Goal: Contribute content: Contribute content

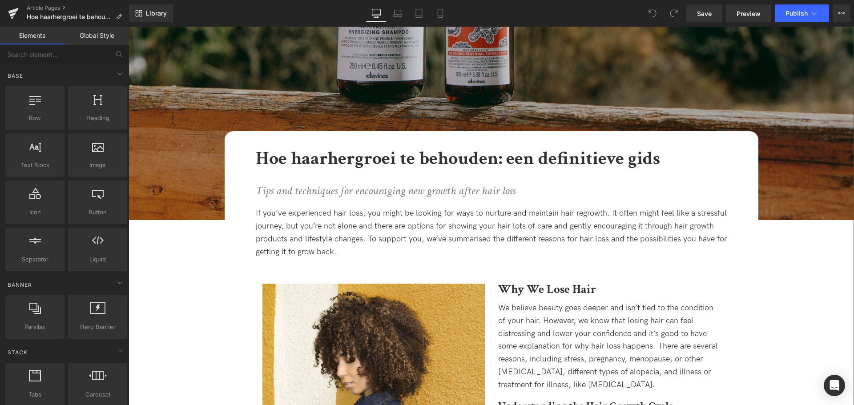
scroll to position [178, 0]
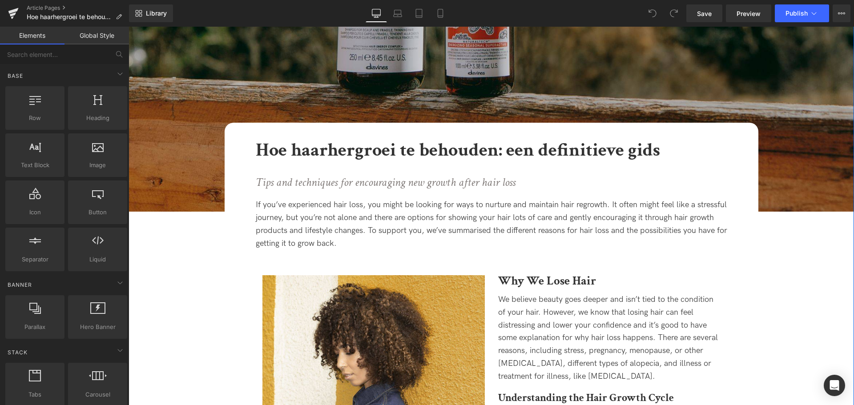
click at [348, 225] on div "If you’ve experienced hair loss, you might be looking for ways to nurture and m…" at bounding box center [491, 224] width 471 height 51
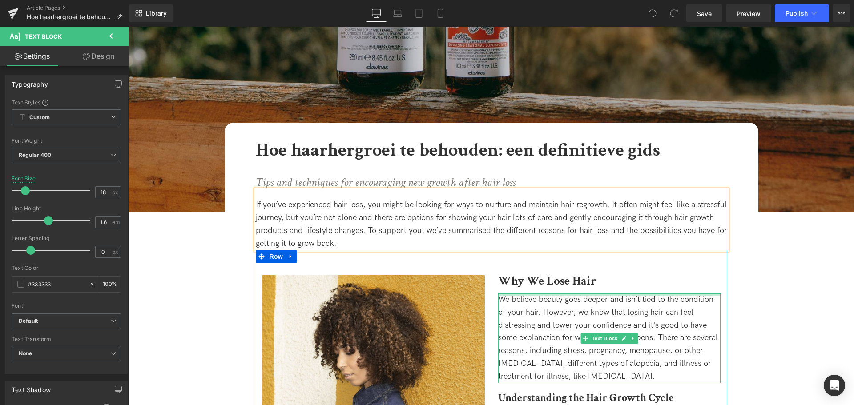
copy body "🚚 LORE IP DOL SITA CONS ADIPISCINGE SE DOEIUSM TEMPOR INCIDIDUNT 🚚 🎁 UTLA ETD M…"
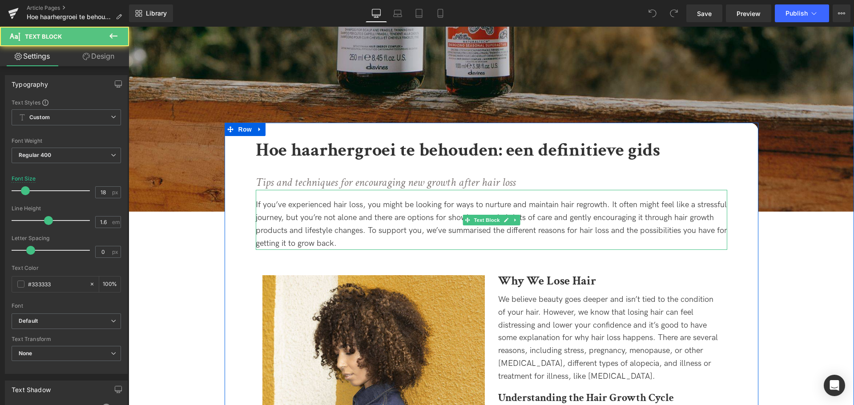
click at [334, 213] on div "If you’ve experienced hair loss, you might be looking for ways to nurture and m…" at bounding box center [491, 224] width 471 height 51
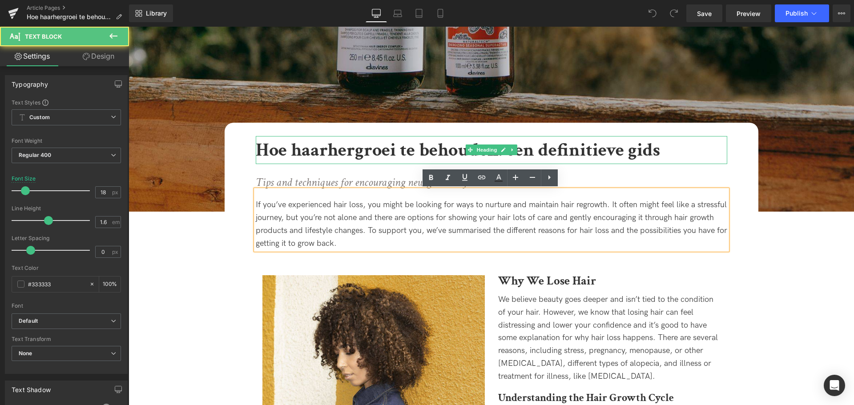
click at [338, 146] on b "Hoe haarhergroei te behouden: een definitieve gids" at bounding box center [458, 150] width 404 height 24
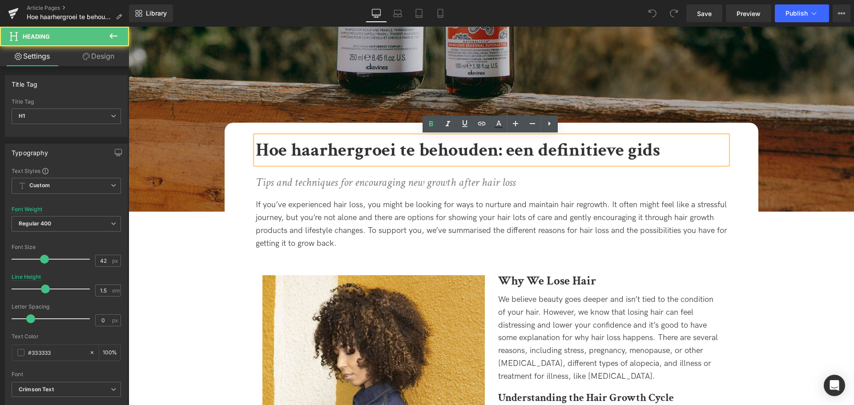
click at [327, 148] on b "Hoe haarhergroei te behouden: een definitieve gids" at bounding box center [458, 150] width 404 height 24
click at [298, 149] on b "Hoe haarhergroei te behouden: een definitieve gids" at bounding box center [458, 150] width 404 height 24
click at [289, 151] on b "Hoe haarhergroei te behouden: een definitieve gids" at bounding box center [458, 150] width 404 height 24
click at [337, 148] on b "Hoe haarhergroei te behouden: een definitieve gids" at bounding box center [458, 150] width 404 height 24
click at [340, 149] on b "Hoe haarhergroei te behouden: een definitieve gids" at bounding box center [458, 150] width 404 height 24
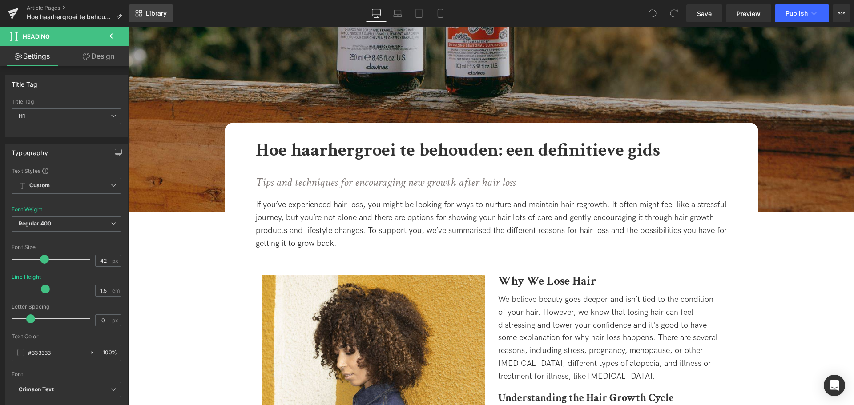
click at [161, 8] on link "Library" at bounding box center [151, 13] width 44 height 18
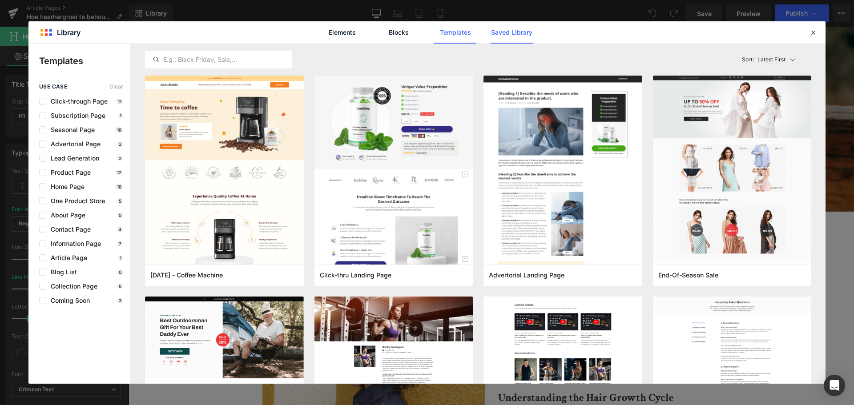
click at [496, 32] on link "Saved Library" at bounding box center [512, 32] width 42 height 22
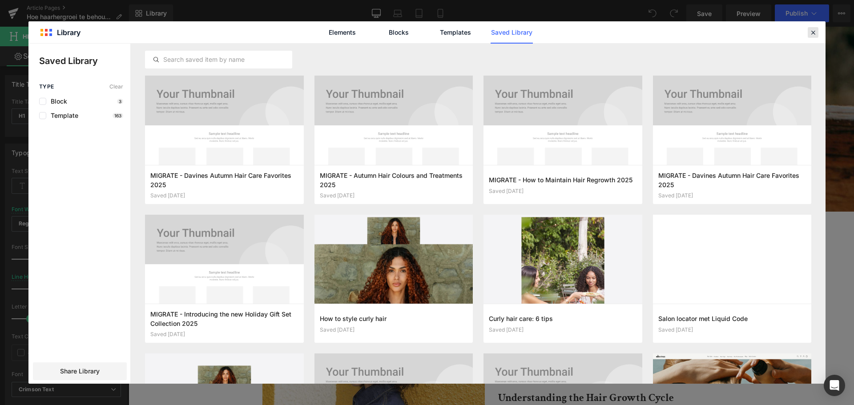
click at [815, 30] on icon at bounding box center [813, 32] width 8 height 8
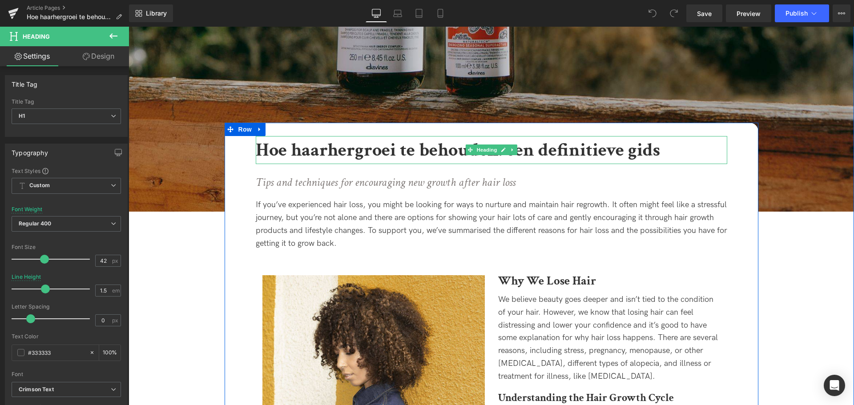
click at [326, 149] on b "Hoe haarhergroei te behouden: een definitieve gids" at bounding box center [458, 150] width 404 height 24
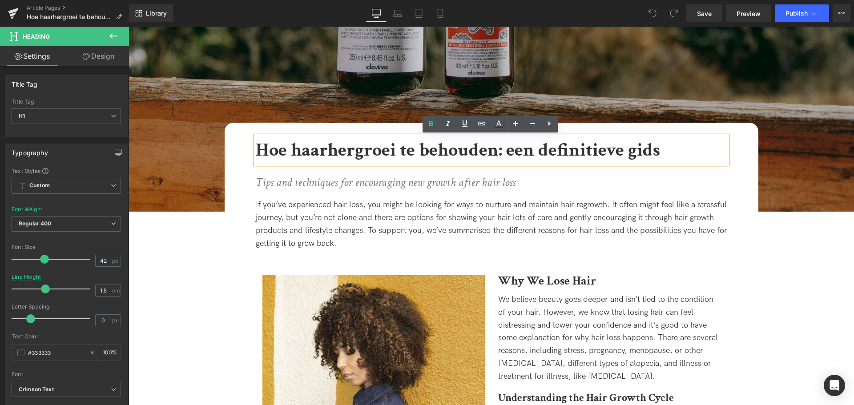
click at [343, 152] on b "Hoe haarhergroei te behouden: een definitieve gids" at bounding box center [458, 150] width 404 height 24
drag, startPoint x: 352, startPoint y: 150, endPoint x: 367, endPoint y: 161, distance: 18.8
click at [354, 151] on b "Hoe haarhergroei te behouden: een definitieve gids" at bounding box center [458, 150] width 404 height 24
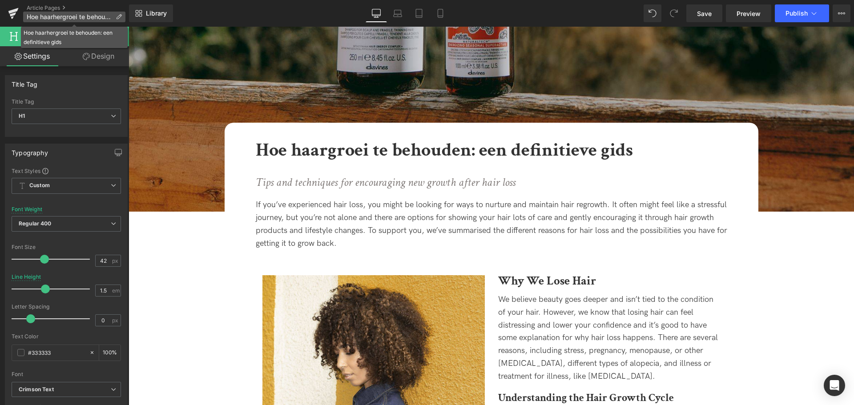
click at [118, 16] on icon at bounding box center [119, 17] width 6 height 6
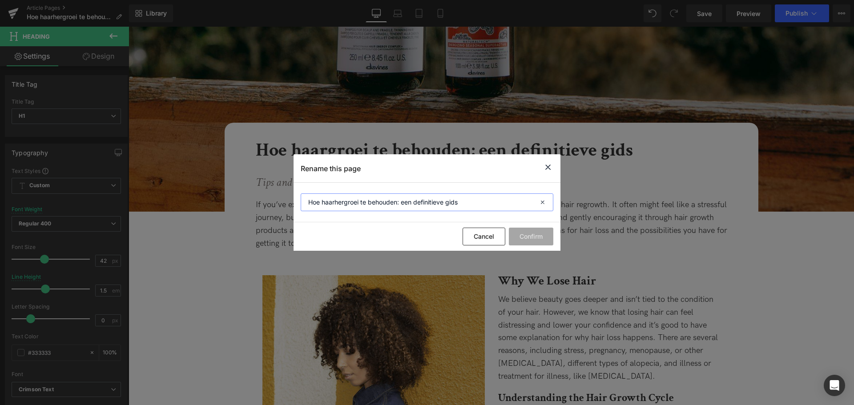
click at [341, 203] on input "Hoe haarhergroei te behouden: een definitieve gids" at bounding box center [427, 202] width 253 height 18
type input "Hoe haargroei te behouden: een definitieve gids"
click at [538, 234] on button "Confirm" at bounding box center [531, 237] width 44 height 18
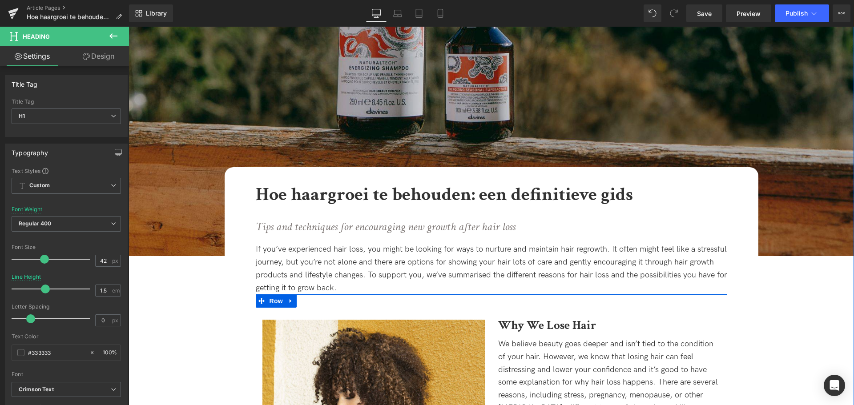
scroll to position [222, 0]
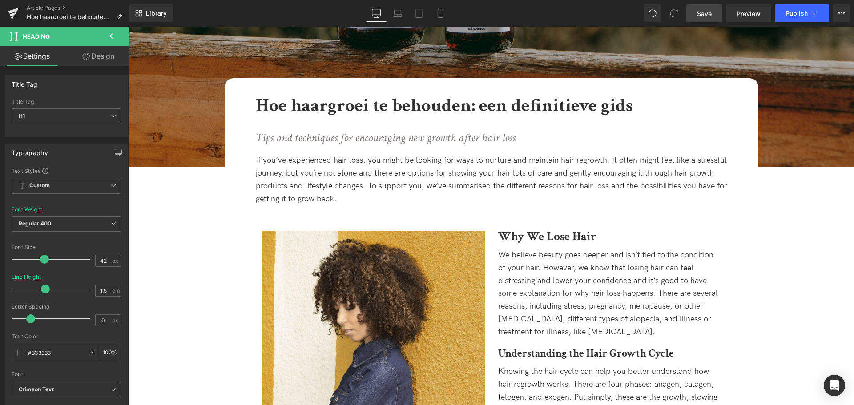
click at [713, 11] on link "Save" at bounding box center [704, 13] width 36 height 18
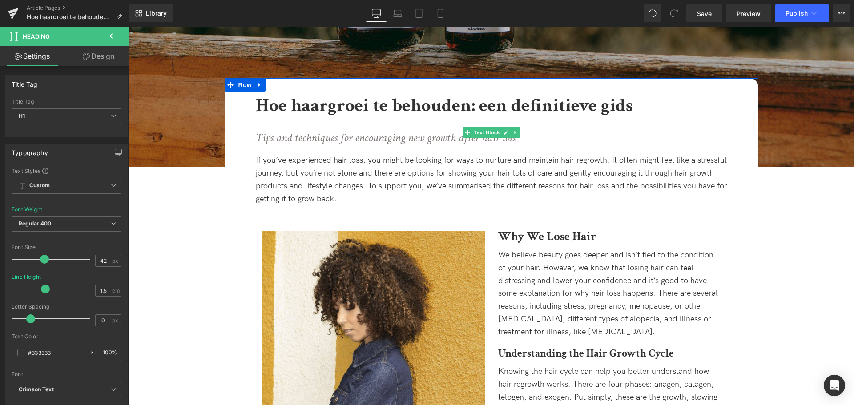
drag, startPoint x: 441, startPoint y: 140, endPoint x: 503, endPoint y: 139, distance: 61.8
click at [441, 140] on icon "Tips and techniques for encouraging new growth after hair loss" at bounding box center [386, 137] width 260 height 15
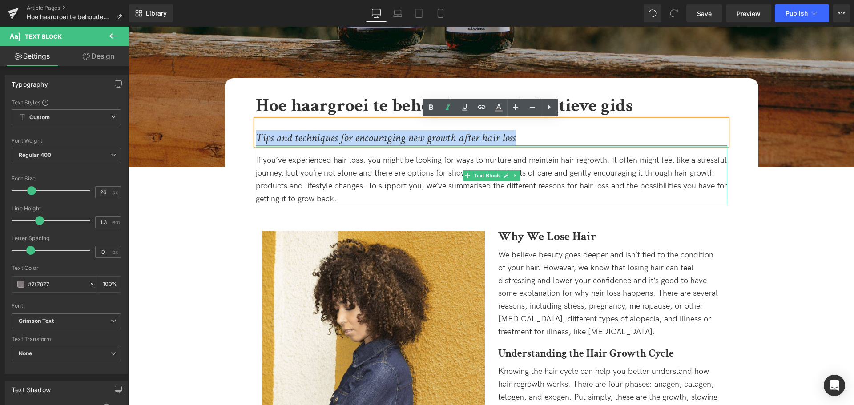
drag, startPoint x: 547, startPoint y: 138, endPoint x: 237, endPoint y: 142, distance: 310.0
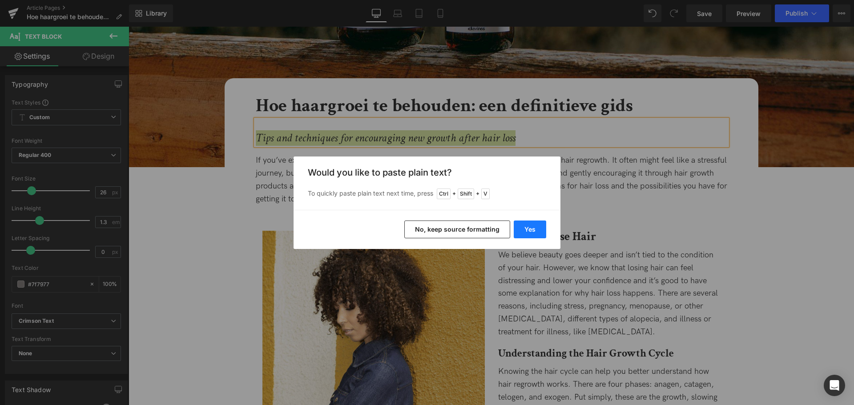
click at [0, 0] on button "Yes" at bounding box center [0, 0] width 0 height 0
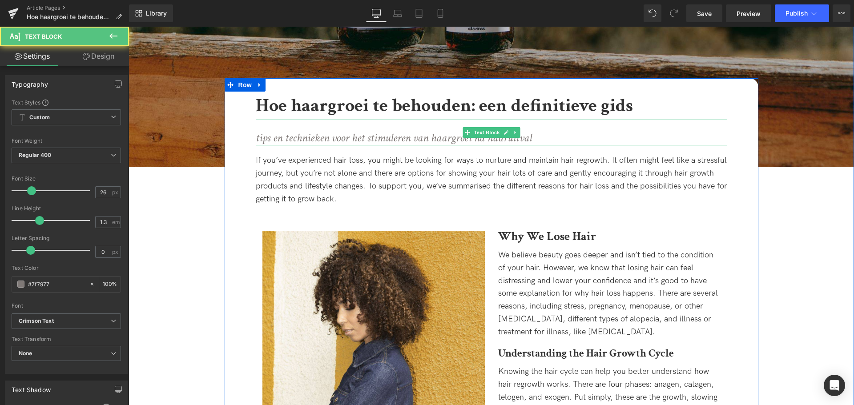
click at [258, 141] on icon "tips en technieken voor het stimuleren van haargroei na haaruitval" at bounding box center [394, 137] width 276 height 15
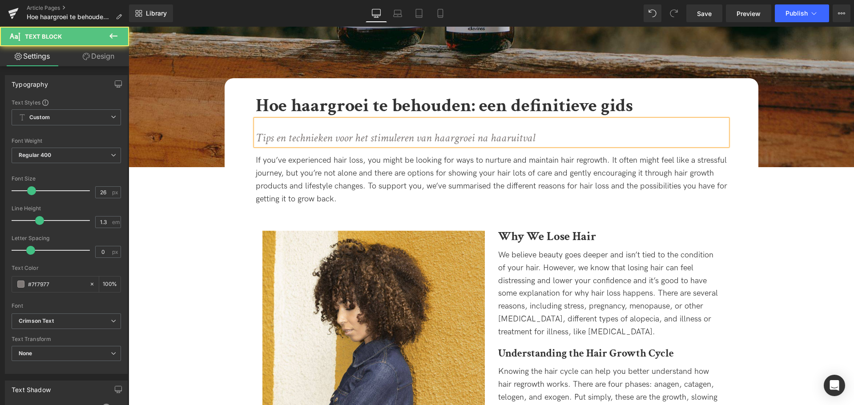
click at [385, 137] on icon "Tips en technieken voor het stimuleren van haargroei na haaruitval" at bounding box center [395, 137] width 279 height 15
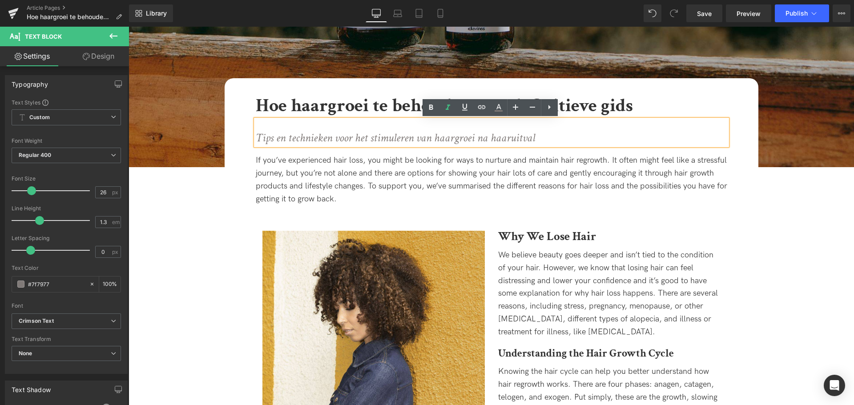
click at [562, 141] on p "Tips en technieken voor het stimuleren van haargroei na haaruitval" at bounding box center [491, 138] width 471 height 15
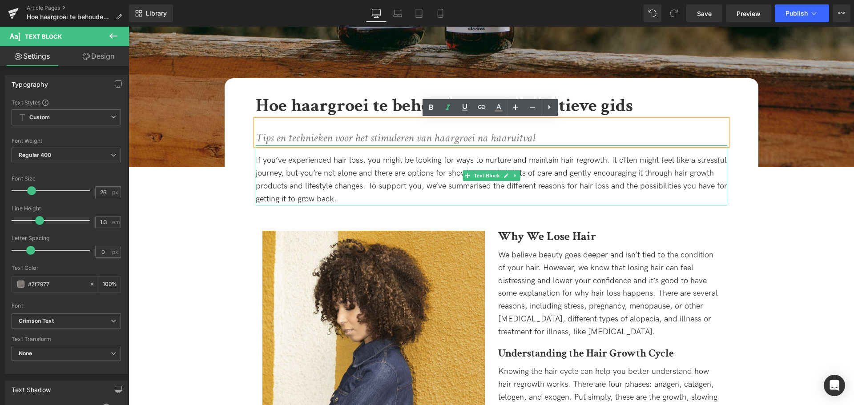
click at [379, 184] on div "If you’ve experienced hair loss, you might be looking for ways to nurture and m…" at bounding box center [491, 179] width 471 height 51
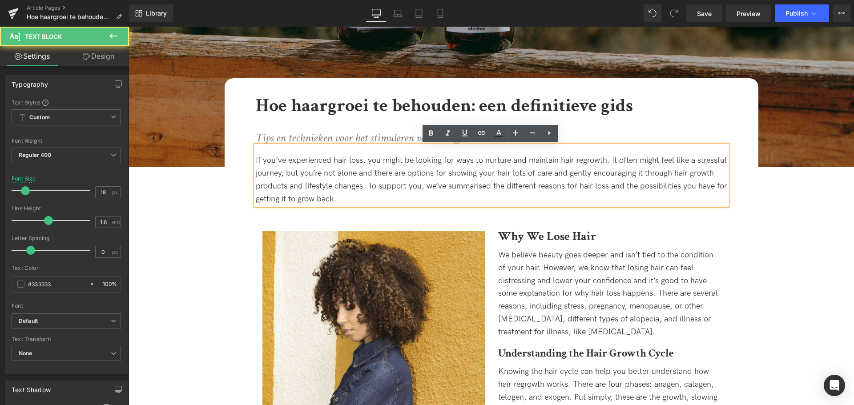
click at [338, 179] on div "If you’ve experienced hair loss, you might be looking for ways to nurture and m…" at bounding box center [491, 179] width 471 height 51
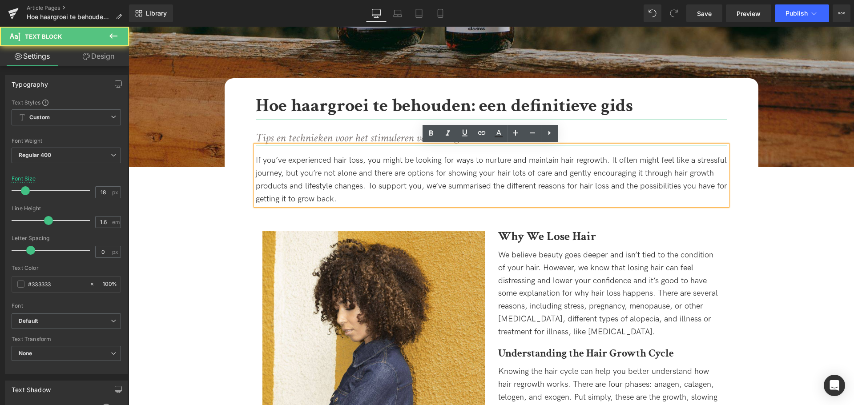
click at [394, 139] on icon "Tips en technieken voor het stimuleren van haargroei na haaruitval" at bounding box center [395, 137] width 279 height 15
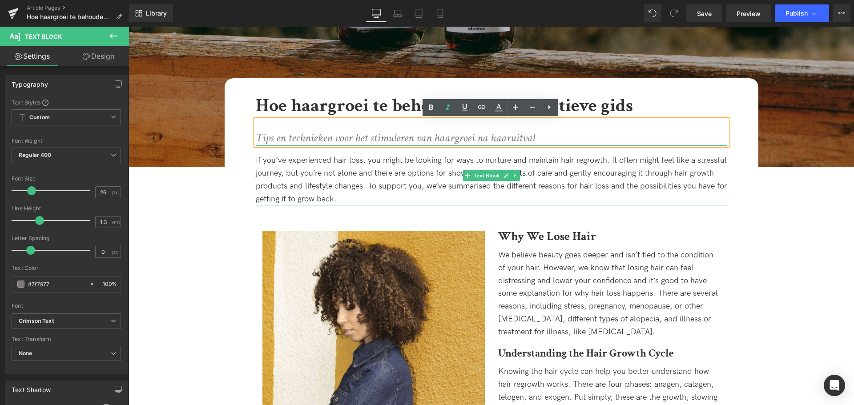
click at [366, 164] on div "If you’ve experienced hair loss, you might be looking for ways to nurture and m…" at bounding box center [491, 179] width 471 height 51
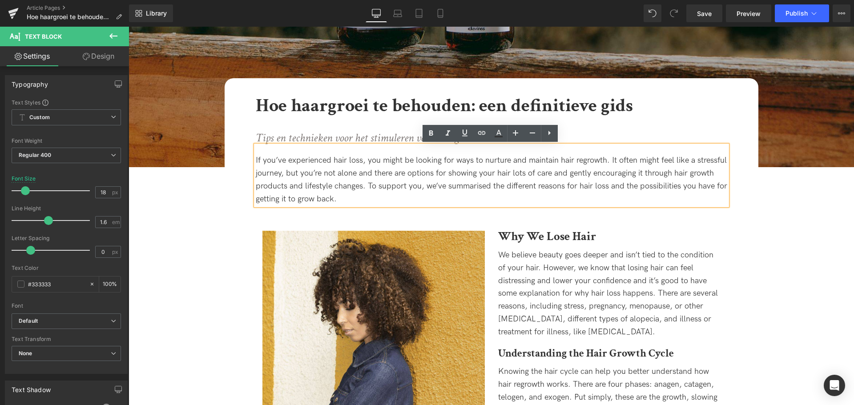
click at [355, 198] on div "If you’ve experienced hair loss, you might be looking for ways to nurture and m…" at bounding box center [491, 179] width 471 height 51
click at [356, 200] on div "If you’ve experienced hair loss, you might be looking for ways to nurture and m…" at bounding box center [491, 179] width 471 height 51
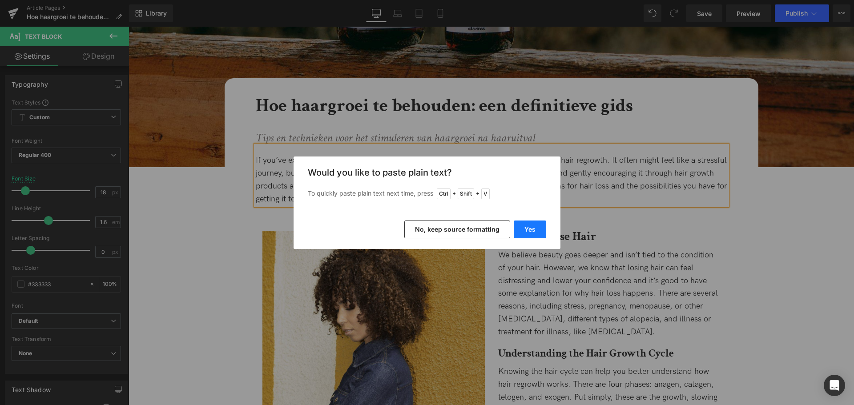
click at [540, 232] on button "Yes" at bounding box center [530, 230] width 32 height 18
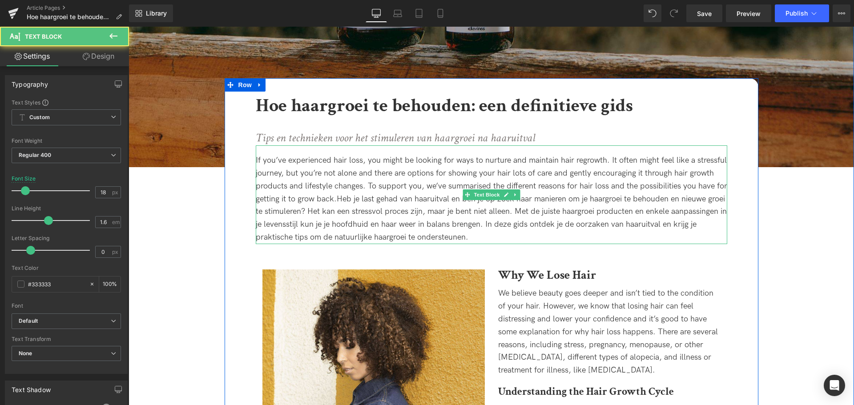
click at [446, 167] on div "If you’ve experienced hair loss, you might be looking for ways to nurture and m…" at bounding box center [491, 199] width 471 height 90
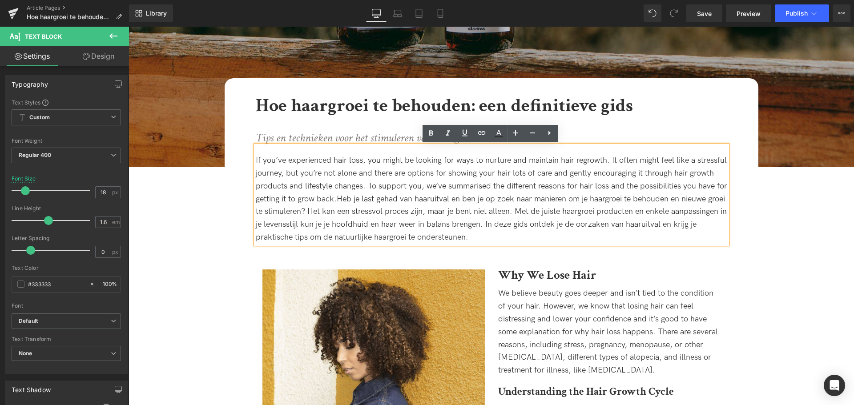
click at [307, 209] on div "If you’ve experienced hair loss, you might be looking for ways to nurture and m…" at bounding box center [491, 199] width 471 height 90
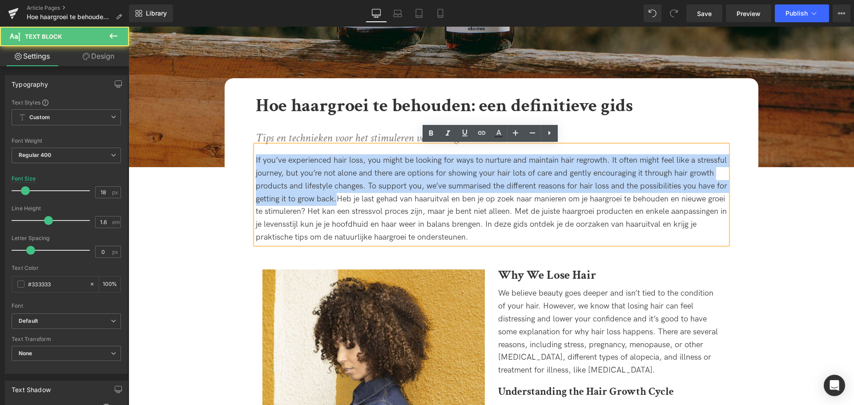
drag, startPoint x: 334, startPoint y: 199, endPoint x: 246, endPoint y: 155, distance: 98.9
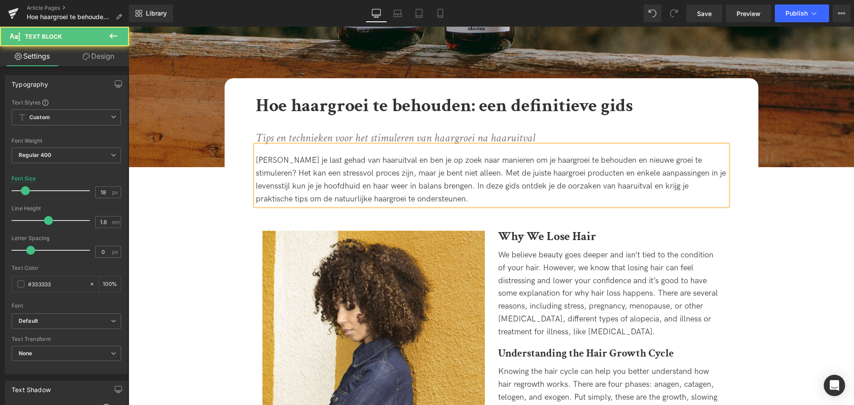
click at [289, 162] on div "[PERSON_NAME] je last gehad van haaruitval en ben je op zoek naar manieren om j…" at bounding box center [491, 179] width 471 height 51
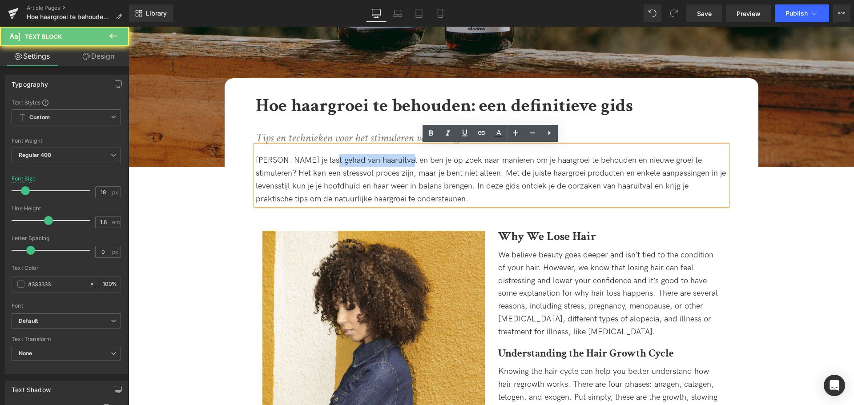
drag, startPoint x: 324, startPoint y: 161, endPoint x: 398, endPoint y: 161, distance: 73.4
click at [398, 161] on div "[PERSON_NAME] je last gehad van haaruitval en ben je op zoek naar manieren om j…" at bounding box center [491, 179] width 471 height 51
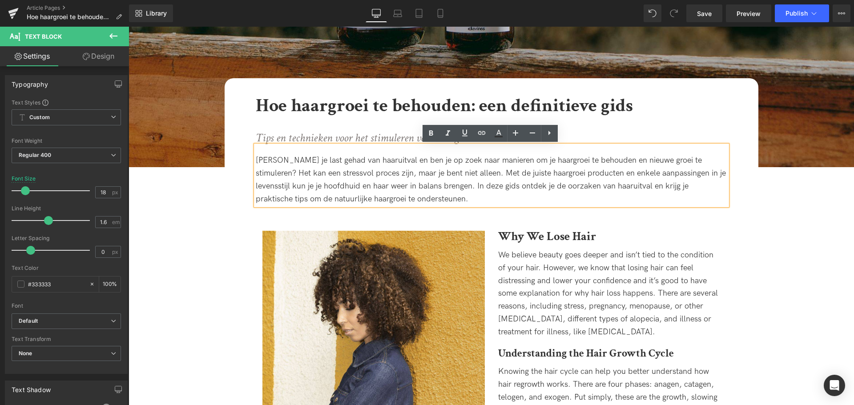
click at [529, 161] on div "[PERSON_NAME] je last gehad van haaruitval en ben je op zoek naar manieren om j…" at bounding box center [491, 179] width 471 height 51
click at [543, 159] on div "[PERSON_NAME] je last gehad van haaruitval en ben je op zoek naar manieren om j…" at bounding box center [491, 179] width 471 height 51
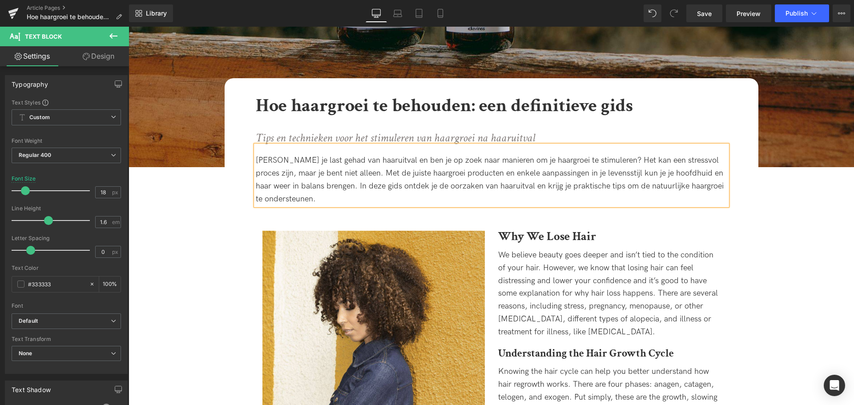
click at [399, 176] on div "[PERSON_NAME] je last gehad van haaruitval en ben je op zoek naar manieren om j…" at bounding box center [491, 179] width 471 height 51
click at [129, 27] on lt-span "Negeren" at bounding box center [129, 27] width 0 height 0
click at [426, 170] on div "[PERSON_NAME] je last gehad van haaruitval en ben je op zoek naar manieren om j…" at bounding box center [491, 179] width 471 height 51
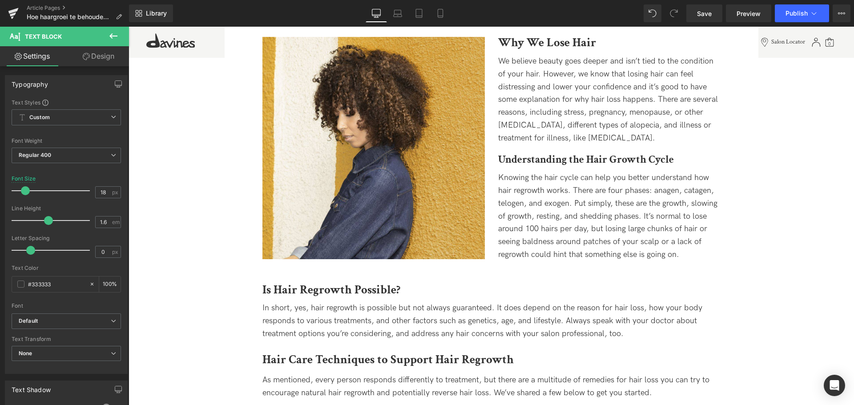
scroll to position [400, 0]
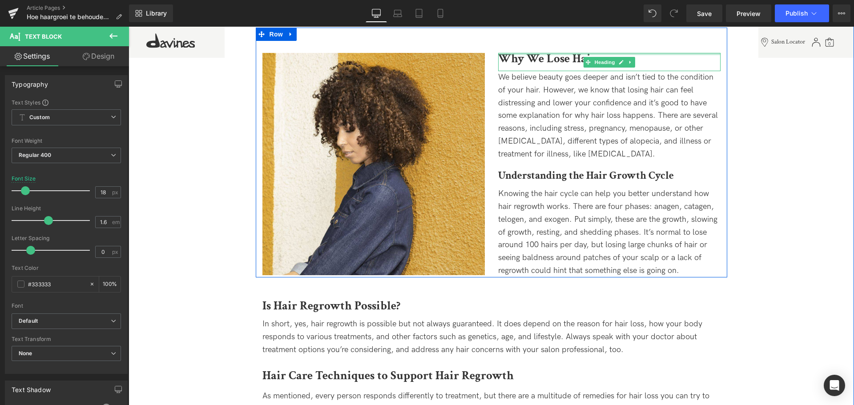
drag, startPoint x: 589, startPoint y: 55, endPoint x: 567, endPoint y: 56, distance: 22.7
click at [589, 55] on div "Why We Lose Hair Heading" at bounding box center [609, 62] width 222 height 18
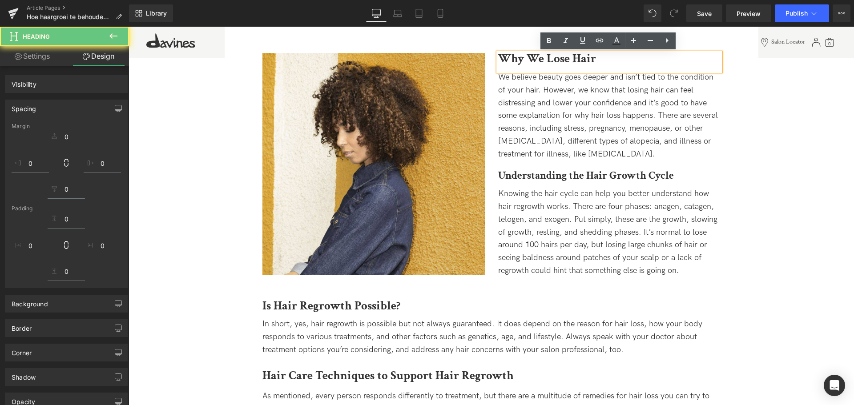
click at [564, 58] on b "Why We Lose Hair" at bounding box center [547, 59] width 98 height 16
click at [603, 53] on div "Why We Lose Hair" at bounding box center [609, 62] width 222 height 18
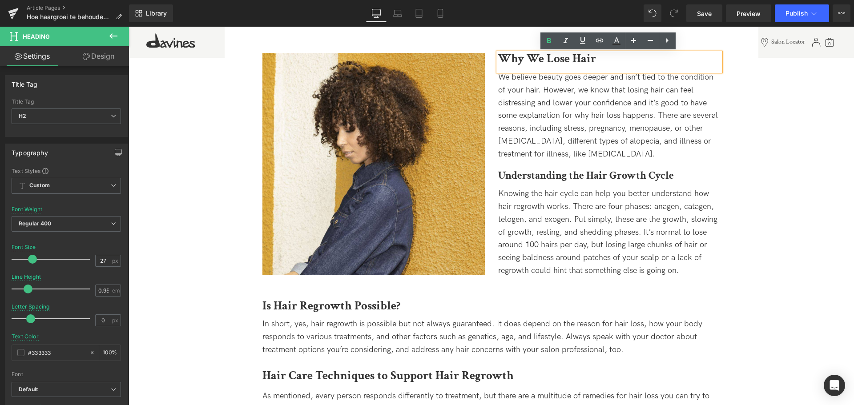
paste div
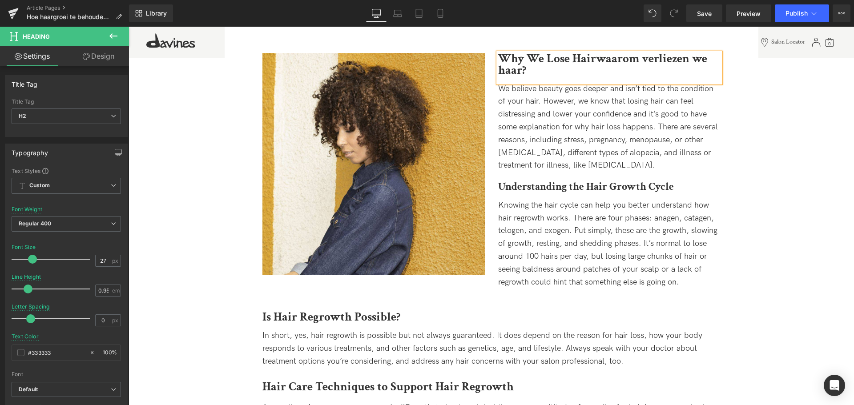
click at [598, 60] on b "Why We Lose Hairwaarom verliezen we haar?" at bounding box center [602, 64] width 209 height 27
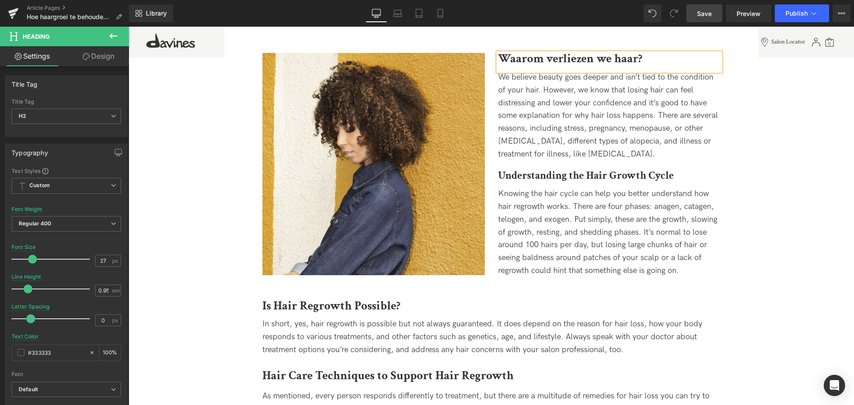
click at [706, 19] on link "Save" at bounding box center [704, 13] width 36 height 18
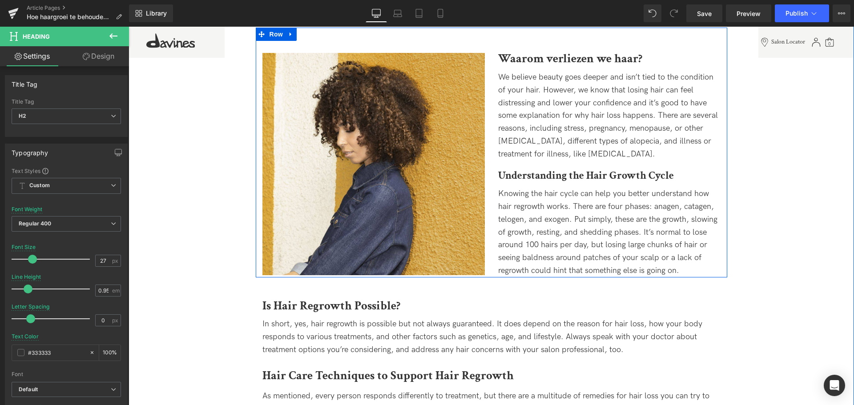
click at [653, 153] on div "We believe beauty goes deeper and isn’t tied to the condition of your hair. How…" at bounding box center [609, 116] width 222 height 90
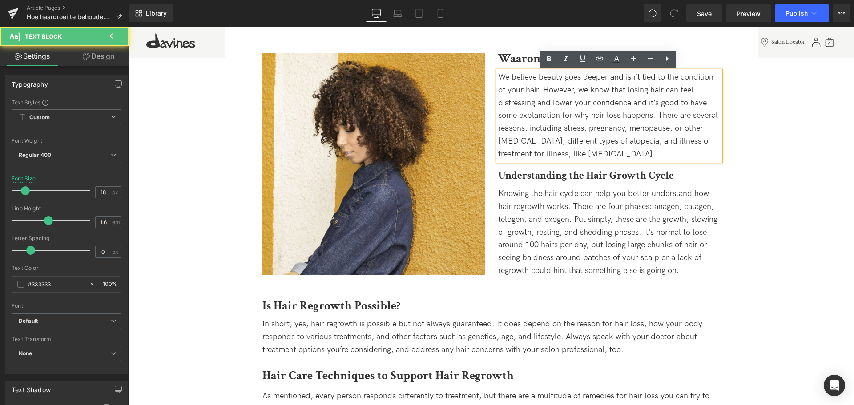
click at [651, 150] on div "We believe beauty goes deeper and isn’t tied to the condition of your hair. How…" at bounding box center [609, 116] width 222 height 90
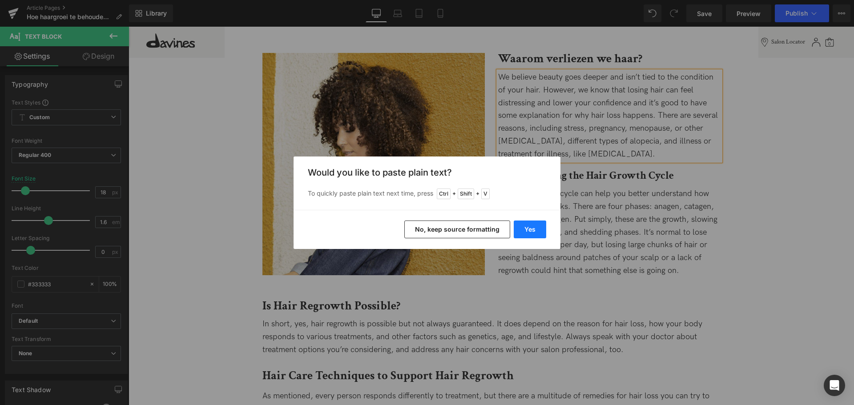
drag, startPoint x: 527, startPoint y: 228, endPoint x: 398, endPoint y: 199, distance: 132.2
click at [527, 228] on button "Yes" at bounding box center [530, 230] width 32 height 18
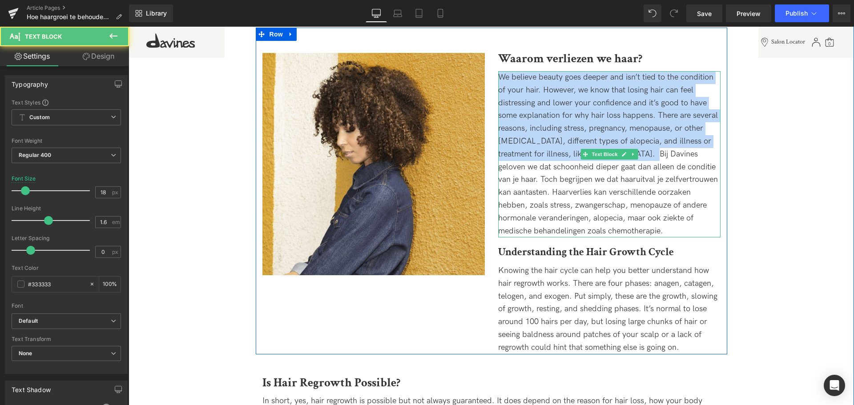
drag, startPoint x: 645, startPoint y: 151, endPoint x: 487, endPoint y: 76, distance: 175.5
click at [491, 74] on div "Waarom verliezen we haar? Heading We believe beauty goes deeper and isn’t tied …" at bounding box center [609, 203] width 236 height 301
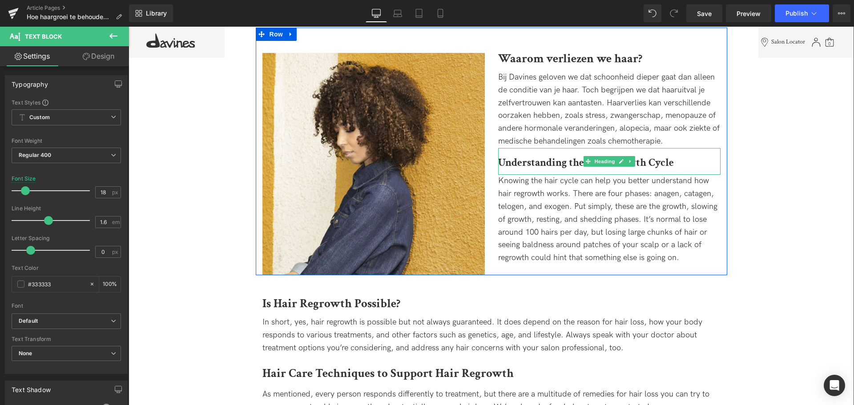
drag, startPoint x: 650, startPoint y: 165, endPoint x: 672, endPoint y: 160, distance: 22.2
click at [650, 165] on b "Understanding the Hair Growth Cycle" at bounding box center [586, 163] width 176 height 14
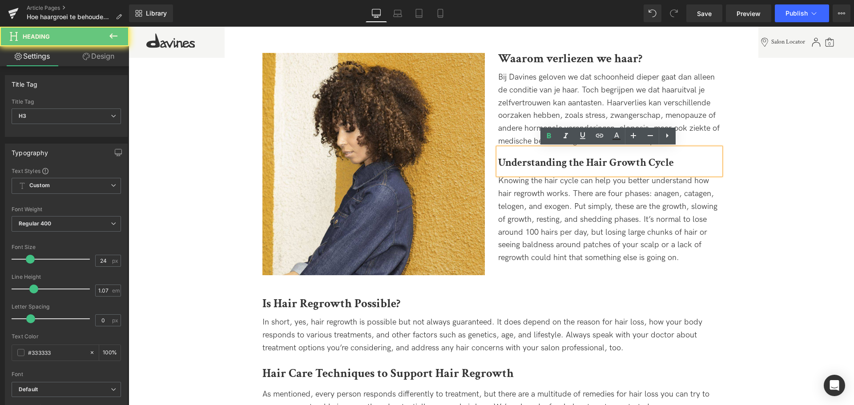
click at [679, 160] on h3 "Understanding the Hair Growth Cycle" at bounding box center [609, 163] width 222 height 12
paste div
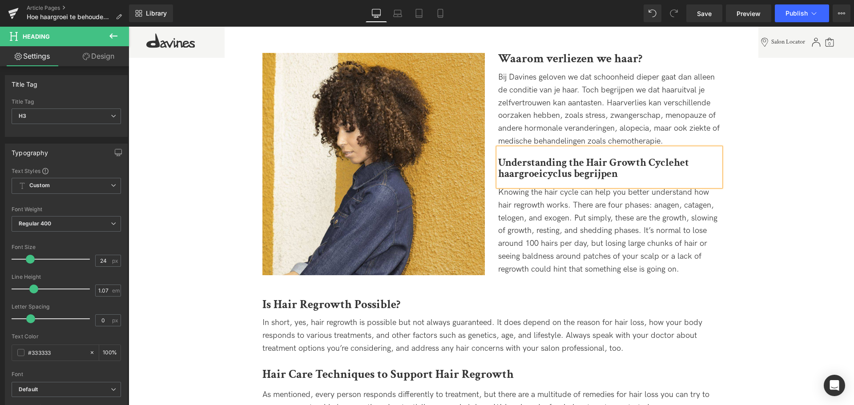
click at [676, 163] on b "Understanding the Hair Growth Cyclehet haargroeicyclus begrijpen" at bounding box center [593, 168] width 191 height 25
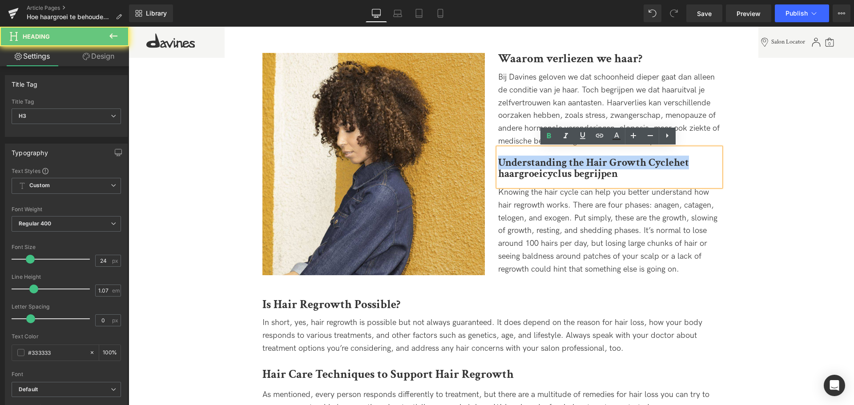
drag, startPoint x: 676, startPoint y: 163, endPoint x: 518, endPoint y: 165, distance: 157.9
click at [518, 165] on b "Understanding the Hair Growth Cyclehet haargroeicyclus begrijpen" at bounding box center [593, 168] width 191 height 25
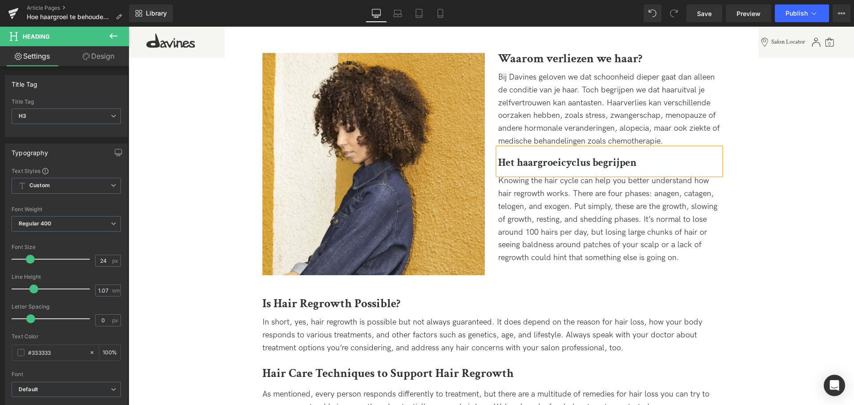
click at [523, 163] on b "Het haargroeicyclus begrijpen" at bounding box center [567, 163] width 138 height 14
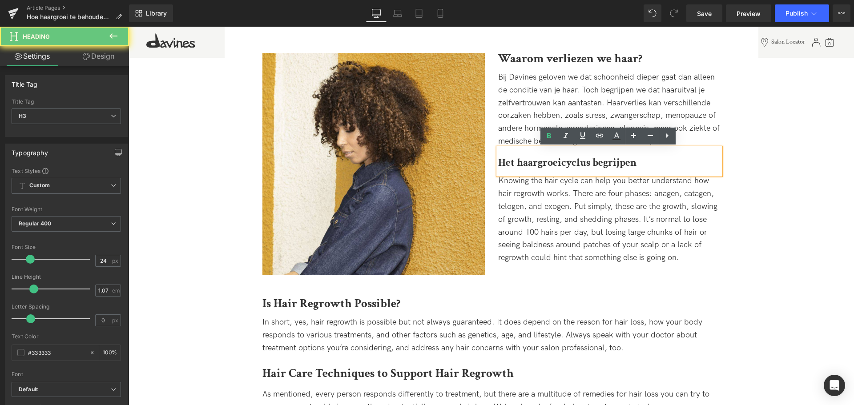
click at [585, 159] on b "Het haargroeicyclus begrijpen" at bounding box center [567, 163] width 138 height 14
click at [546, 165] on b "Het haargroeicyclus begrijpen" at bounding box center [567, 163] width 138 height 14
click at [518, 161] on b "Het haargroeicyclus begrijpen" at bounding box center [567, 163] width 138 height 14
click at [620, 160] on b "Het haargroeicyclus begrijpen" at bounding box center [567, 163] width 138 height 14
click at [513, 164] on b "Het haargroeicyclus begrijpen" at bounding box center [567, 163] width 138 height 14
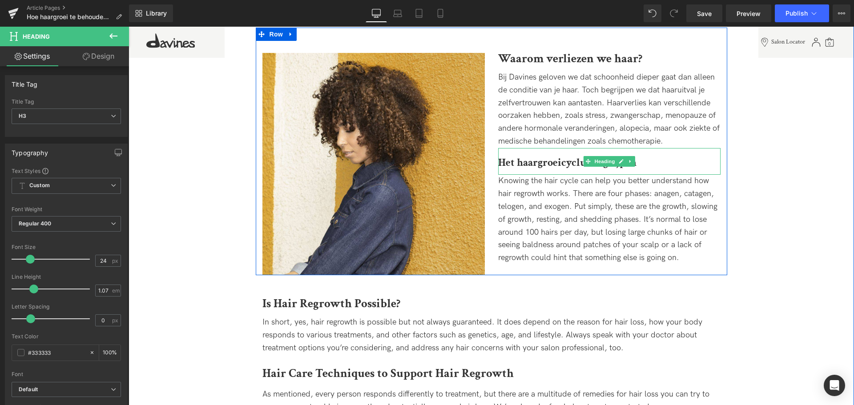
drag, startPoint x: 512, startPoint y: 162, endPoint x: 519, endPoint y: 168, distance: 8.9
click at [512, 162] on b "Het haargroeicyclus begrijpen" at bounding box center [567, 163] width 138 height 14
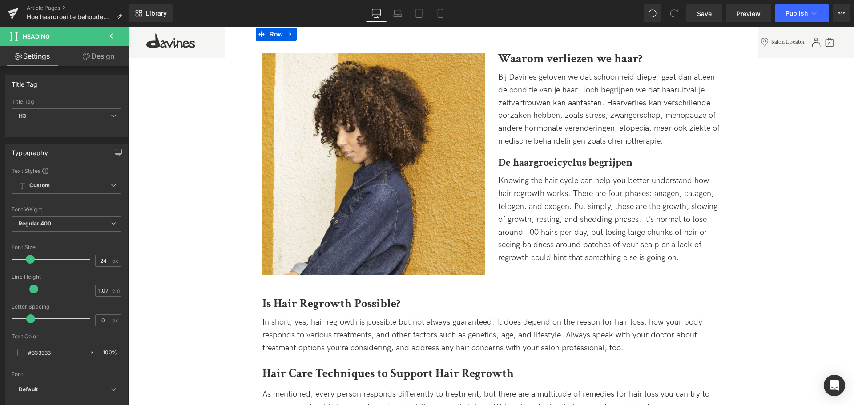
click at [695, 257] on div "Knowing the hair cycle can help you better understand how hair regrowth works. …" at bounding box center [609, 220] width 222 height 90
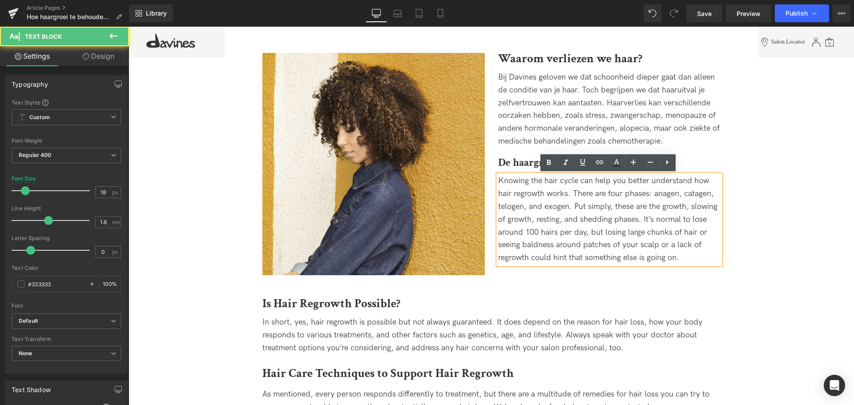
click at [685, 257] on div "Knowing the hair cycle can help you better understand how hair regrowth works. …" at bounding box center [609, 220] width 222 height 90
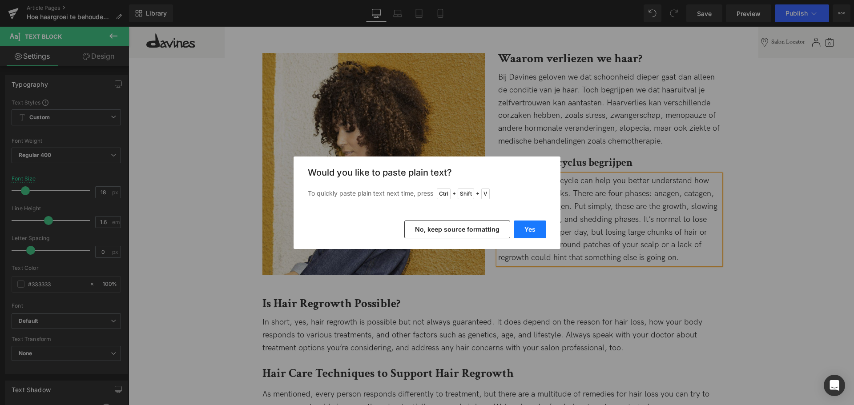
click at [521, 232] on button "Yes" at bounding box center [530, 230] width 32 height 18
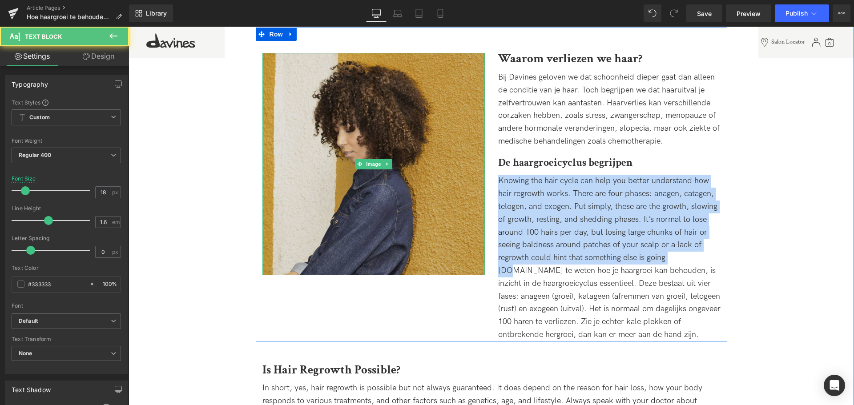
drag, startPoint x: 678, startPoint y: 257, endPoint x: 448, endPoint y: 183, distance: 241.5
click at [448, 183] on div "Image Waarom verliezen we haar? Heading Bij Davines geloven we dat schoonheid d…" at bounding box center [491, 185] width 471 height 314
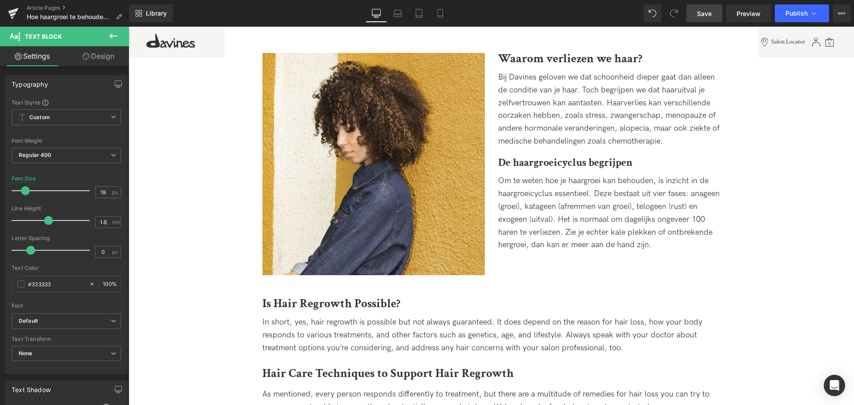
drag, startPoint x: 709, startPoint y: 15, endPoint x: 480, endPoint y: 306, distance: 370.0
click at [709, 15] on span "Save" at bounding box center [704, 13] width 15 height 9
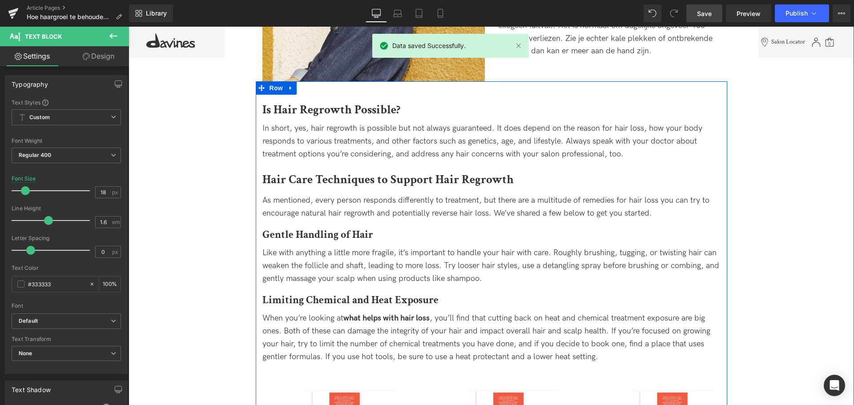
scroll to position [578, 0]
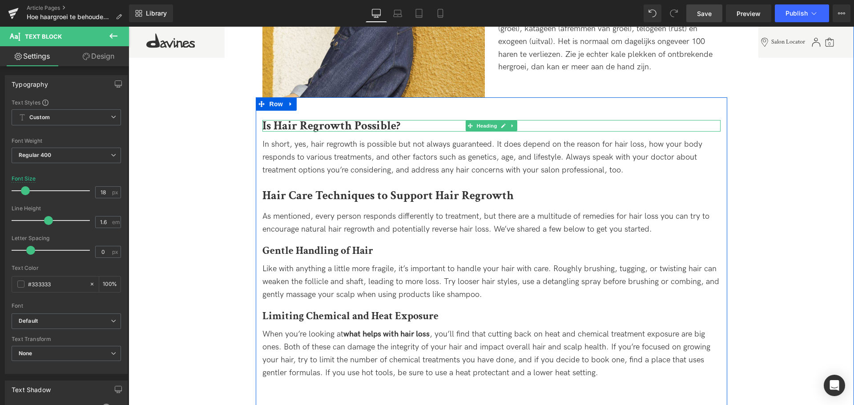
drag, startPoint x: 276, startPoint y: 129, endPoint x: 271, endPoint y: 123, distance: 7.7
click at [276, 129] on div "Is Hair Regrowth Possible? Heading" at bounding box center [491, 126] width 458 height 12
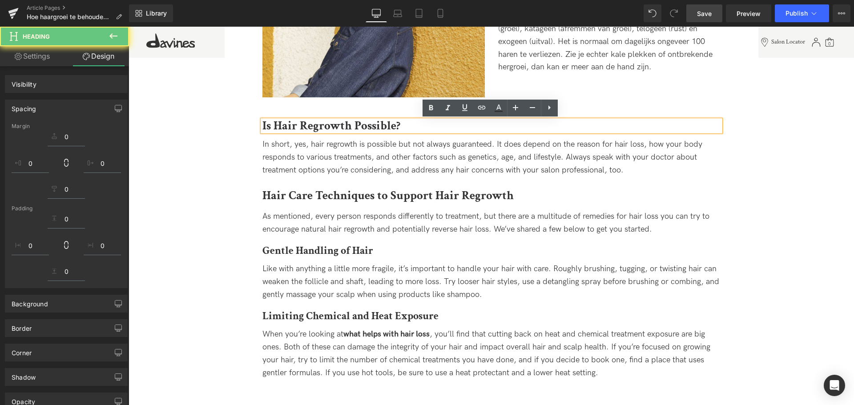
click at [271, 123] on b "Is Hair Regrowth Possible?" at bounding box center [331, 126] width 138 height 16
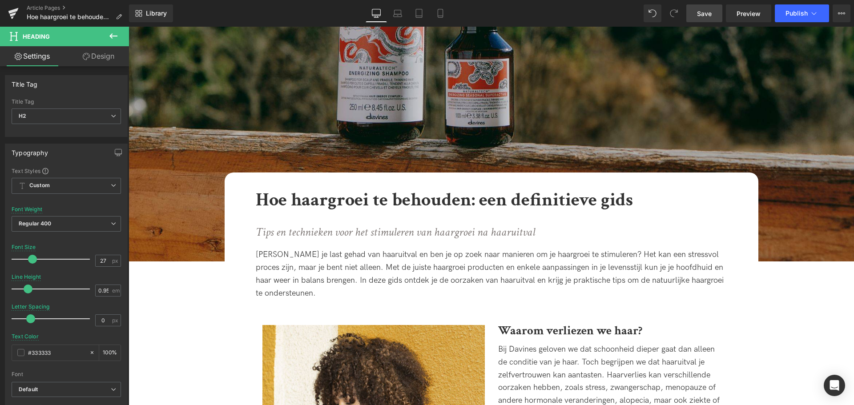
scroll to position [133, 0]
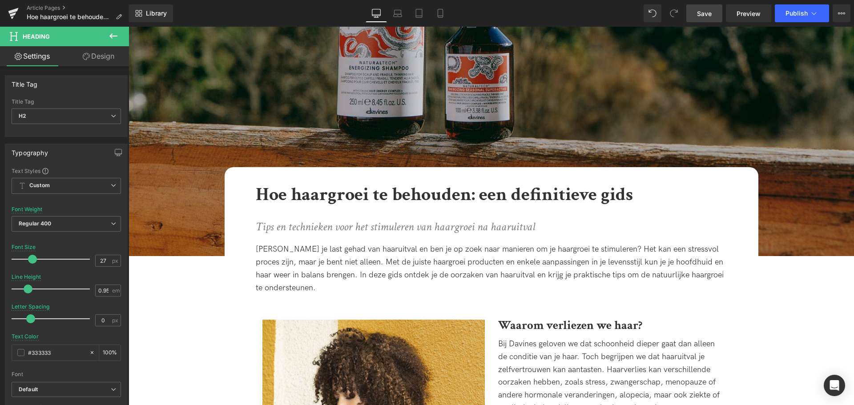
drag, startPoint x: 326, startPoint y: 195, endPoint x: 382, endPoint y: 218, distance: 60.5
click at [326, 195] on b "Hoe haargroei te behouden: een definitieve gids" at bounding box center [444, 194] width 377 height 24
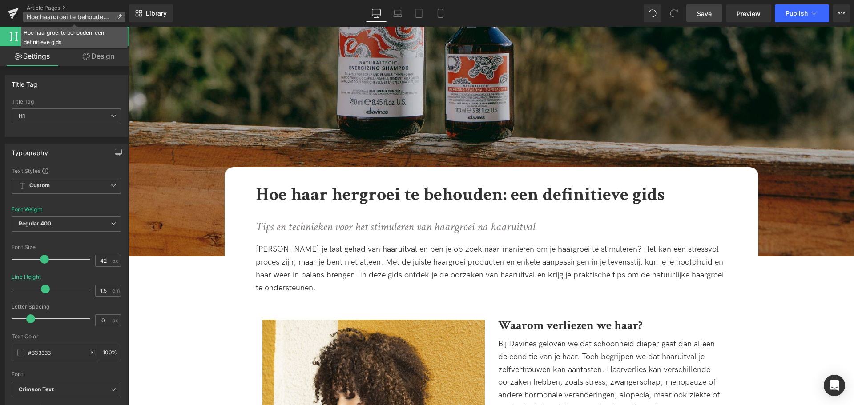
click at [113, 16] on p "Hoe haargroei te behouden: een definitieve gids" at bounding box center [74, 17] width 102 height 11
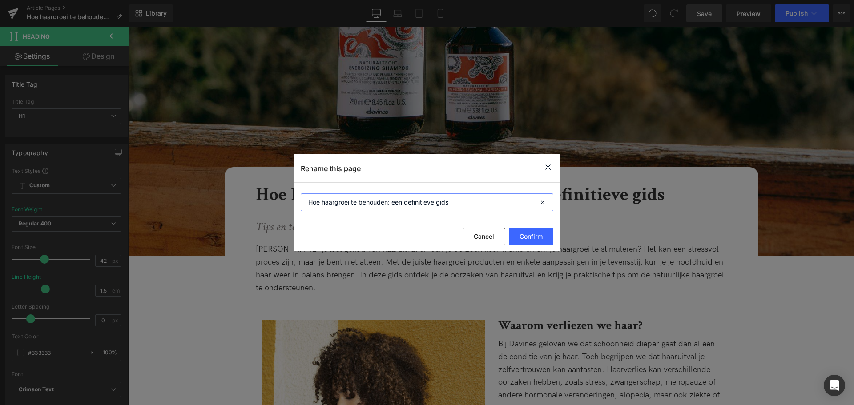
click at [335, 202] on input "Hoe haargroei te behouden: een definitieve gids" at bounding box center [427, 202] width 253 height 18
type input "Hoe haar hergroei te behouden: een definitieve gids"
click at [538, 237] on button "Confirm" at bounding box center [531, 237] width 44 height 18
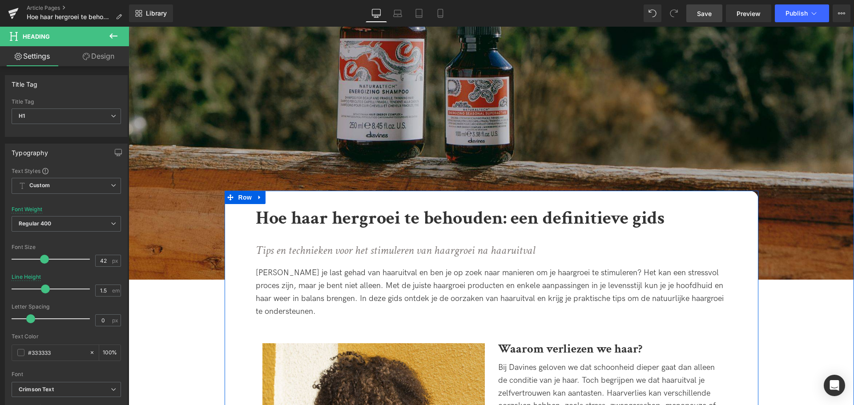
scroll to position [89, 0]
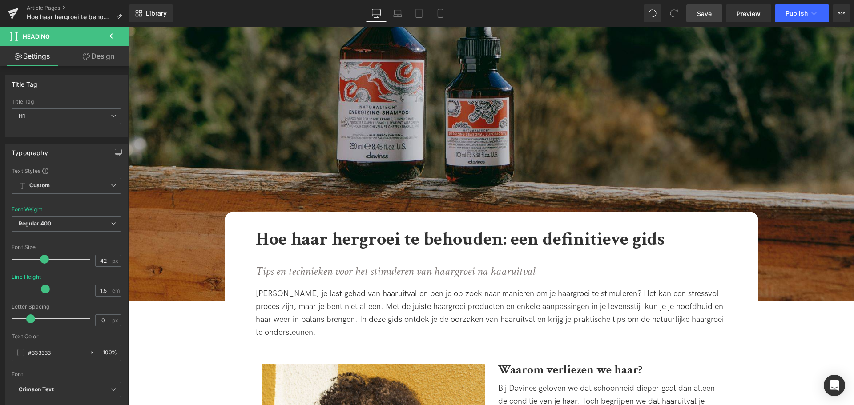
drag, startPoint x: 711, startPoint y: 12, endPoint x: 465, endPoint y: 250, distance: 342.2
click at [711, 12] on span "Save" at bounding box center [704, 13] width 15 height 9
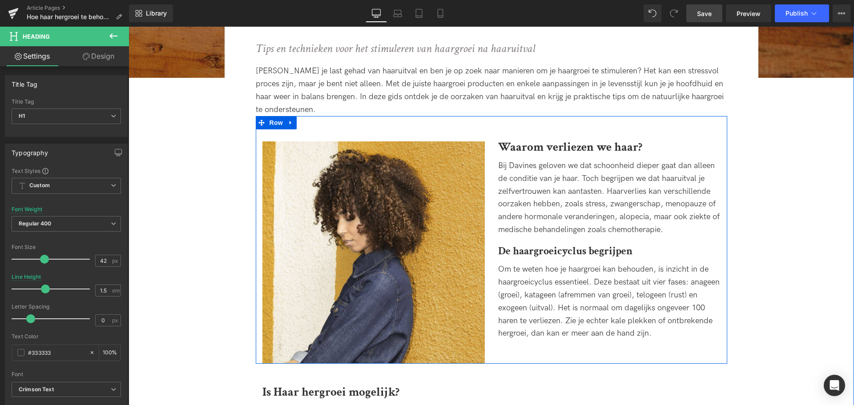
scroll to position [311, 0]
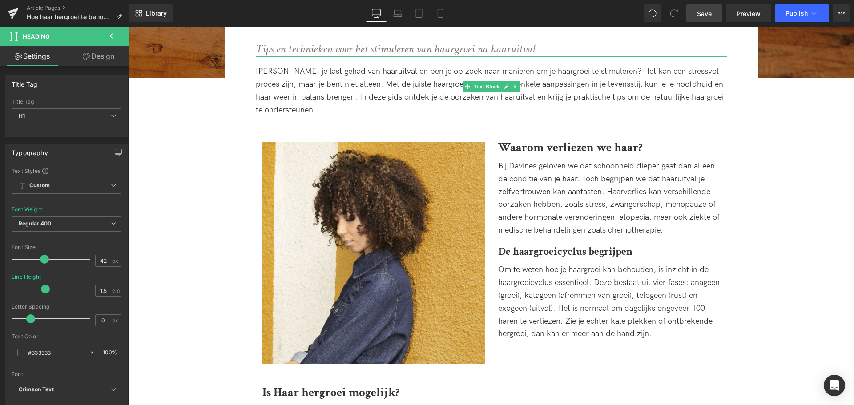
click at [524, 70] on div "[PERSON_NAME] je last gehad van haaruitval en ben je op zoek naar manieren om j…" at bounding box center [491, 90] width 471 height 51
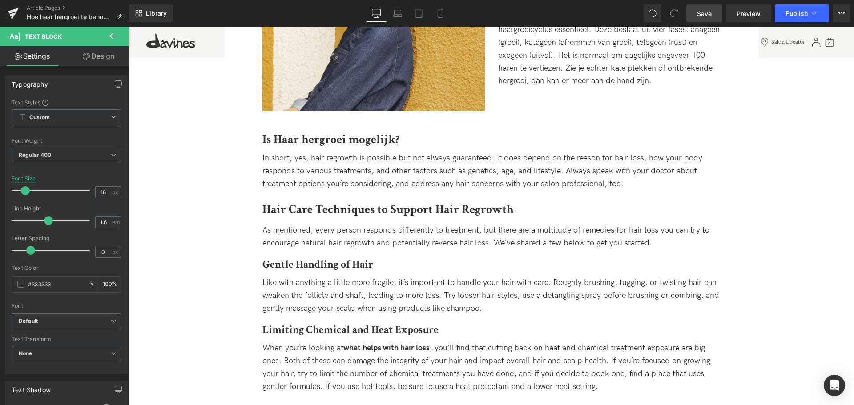
scroll to position [578, 0]
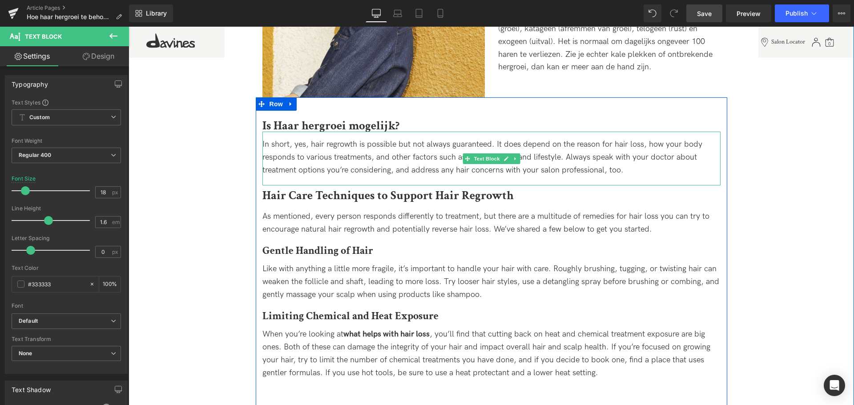
drag, startPoint x: 641, startPoint y: 166, endPoint x: 648, endPoint y: 168, distance: 7.0
click at [641, 166] on div "In short, yes, hair regrowth is possible but not always guaranteed. It does dep…" at bounding box center [491, 157] width 458 height 38
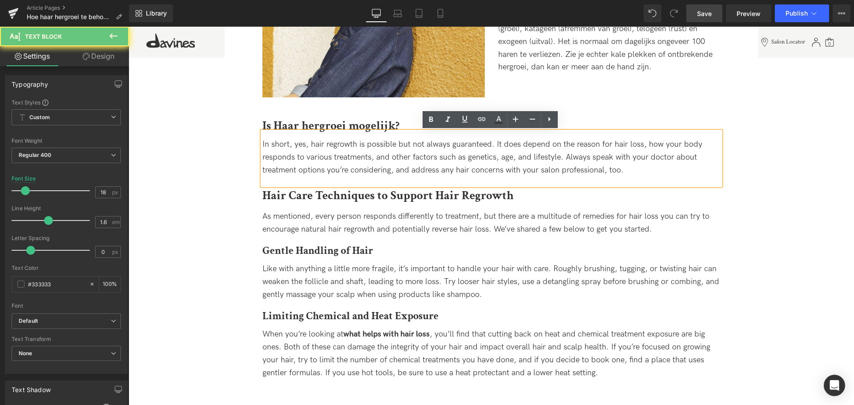
click at [646, 171] on div "In short, yes, hair regrowth is possible but not always guaranteed. It does dep…" at bounding box center [491, 157] width 458 height 38
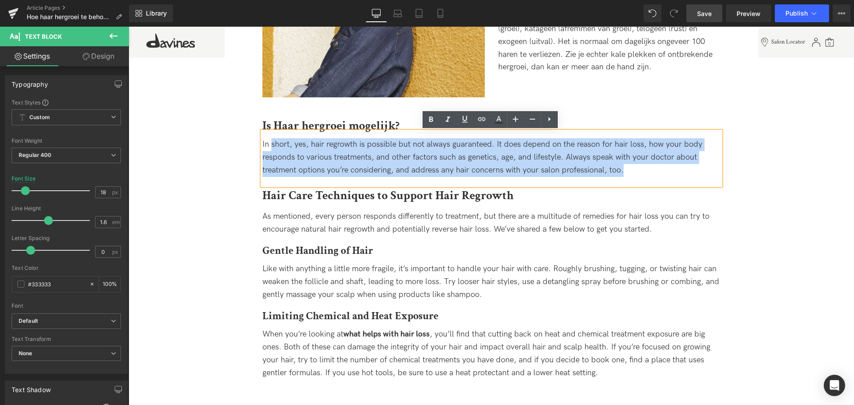
drag, startPoint x: 654, startPoint y: 173, endPoint x: 270, endPoint y: 146, distance: 385.7
click at [270, 146] on div "In short, yes, hair regrowth is possible but not always guaranteed. It does dep…" at bounding box center [491, 157] width 458 height 38
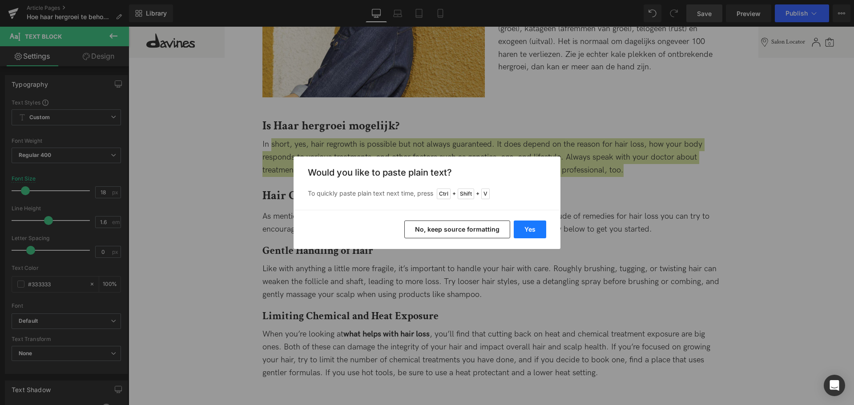
click at [521, 230] on button "Yes" at bounding box center [530, 230] width 32 height 18
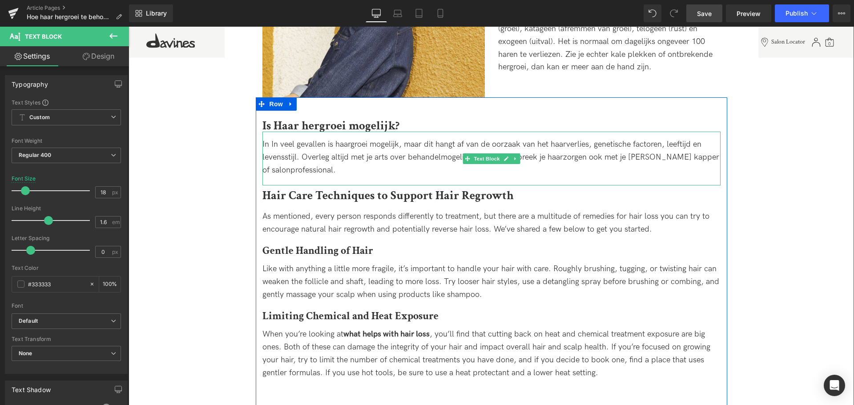
click at [270, 144] on div "In In veel gevallen is haargroei mogelijk, maar dit hangt af van de oorzaak van…" at bounding box center [491, 157] width 458 height 38
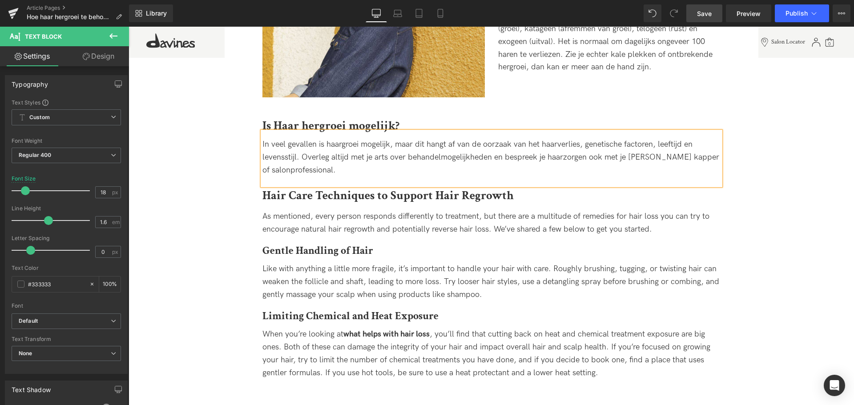
click at [716, 16] on link "Save" at bounding box center [704, 13] width 36 height 18
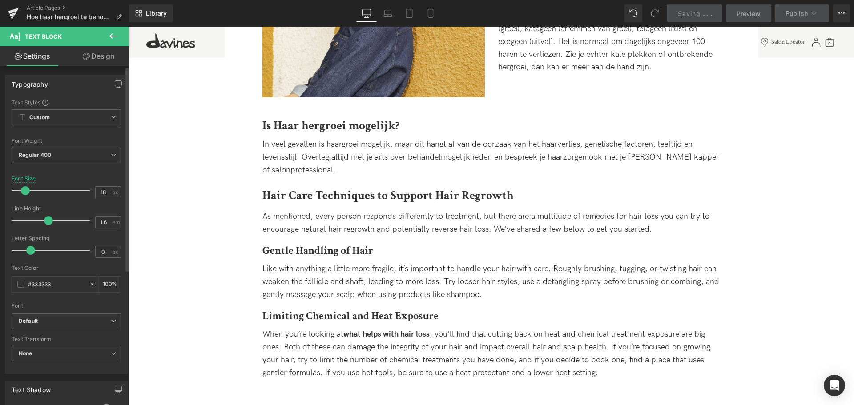
scroll to position [667, 0]
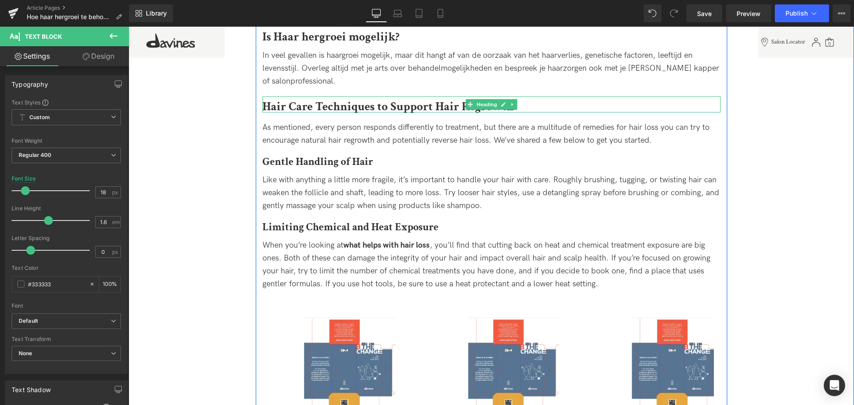
drag, startPoint x: 395, startPoint y: 107, endPoint x: 494, endPoint y: 102, distance: 99.3
click at [395, 107] on b "Hair Care Techniques to Support Hair Regrowth" at bounding box center [387, 107] width 251 height 16
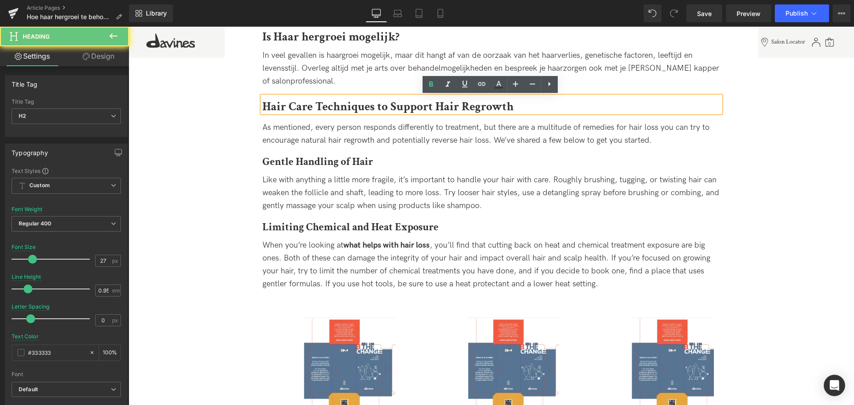
click at [556, 108] on h2 "Hair Care Techniques to Support Hair Regrowth" at bounding box center [491, 107] width 458 height 12
paste div
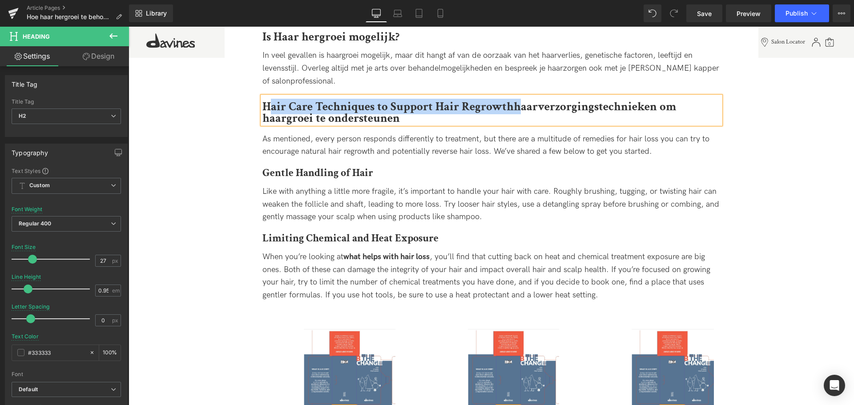
drag, startPoint x: 515, startPoint y: 105, endPoint x: 270, endPoint y: 107, distance: 244.2
click at [270, 107] on b "Hair Care Techniques to Support Hair Regrowthhaarverzorgingstechnieken om haarg…" at bounding box center [469, 112] width 414 height 27
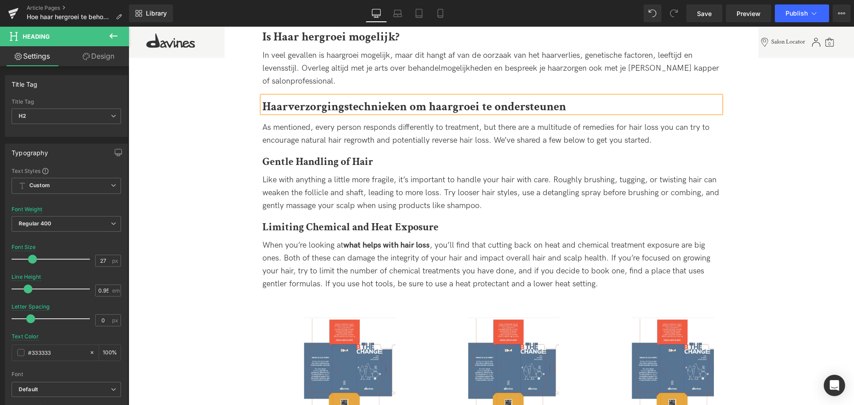
click at [451, 106] on b "Haarverzorgingstechnieken om haargroei te ondersteunen" at bounding box center [414, 107] width 304 height 16
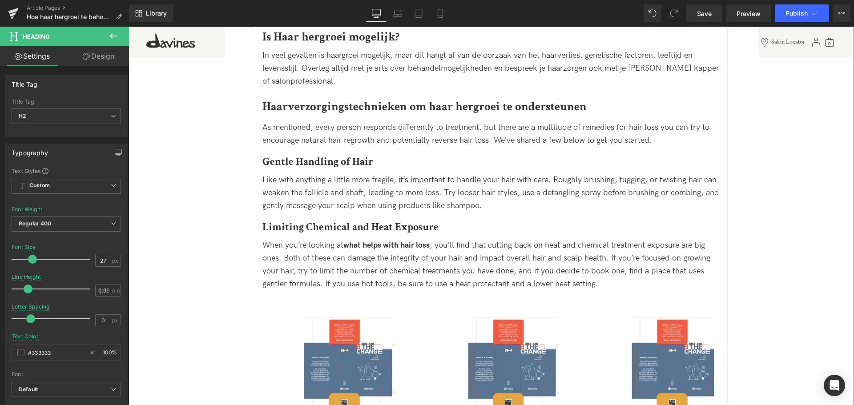
click at [671, 136] on div "As mentioned, every person responds differently to treatment, but there are a m…" at bounding box center [491, 134] width 458 height 26
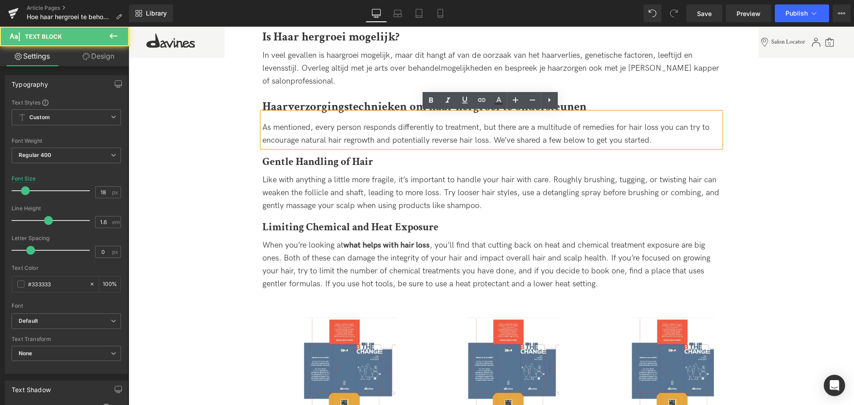
click at [661, 137] on div "As mentioned, every person responds differently to treatment, but there are a m…" at bounding box center [491, 134] width 458 height 26
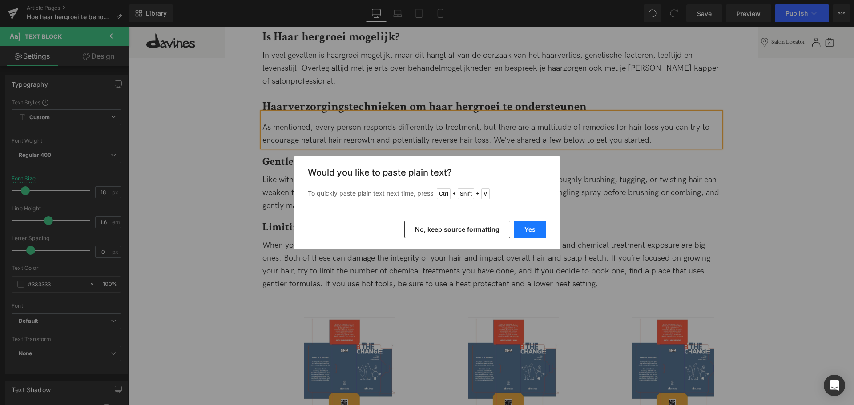
click at [526, 231] on button "Yes" at bounding box center [530, 230] width 32 height 18
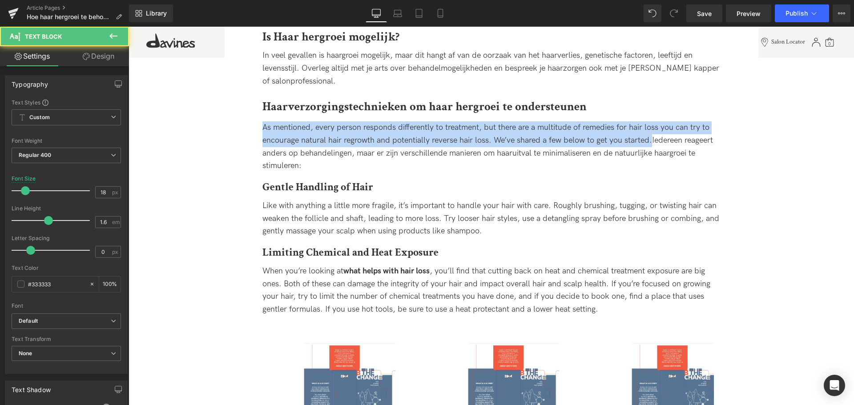
drag, startPoint x: 652, startPoint y: 137, endPoint x: 223, endPoint y: 146, distance: 429.3
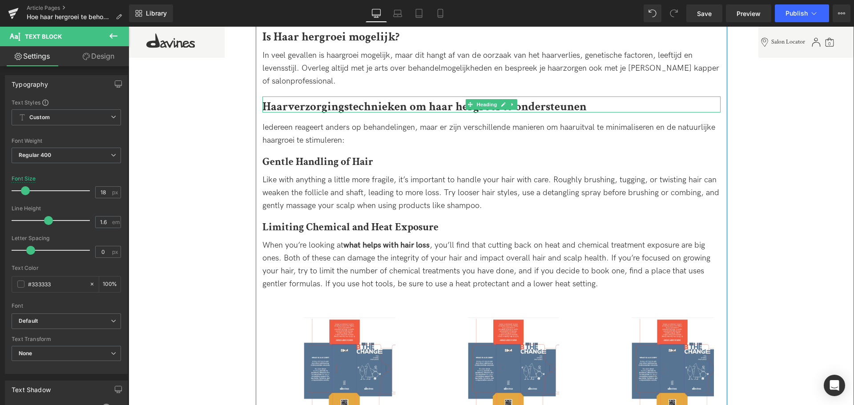
click at [457, 104] on b "Haarverzorgingstechnieken om haar hergroei te ondersteunen" at bounding box center [424, 107] width 324 height 16
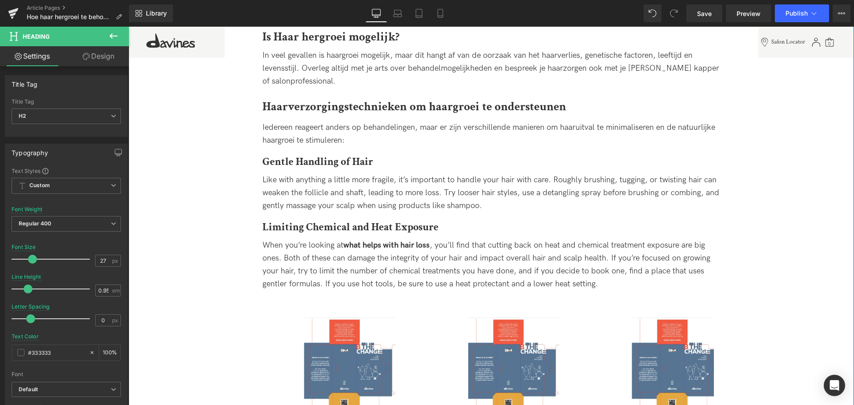
drag, startPoint x: 354, startPoint y: 164, endPoint x: 371, endPoint y: 164, distance: 16.5
click at [354, 164] on b "Gentle Handling of Hair" at bounding box center [317, 162] width 111 height 14
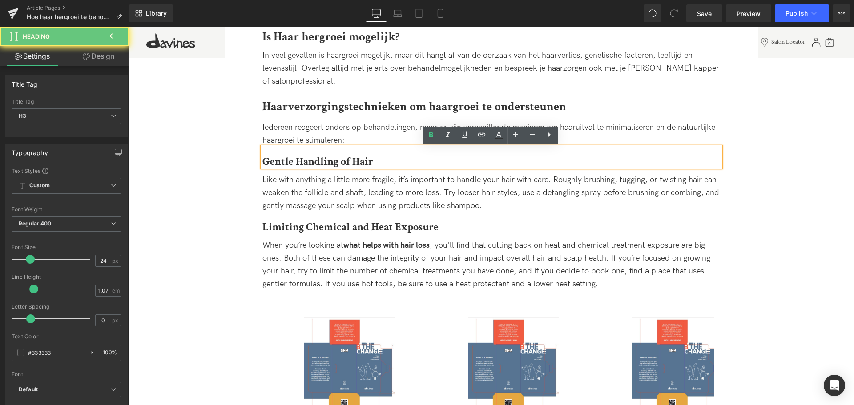
click at [381, 160] on h3 "Gentle Handling of Hair" at bounding box center [491, 162] width 458 height 12
paste div
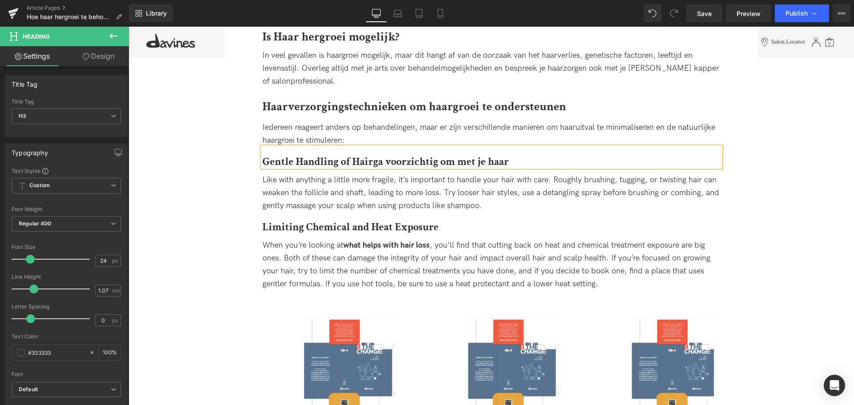
click at [375, 162] on b "Gentle Handling of Hairga voorzichtig om met je haar" at bounding box center [385, 162] width 246 height 14
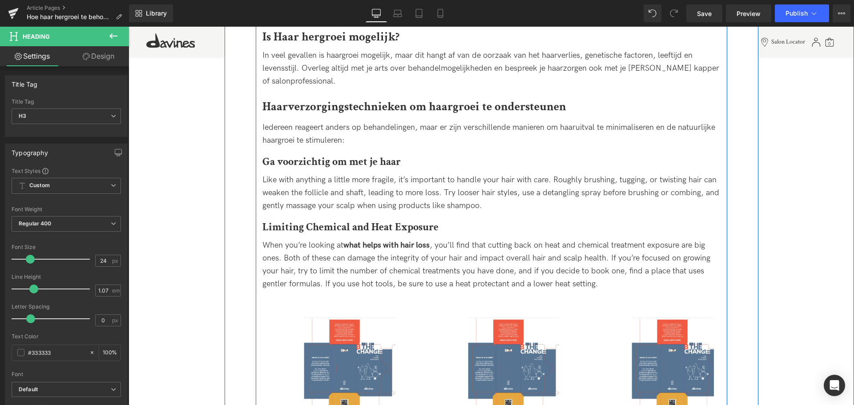
click at [480, 201] on div "Like with anything a little more fragile, it’s important to handle your hair wi…" at bounding box center [491, 193] width 458 height 38
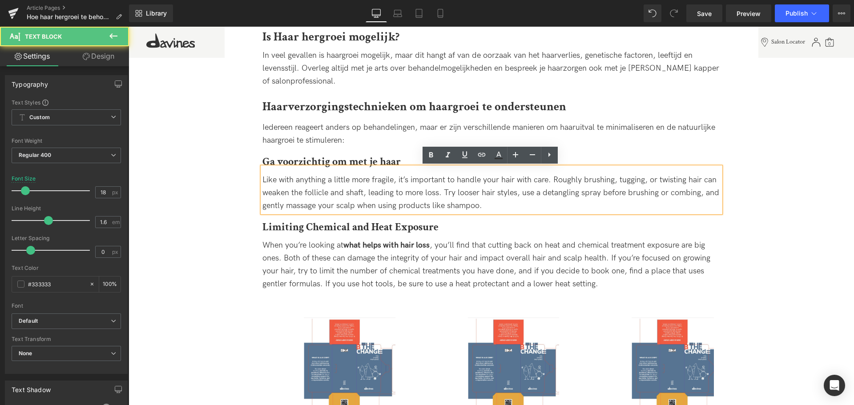
click at [500, 207] on div "Like with anything a little more fragile, it’s important to handle your hair wi…" at bounding box center [491, 193] width 458 height 38
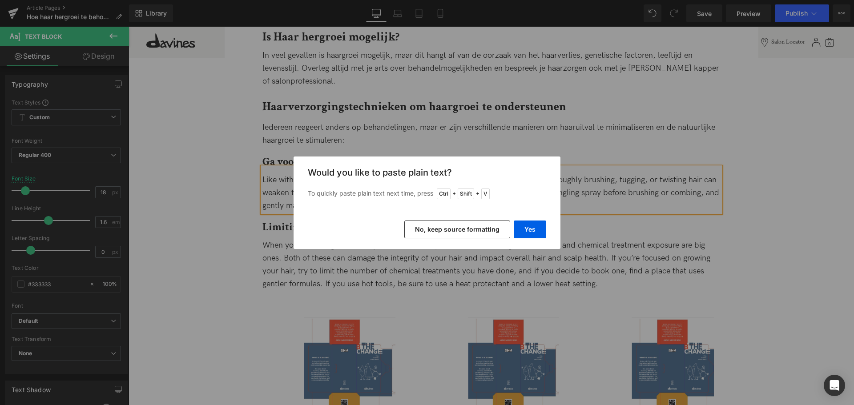
click at [614, 202] on div "Back to Library Insert Would you like to paste plain text? To quickly paste pla…" at bounding box center [427, 202] width 854 height 405
click at [535, 234] on button "Yes" at bounding box center [530, 230] width 32 height 18
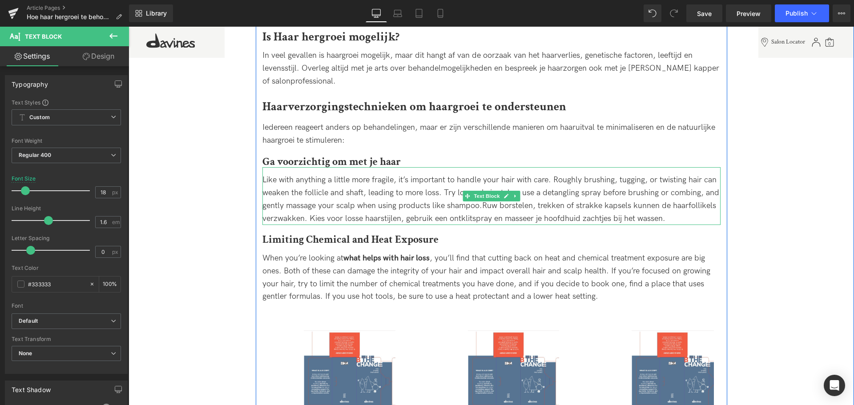
click at [337, 209] on span "Like with anything a little more fragile, it’s important to handle your hair wi…" at bounding box center [490, 199] width 457 height 48
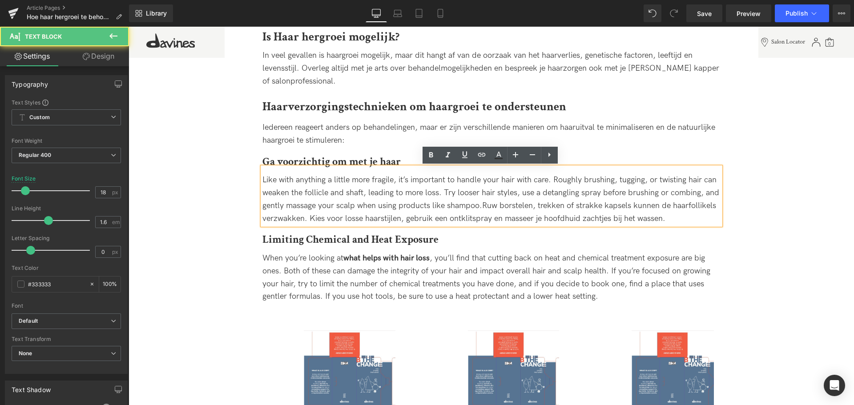
click at [384, 208] on span "Like with anything a little more fragile, it’s important to handle your hair wi…" at bounding box center [490, 199] width 457 height 48
click at [428, 206] on span "Like with anything a little more fragile, it’s important to handle your hair wi…" at bounding box center [490, 199] width 457 height 48
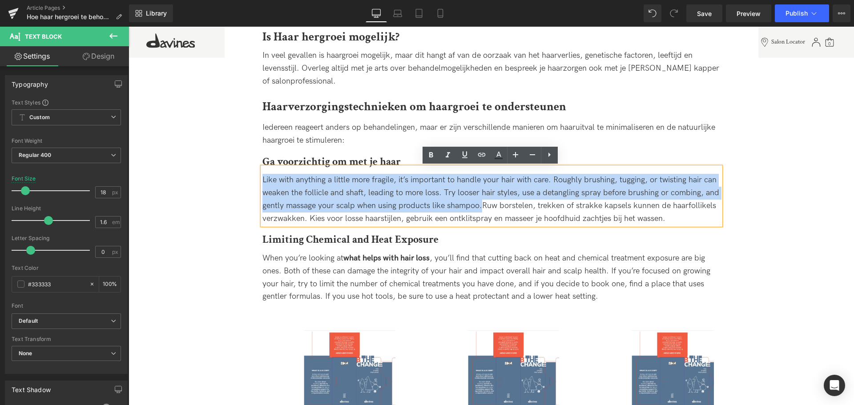
drag, startPoint x: 480, startPoint y: 203, endPoint x: 257, endPoint y: 177, distance: 224.8
click at [257, 177] on div "Is Haar hergroei mogelijk? Heading In veel gevallen is haargroei mogelijk, maar…" at bounding box center [491, 327] width 471 height 592
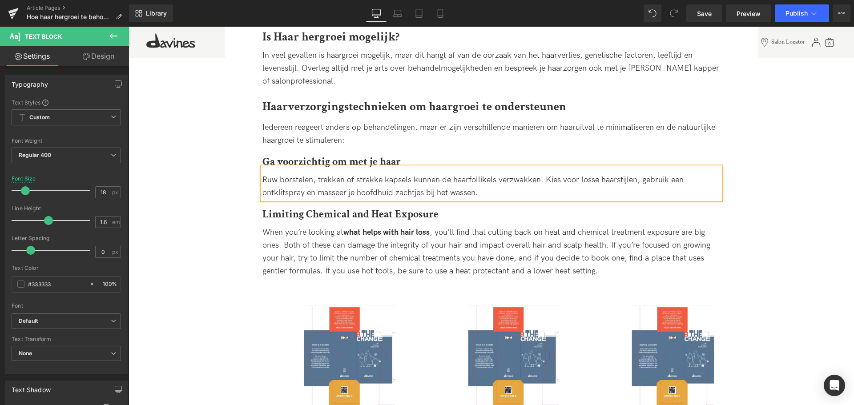
click at [503, 192] on div "Ruw borstelen, trekken of strakke kapsels kunnen de haarfollikels verzwakken. K…" at bounding box center [491, 187] width 458 height 26
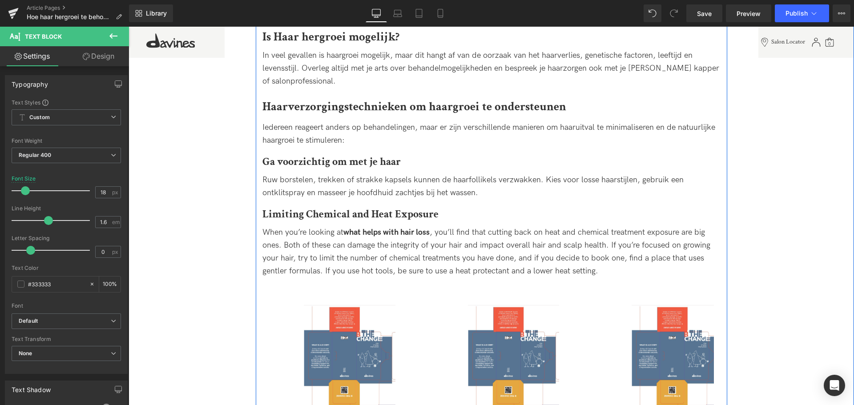
click at [447, 213] on h3 "Limiting Chemical and Heat Exposure" at bounding box center [491, 215] width 458 height 12
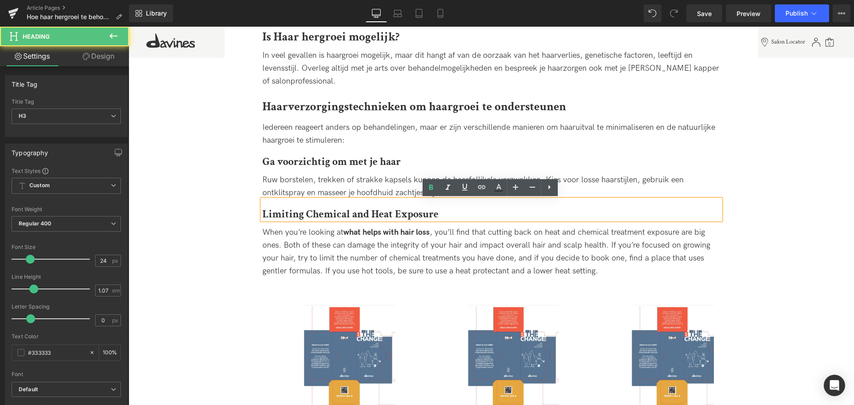
click at [444, 209] on h3 "Limiting Chemical and Heat Exposure" at bounding box center [491, 215] width 458 height 12
paste div
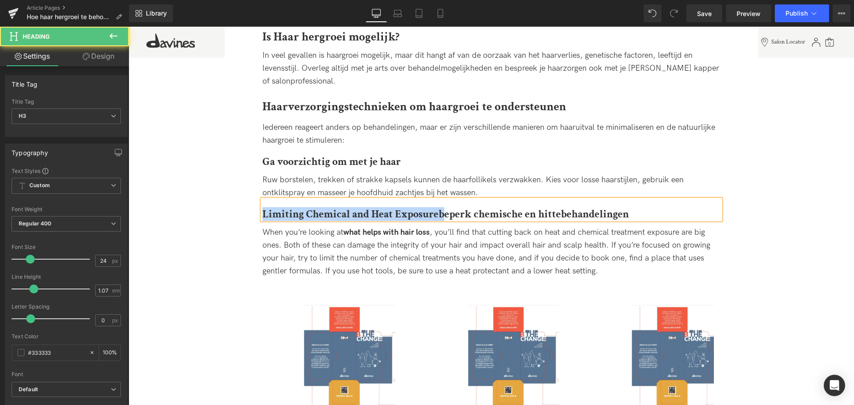
drag, startPoint x: 440, startPoint y: 214, endPoint x: 251, endPoint y: 212, distance: 189.5
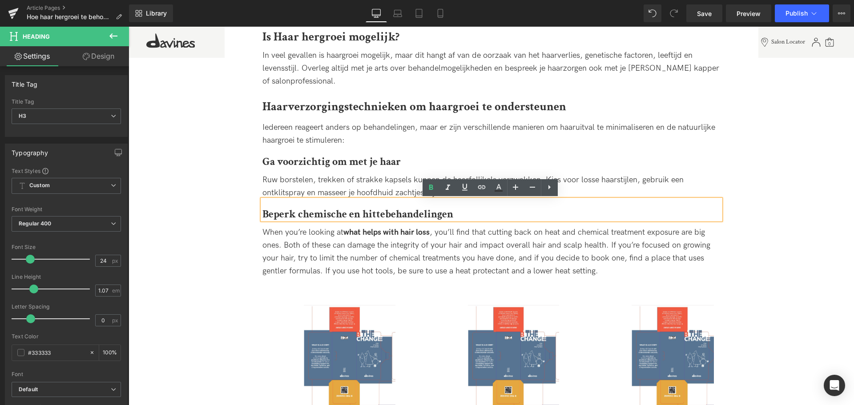
click at [292, 213] on b "Beperk chemische en hittebehandelingen" at bounding box center [357, 214] width 191 height 14
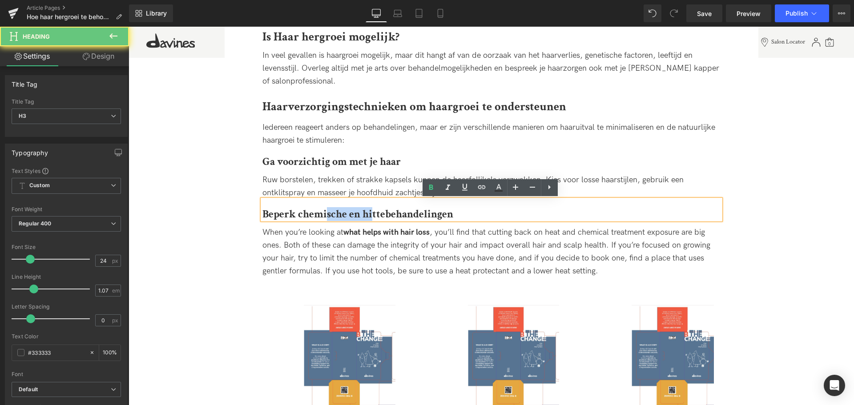
drag, startPoint x: 323, startPoint y: 213, endPoint x: 368, endPoint y: 214, distance: 45.0
click at [368, 214] on b "Beperk chemische en hittebehandelingen" at bounding box center [357, 214] width 191 height 14
click at [431, 214] on b "Beperk chemische en hittebehandelingen" at bounding box center [357, 214] width 191 height 14
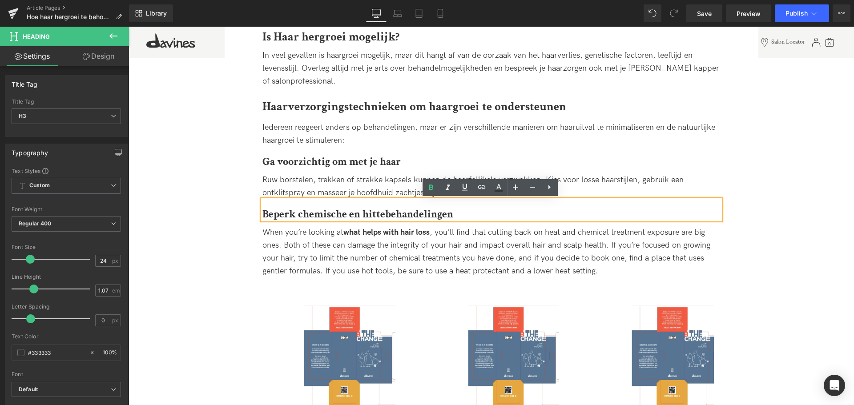
click at [510, 209] on h3 "Beperk chemische en hittebehandelingen" at bounding box center [491, 215] width 458 height 12
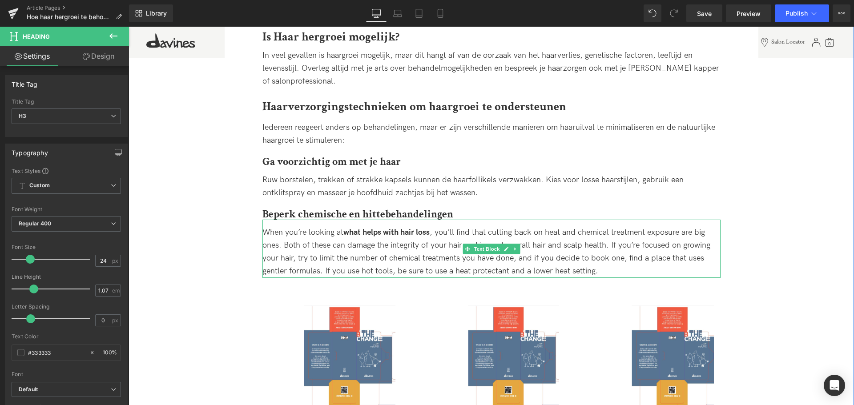
drag, startPoint x: 391, startPoint y: 254, endPoint x: 670, endPoint y: 276, distance: 279.3
click at [391, 254] on span "When you’re looking at what helps with hair loss , you’ll find that cutting bac…" at bounding box center [486, 252] width 448 height 48
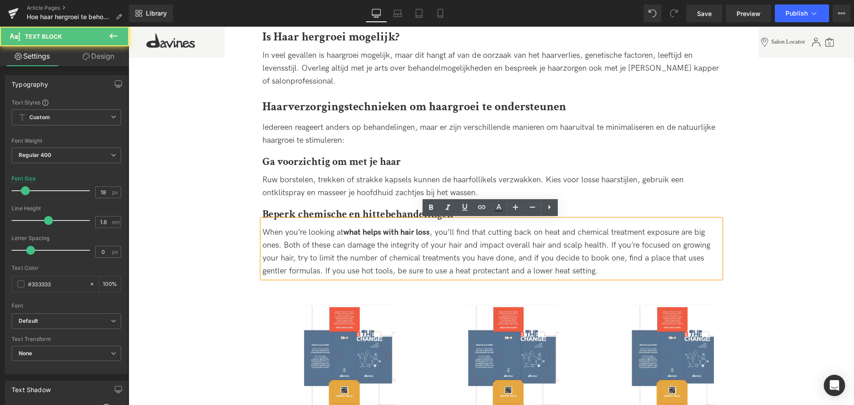
click at [646, 270] on div "When you’re looking at what helps with hair loss , you’ll find that cutting bac…" at bounding box center [491, 251] width 458 height 51
click at [641, 272] on div "When you’re looking at what helps with hair loss , you’ll find that cutting bac…" at bounding box center [491, 251] width 458 height 51
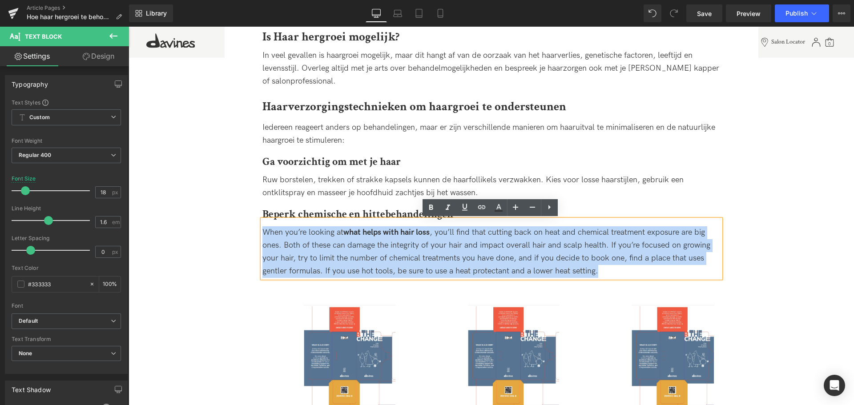
drag, startPoint x: 626, startPoint y: 272, endPoint x: 218, endPoint y: 230, distance: 409.5
copy span "When you’re looking at what helps with hair loss , you’ll find that cutting bac…"
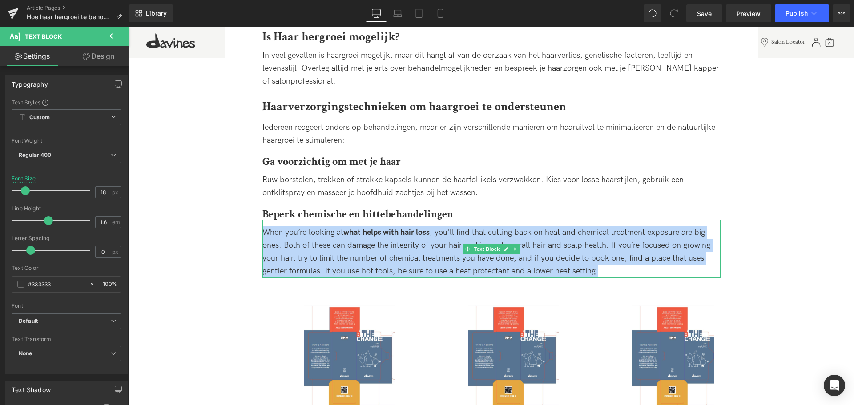
click at [638, 275] on div "When you’re looking at what helps with hair loss , you’ll find that cutting bac…" at bounding box center [491, 251] width 458 height 51
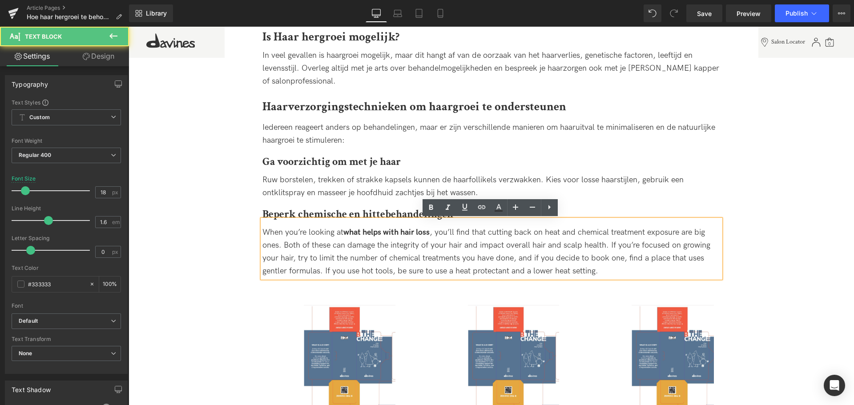
paste div
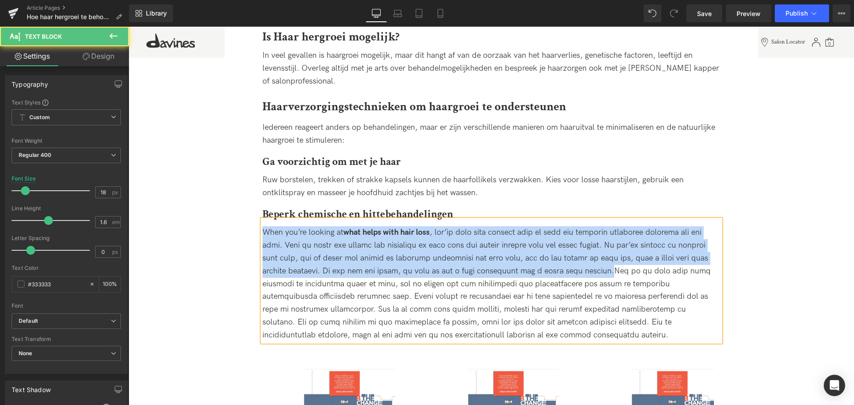
drag, startPoint x: 597, startPoint y: 272, endPoint x: 241, endPoint y: 191, distance: 365.5
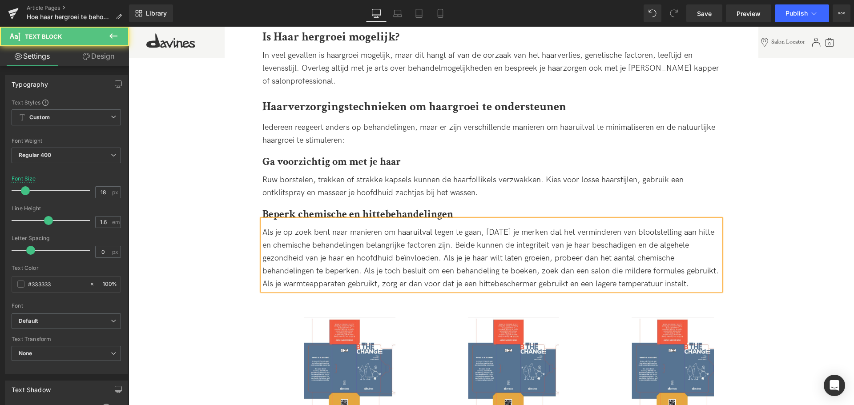
click at [389, 270] on span "Als je op zoek bent naar manieren om haaruitval tegen te gaan, [DATE] je merken…" at bounding box center [490, 258] width 456 height 60
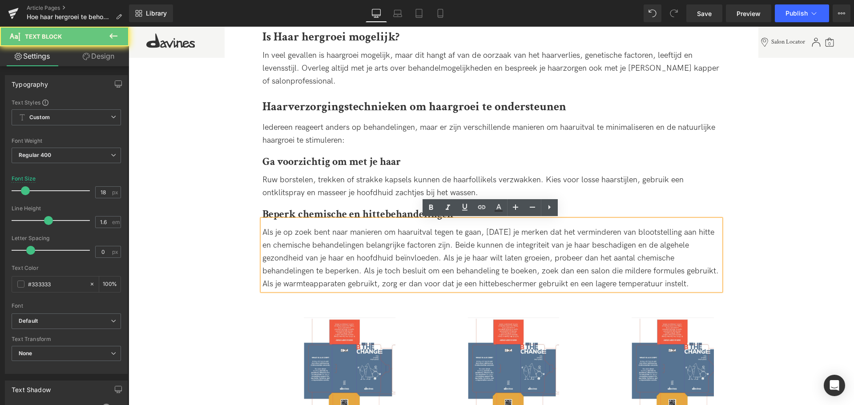
click at [585, 274] on span "Als je op zoek bent naar manieren om haaruitval tegen te gaan, [DATE] je merken…" at bounding box center [490, 258] width 456 height 60
click at [282, 285] on span "Als je op zoek bent naar manieren om haaruitval tegen te gaan, [DATE] je merken…" at bounding box center [490, 258] width 456 height 60
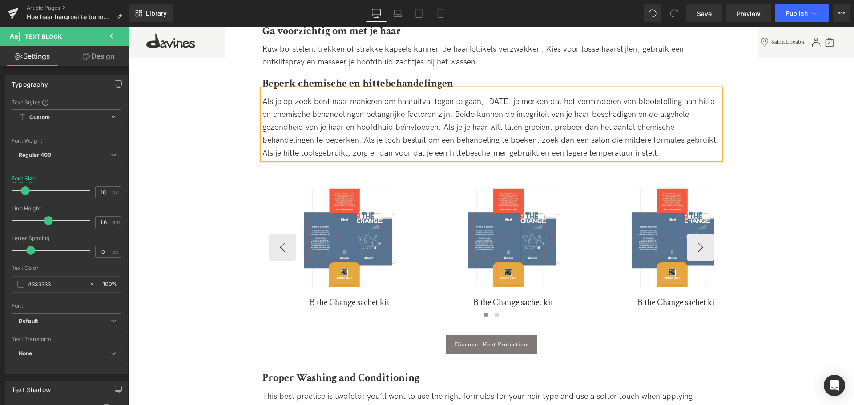
scroll to position [801, 0]
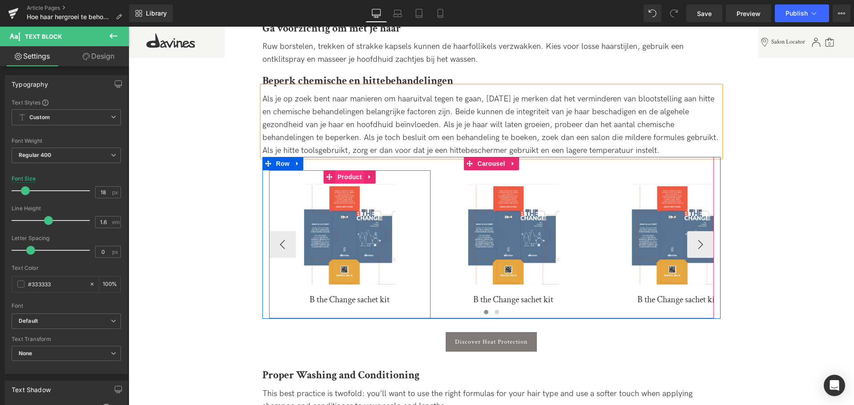
click at [347, 180] on span "Product" at bounding box center [349, 176] width 29 height 13
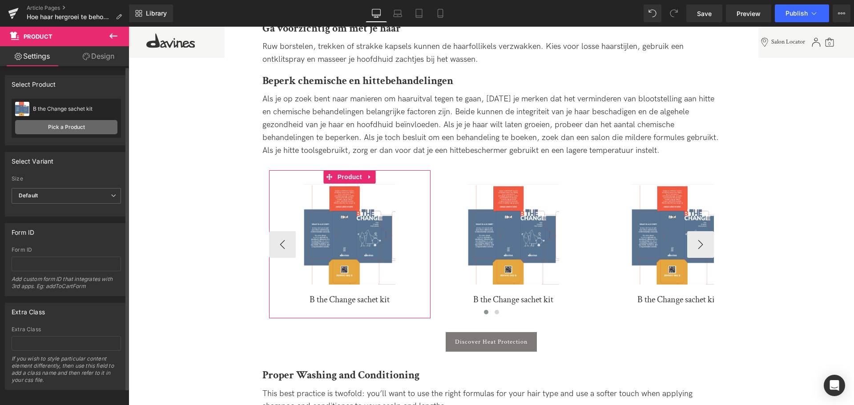
click at [77, 123] on link "Pick a Product" at bounding box center [66, 127] width 102 height 14
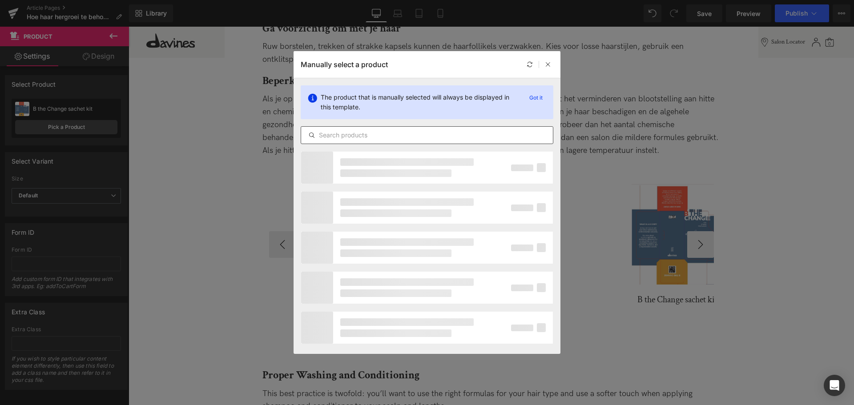
click at [380, 139] on input "text" at bounding box center [427, 135] width 252 height 11
type input "p"
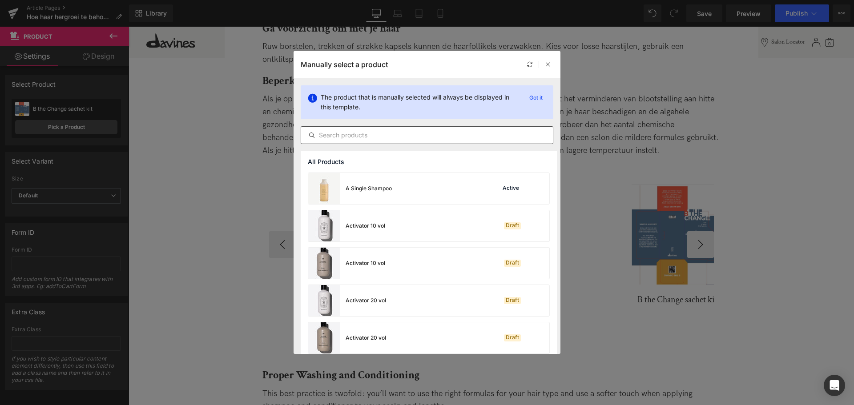
click at [370, 138] on input "text" at bounding box center [427, 135] width 252 height 11
click at [376, 137] on input "text" at bounding box center [427, 135] width 252 height 11
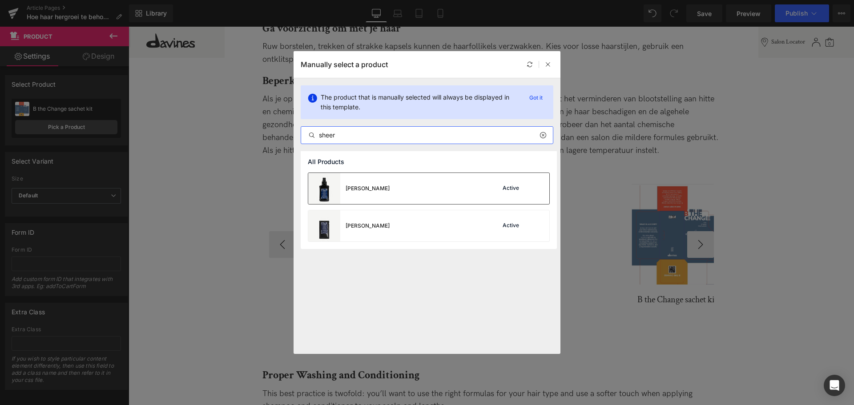
type input "sheer"
click at [392, 194] on div "Sheer Glaze Active" at bounding box center [428, 188] width 241 height 31
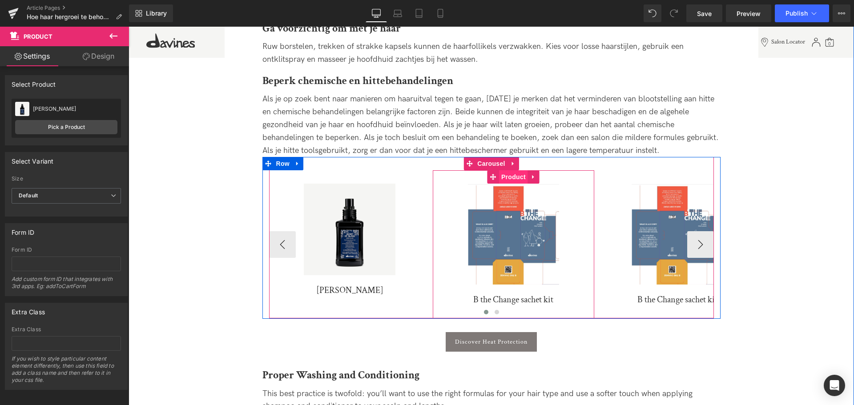
click at [513, 178] on span "Product" at bounding box center [513, 176] width 29 height 13
click at [508, 178] on span "Product" at bounding box center [513, 176] width 29 height 13
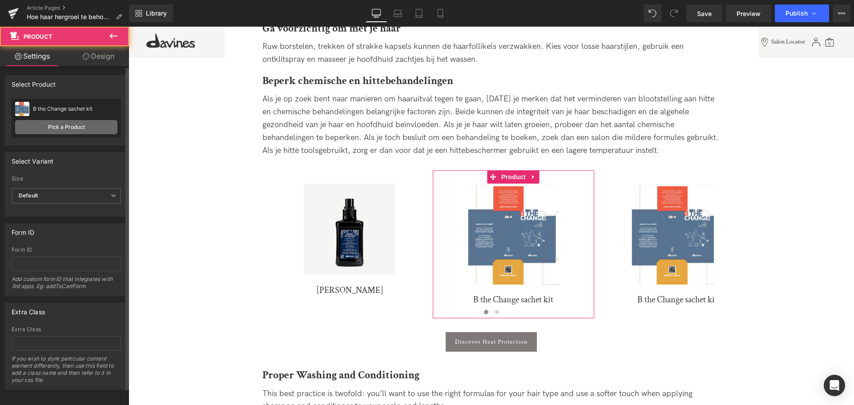
click at [65, 131] on link "Pick a Product" at bounding box center [66, 127] width 102 height 14
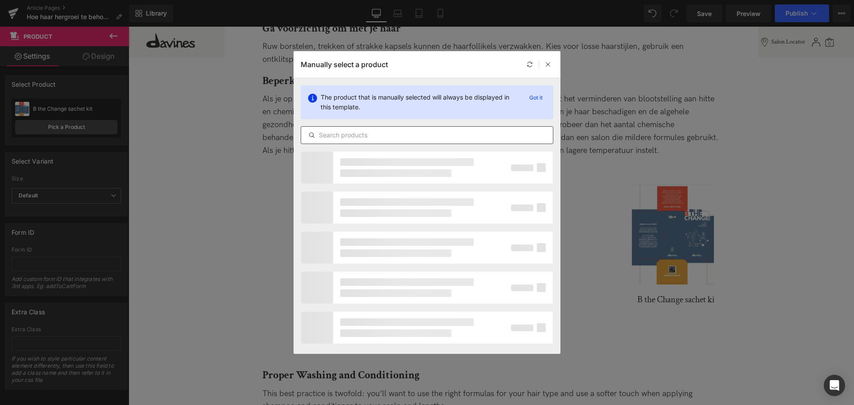
click at [354, 134] on input "text" at bounding box center [427, 135] width 252 height 11
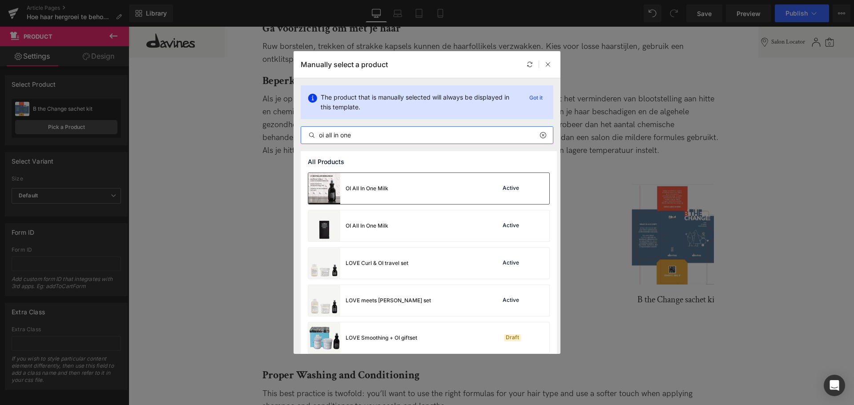
type input "oi all in one"
click at [397, 189] on div "OI All In One Milk Active" at bounding box center [428, 188] width 241 height 31
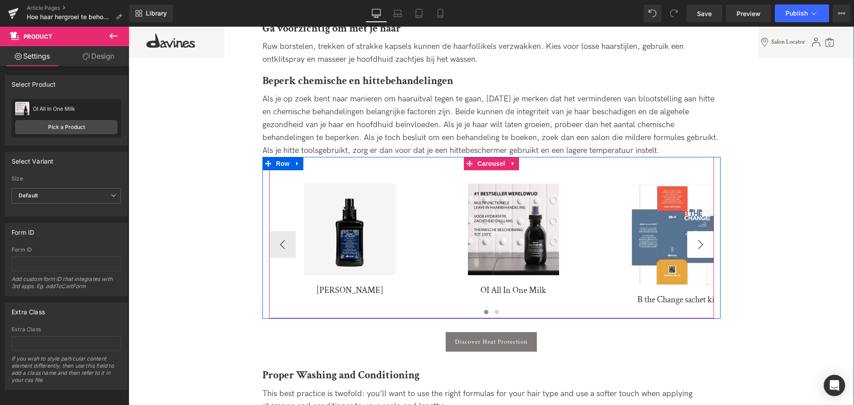
click at [702, 246] on button "›" at bounding box center [700, 244] width 27 height 27
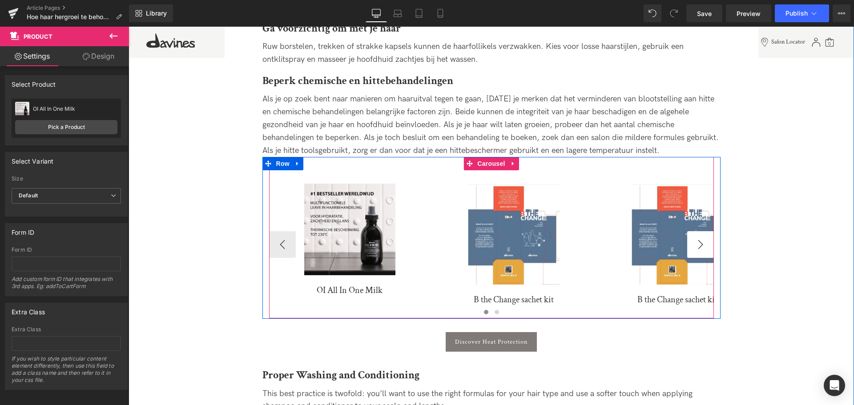
click at [698, 245] on button "›" at bounding box center [700, 244] width 27 height 27
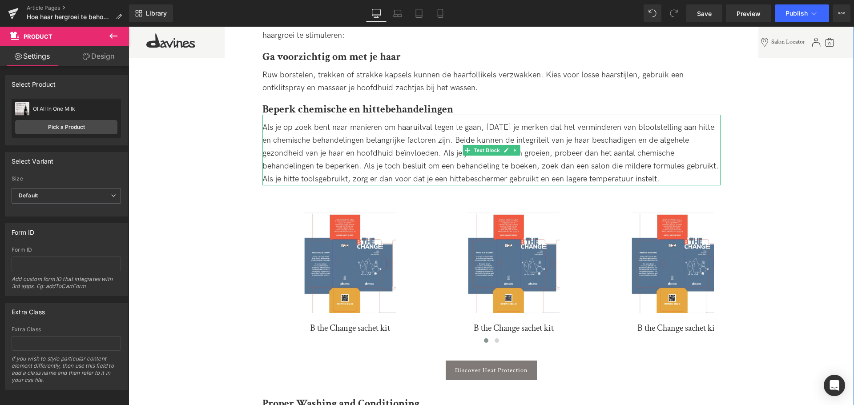
scroll to position [756, 0]
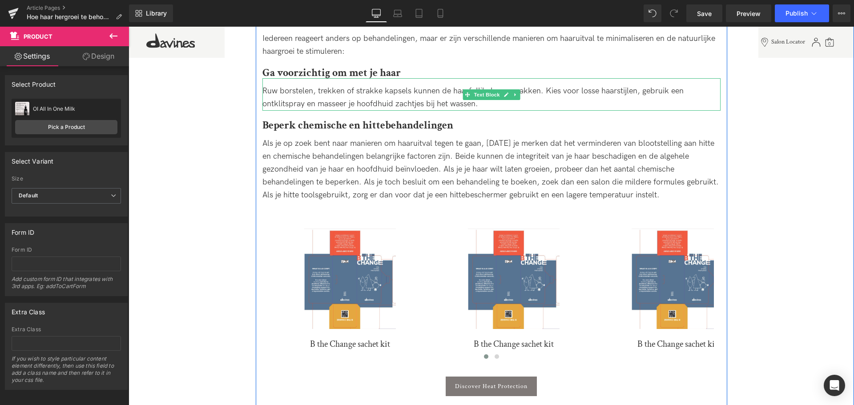
click at [270, 93] on span "Ruw borstelen, trekken of strakke kapsels kunnen de haarfollikels verzwakken. K…" at bounding box center [472, 97] width 421 height 22
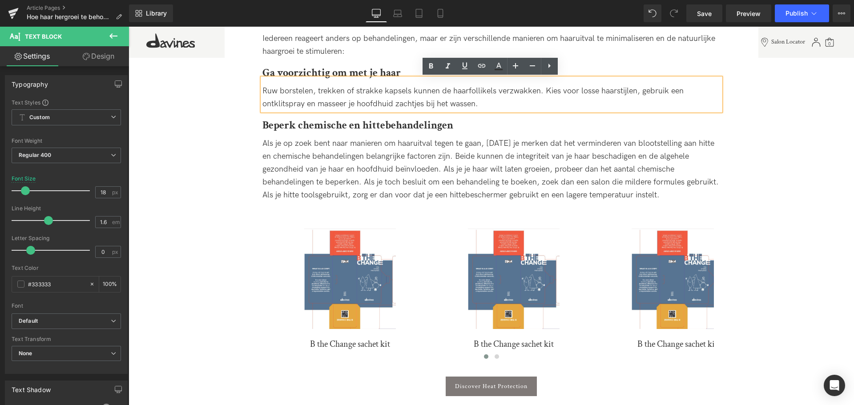
click at [129, 27] on lt-span "Negeren" at bounding box center [129, 27] width 0 height 0
click at [423, 161] on div "Als je op zoek bent naar manieren om haaruitval tegen te gaan, [DATE] je merken…" at bounding box center [491, 169] width 458 height 64
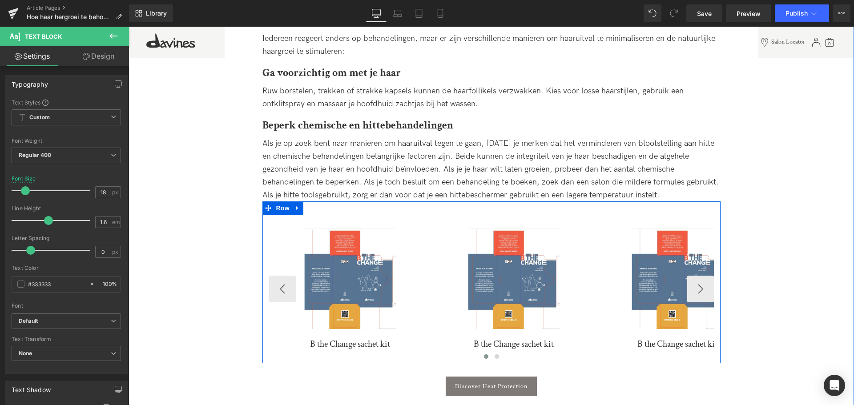
scroll to position [801, 0]
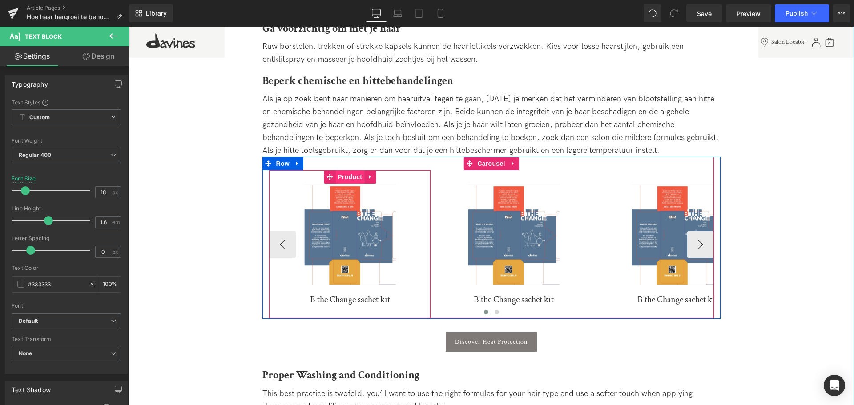
click at [342, 178] on span "Product" at bounding box center [349, 176] width 29 height 13
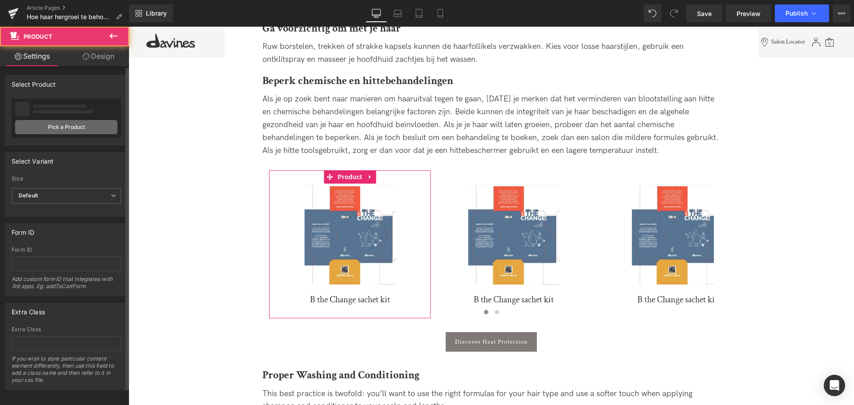
click at [62, 126] on link "Pick a Product" at bounding box center [66, 127] width 102 height 14
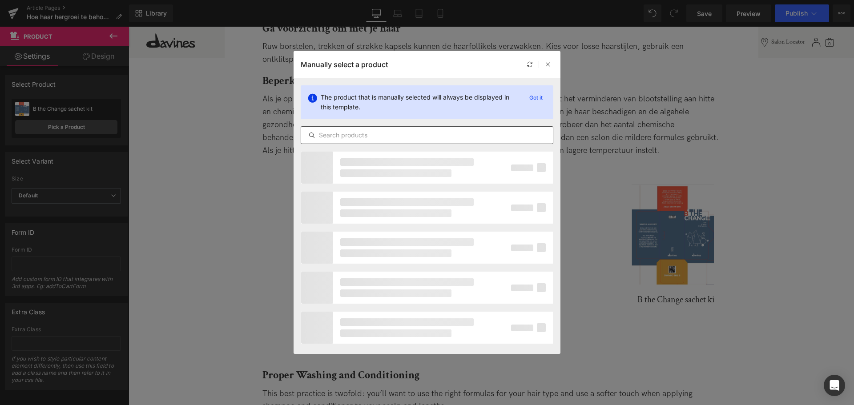
click at [429, 133] on input "text" at bounding box center [427, 135] width 252 height 11
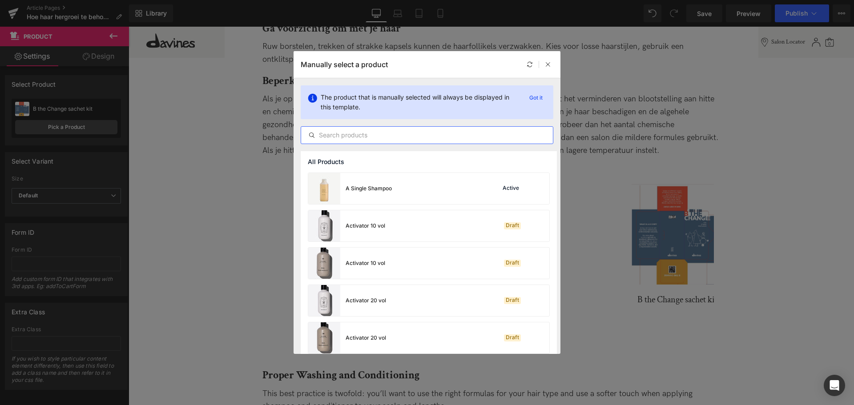
type input "e"
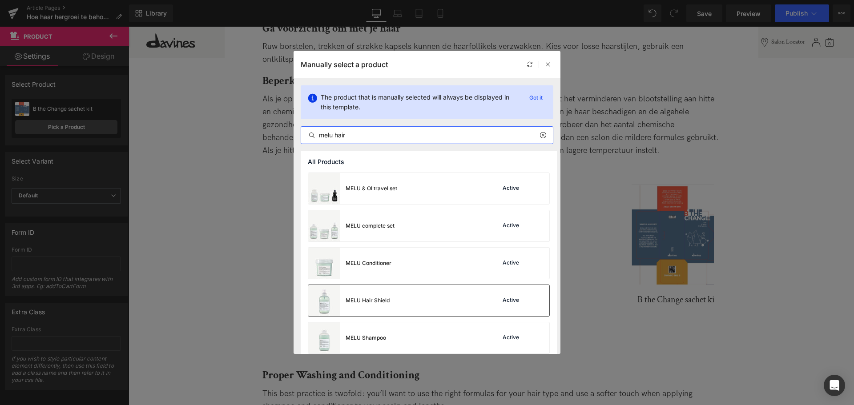
type input "melu hair"
click at [391, 300] on div "MELU Hair Shield Active" at bounding box center [428, 300] width 241 height 31
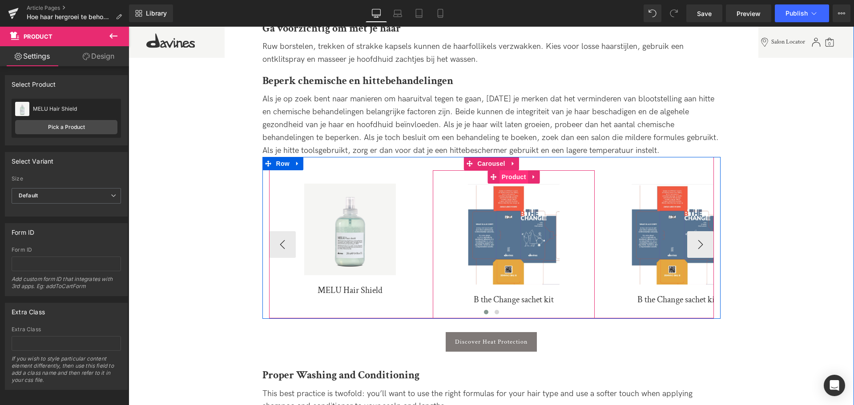
click at [504, 178] on span "Product" at bounding box center [513, 176] width 29 height 13
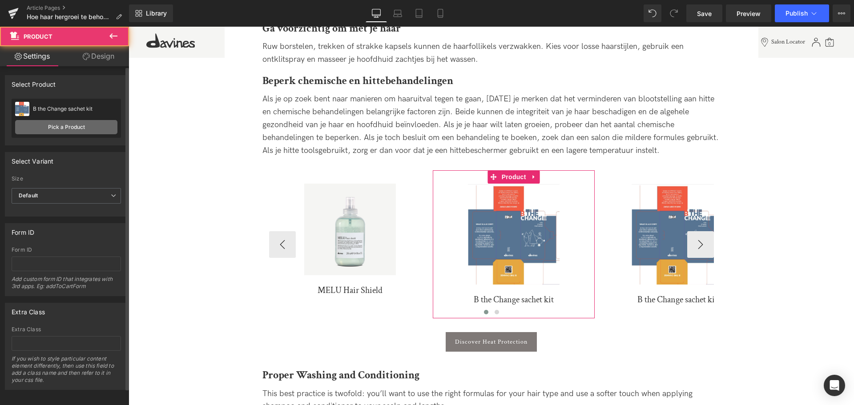
click at [53, 127] on link "Pick a Product" at bounding box center [66, 127] width 102 height 14
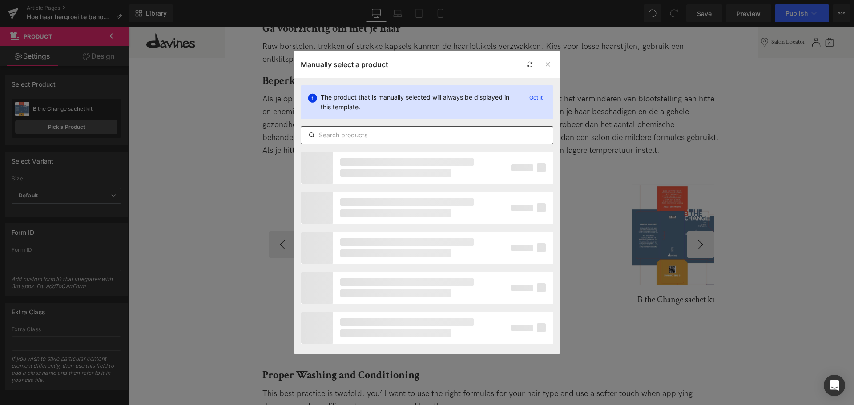
click at [442, 141] on div at bounding box center [427, 135] width 253 height 18
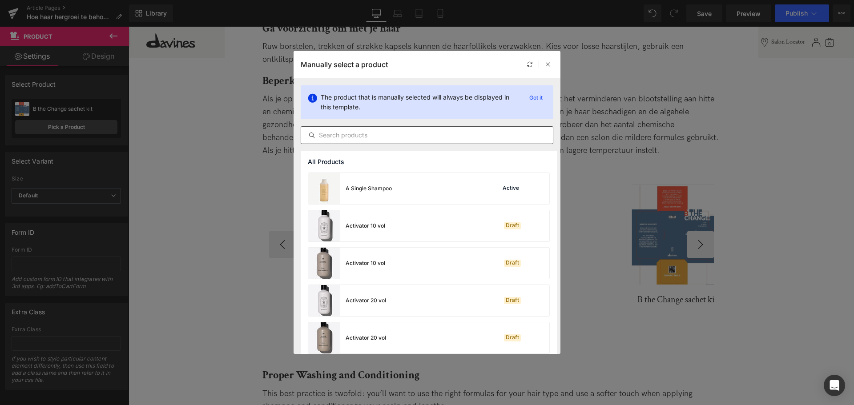
click at [445, 139] on input "text" at bounding box center [427, 135] width 252 height 11
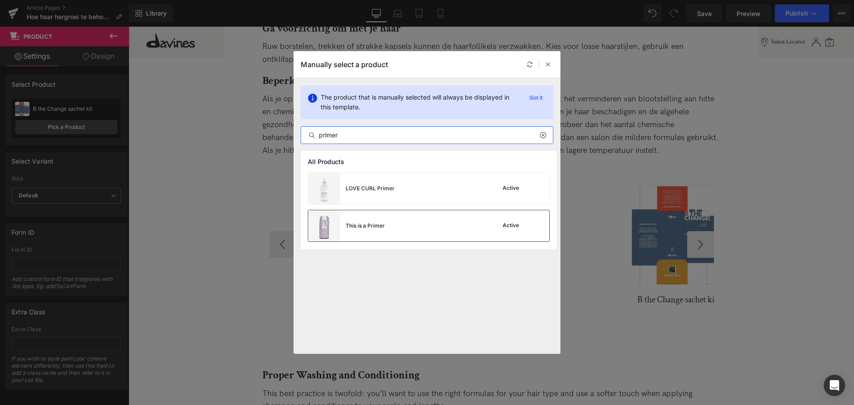
type input "primer"
click at [418, 228] on div "This is a Primer Active" at bounding box center [428, 225] width 241 height 31
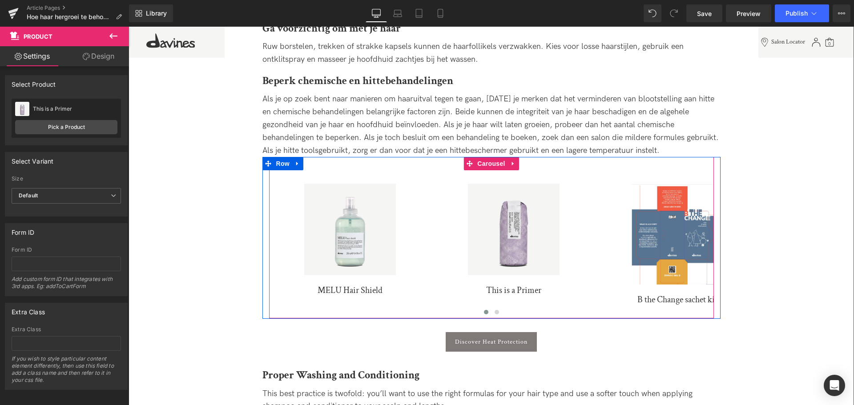
click at [714, 242] on button "›" at bounding box center [727, 244] width 27 height 27
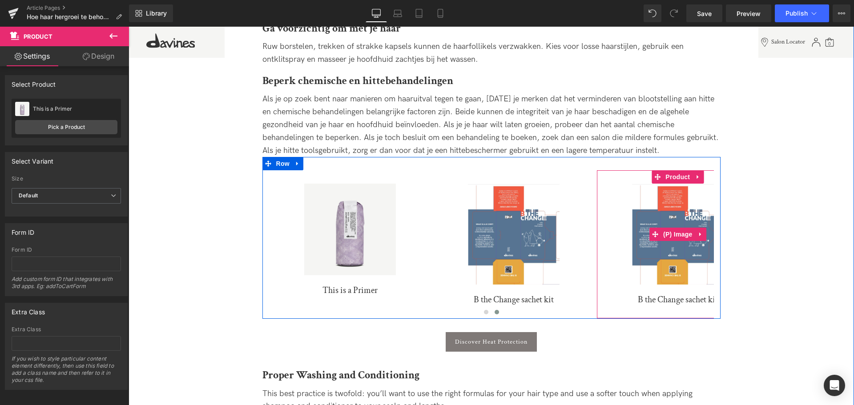
click at [698, 244] on img at bounding box center [678, 234] width 92 height 101
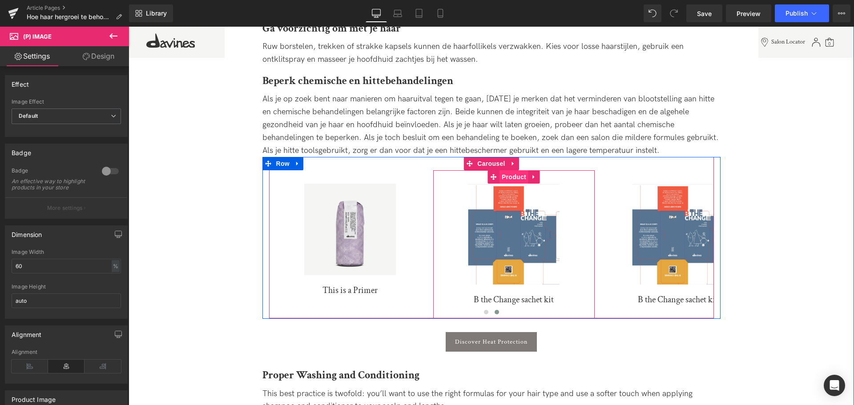
click at [515, 180] on span "Product" at bounding box center [513, 176] width 29 height 13
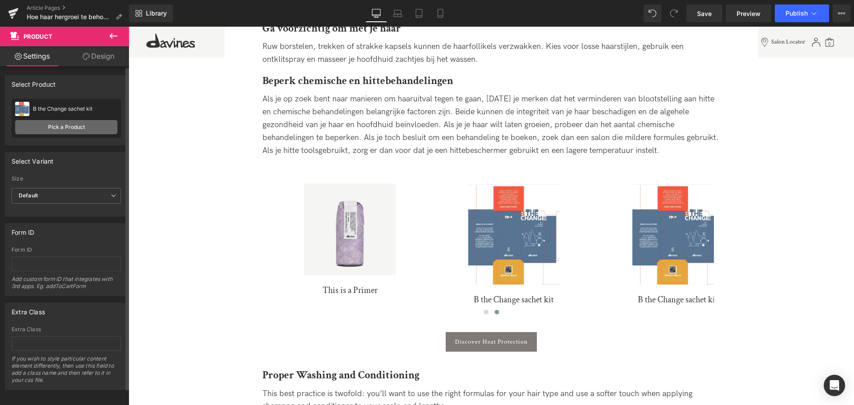
click at [53, 129] on link "Pick a Product" at bounding box center [66, 127] width 102 height 14
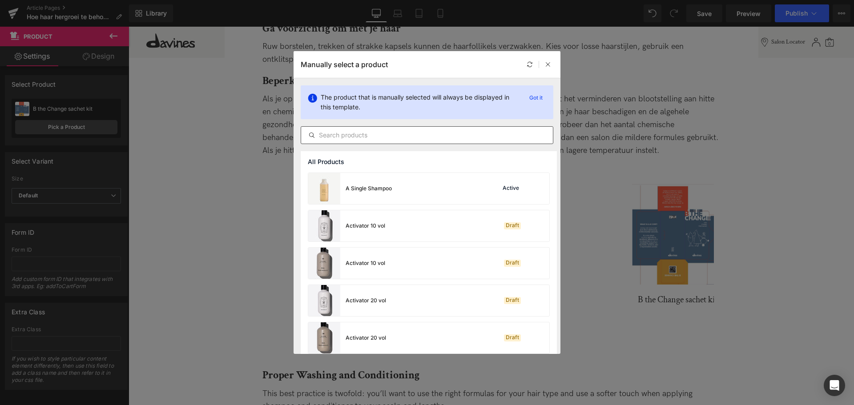
drag, startPoint x: 416, startPoint y: 138, endPoint x: 420, endPoint y: 133, distance: 6.6
click at [416, 138] on input "text" at bounding box center [427, 135] width 252 height 11
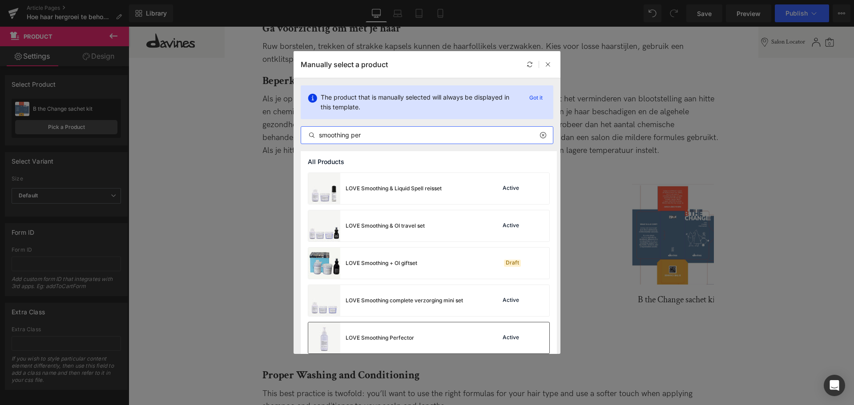
type input "smoothing per"
click at [404, 339] on div "LOVE Smoothing Perfector" at bounding box center [380, 338] width 68 height 8
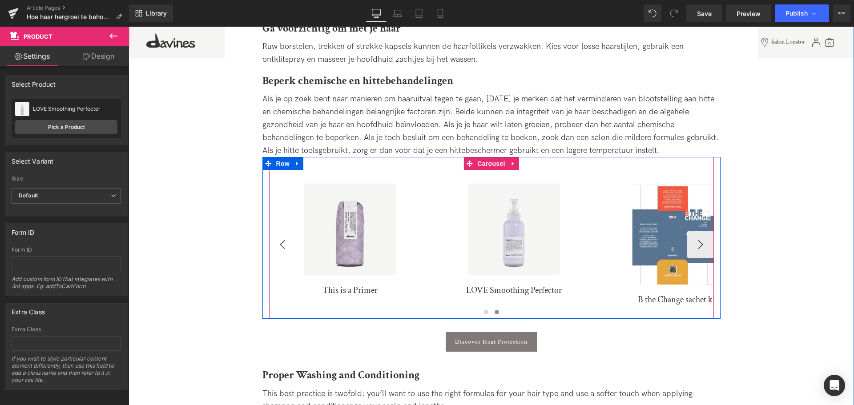
click at [283, 245] on button "‹" at bounding box center [282, 244] width 27 height 27
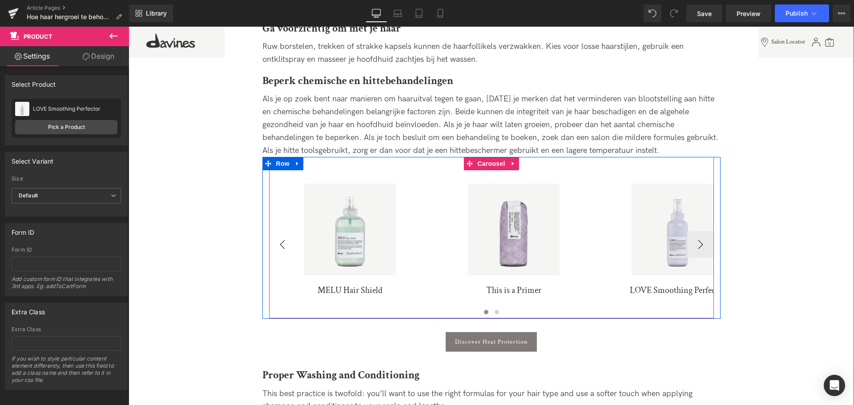
click at [283, 245] on button "‹" at bounding box center [282, 244] width 27 height 27
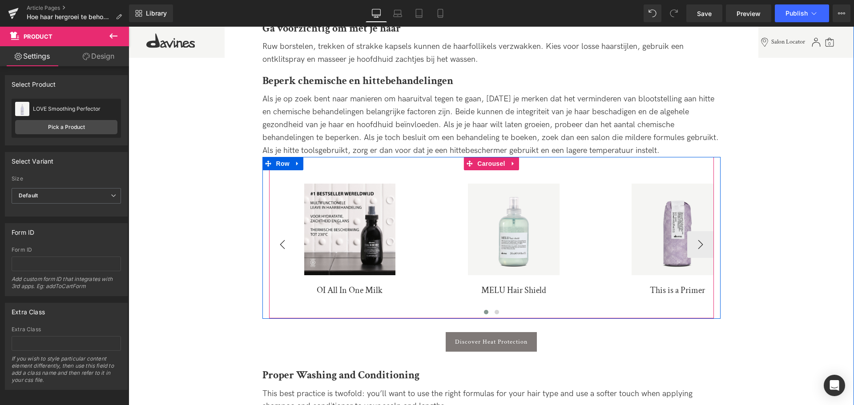
click at [283, 245] on button "‹" at bounding box center [282, 244] width 27 height 27
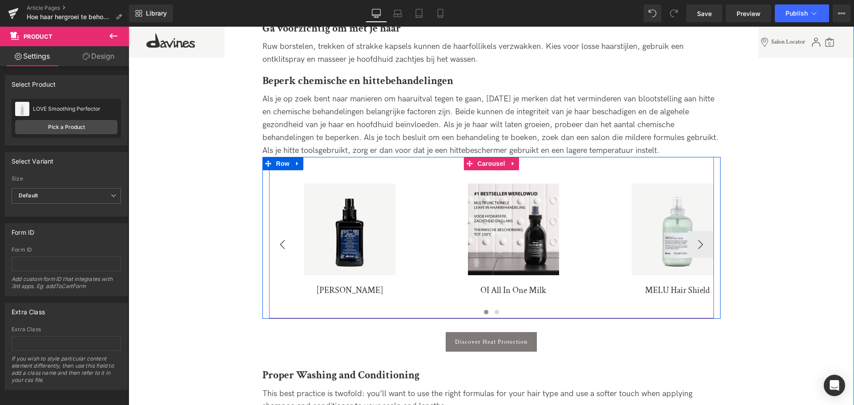
click at [437, 245] on div "Sale Off" at bounding box center [513, 230] width 153 height 92
click at [283, 245] on div "Sale Off (P) Image Sheer Glaze (P) Title Product Sale Off" at bounding box center [760, 244] width 983 height 148
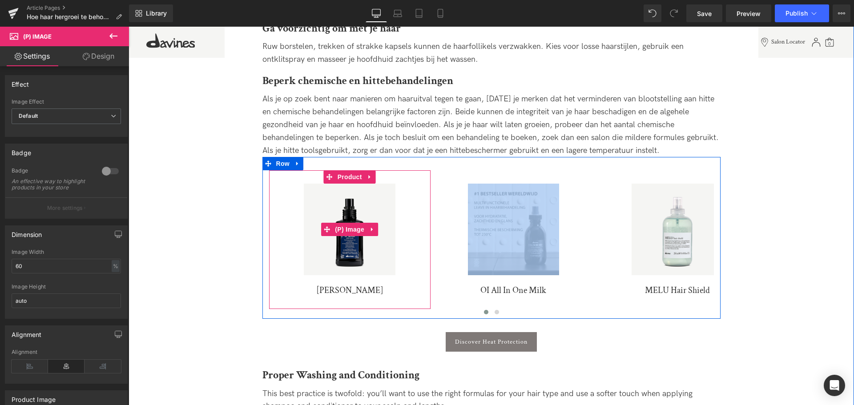
click at [281, 248] on div "Sale Off" at bounding box center [350, 230] width 153 height 92
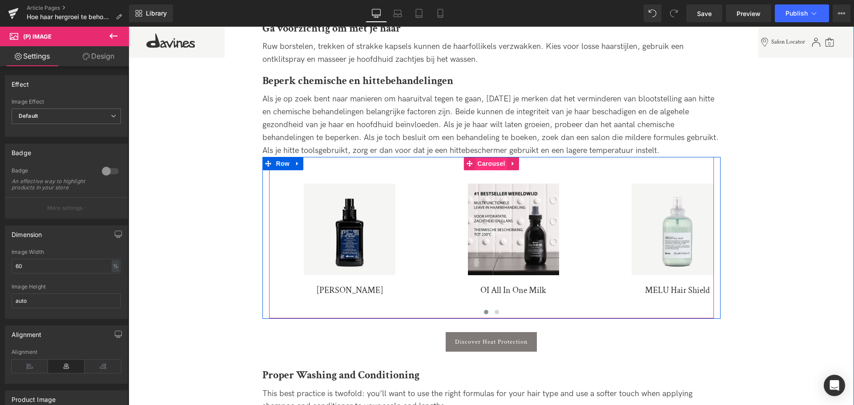
click at [484, 162] on span "Carousel" at bounding box center [491, 163] width 32 height 13
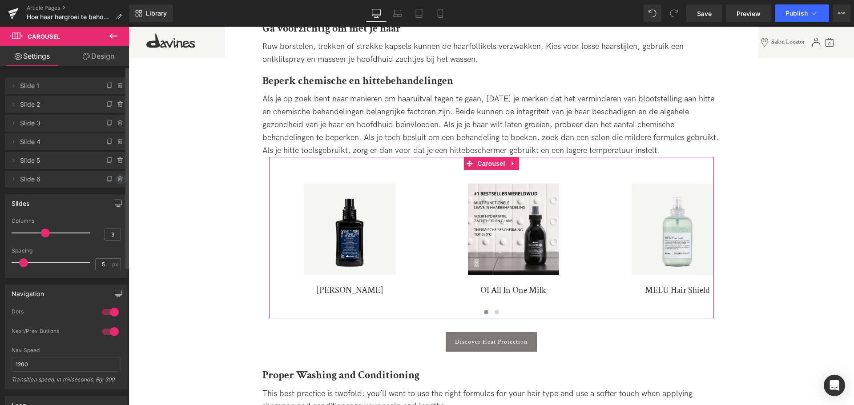
click at [118, 179] on icon at bounding box center [120, 179] width 7 height 7
click at [113, 180] on button "Delete" at bounding box center [111, 180] width 28 height 12
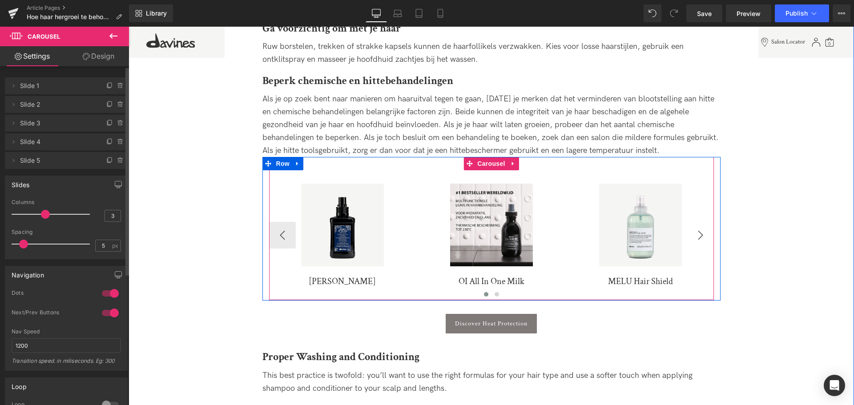
click at [704, 233] on button "›" at bounding box center [700, 235] width 27 height 27
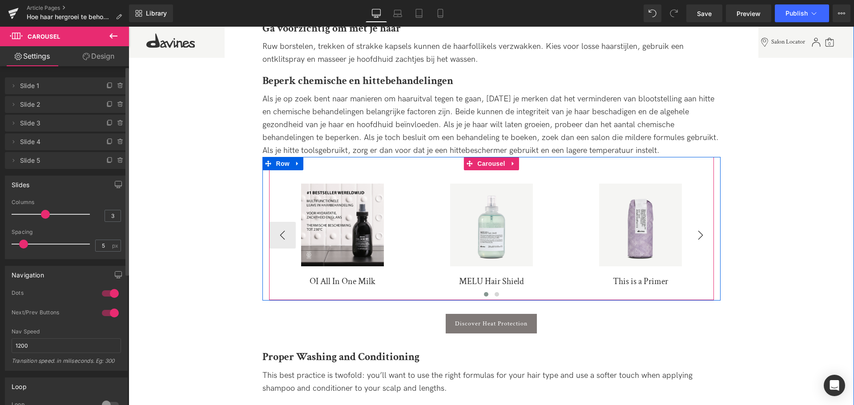
click at [704, 233] on button "›" at bounding box center [700, 235] width 27 height 27
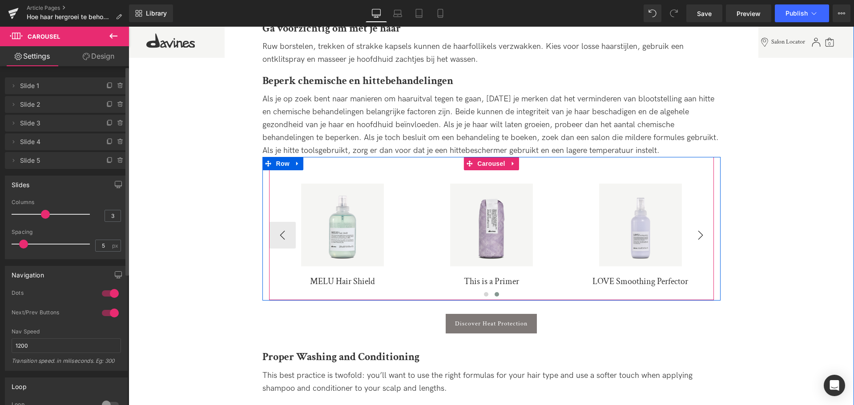
click at [704, 233] on div "Sale Off" at bounding box center [641, 225] width 138 height 83
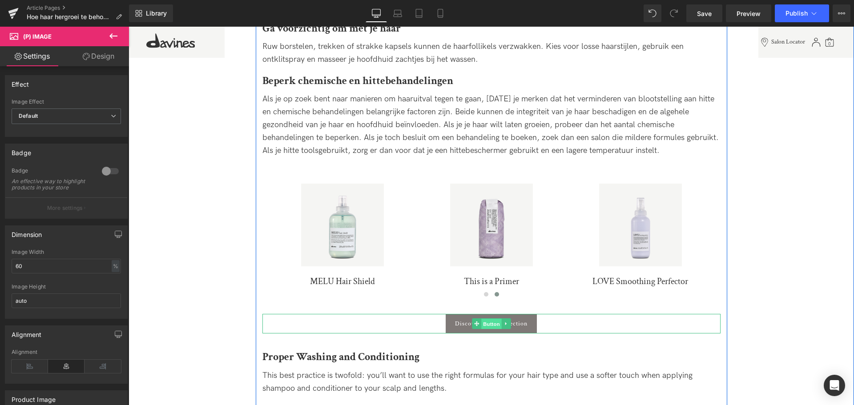
click at [486, 328] on span "Button" at bounding box center [491, 324] width 20 height 11
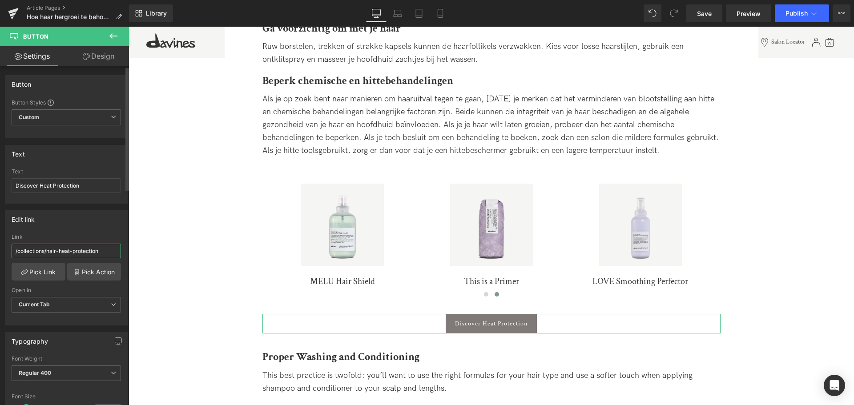
click at [80, 253] on input "/collections/hair-heat-protection" at bounding box center [66, 251] width 109 height 15
paste input "[URL][DOMAIN_NAME]"
type input "[URL][DOMAIN_NAME]"
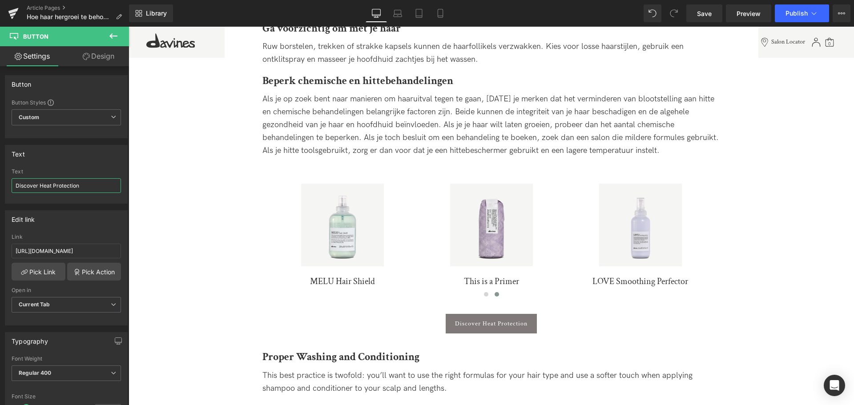
drag, startPoint x: 95, startPoint y: 185, endPoint x: -54, endPoint y: 174, distance: 149.4
click at [0, 174] on html "Button You are previewing how the will restyle your page. You can not edit Elem…" at bounding box center [427, 202] width 854 height 405
click at [94, 188] on input "Discover Heat Protection" at bounding box center [66, 185] width 109 height 15
drag, startPoint x: 106, startPoint y: 186, endPoint x: -88, endPoint y: 185, distance: 193.9
click at [0, 185] on html "Button You are previewing how the will restyle your page. You can not edit Elem…" at bounding box center [427, 202] width 854 height 405
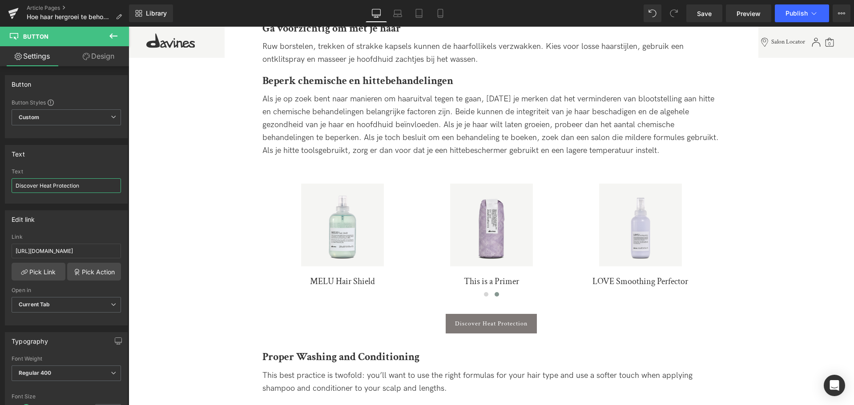
paste input "Ontdek hittebescherming"
click at [97, 183] on input "Ontdek hittebescherming" at bounding box center [66, 185] width 109 height 15
drag, startPoint x: 97, startPoint y: 186, endPoint x: -121, endPoint y: 190, distance: 218.4
click at [0, 190] on html "Button You are previewing how the will restyle your page. You can not edit Elem…" at bounding box center [427, 202] width 854 height 405
paste input "text"
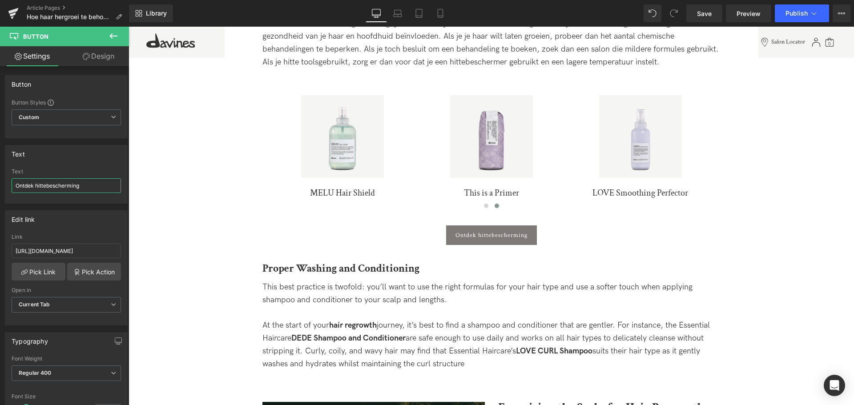
scroll to position [890, 0]
type input "Ontdek hittebescherming"
click at [714, 11] on link "Save" at bounding box center [704, 13] width 36 height 18
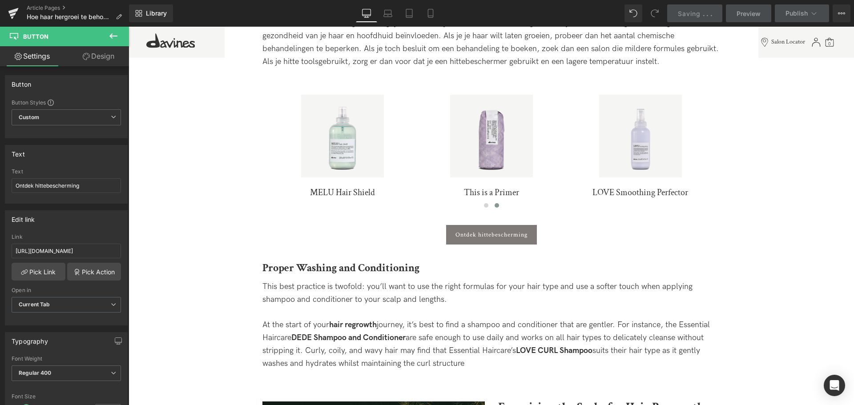
scroll to position [979, 0]
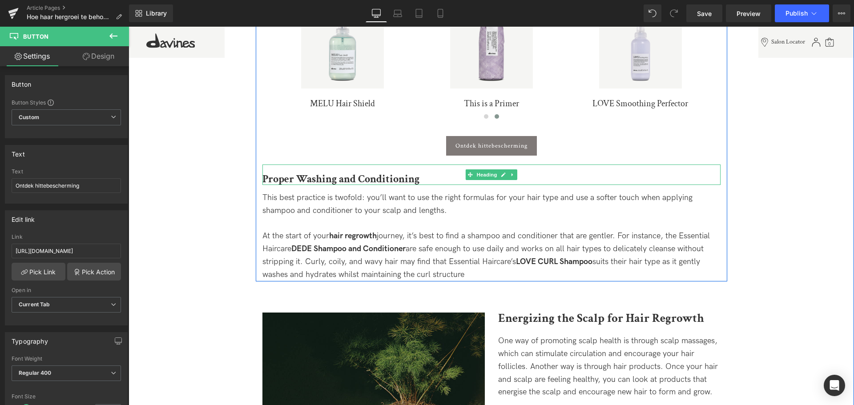
click at [431, 175] on h3 "Proper Washing and Conditioning" at bounding box center [491, 179] width 458 height 12
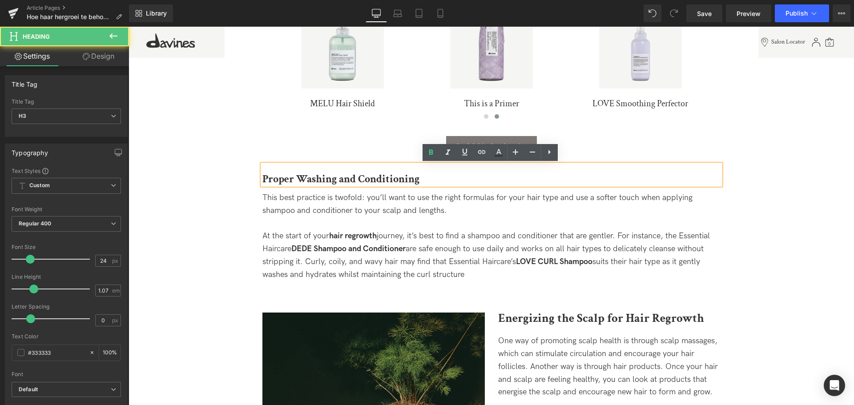
click at [429, 173] on h3 "Proper Washing and Conditioning" at bounding box center [491, 179] width 458 height 12
paste div
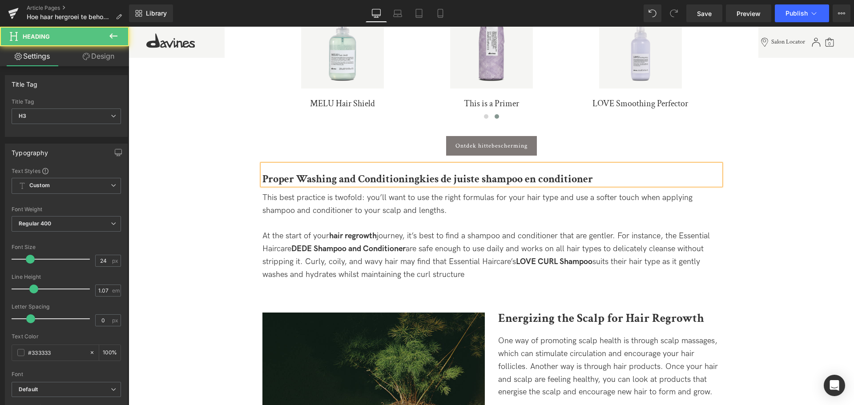
click at [427, 177] on b "Proper Washing and Conditioningkies de juiste shampoo en conditioner" at bounding box center [427, 179] width 330 height 14
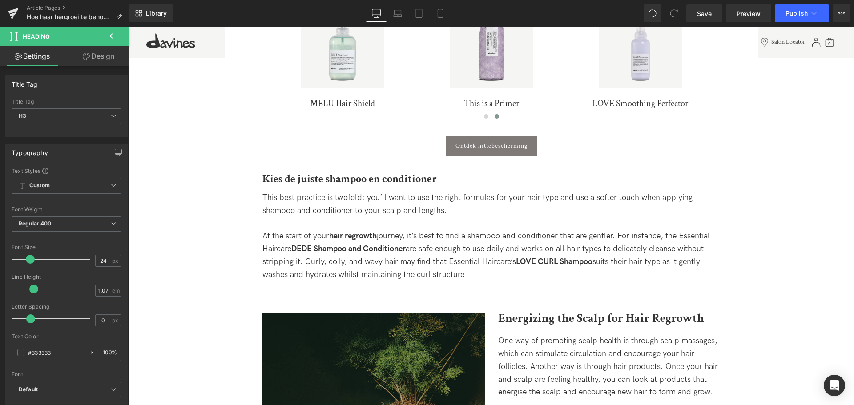
drag, startPoint x: 412, startPoint y: 254, endPoint x: 500, endPoint y: 270, distance: 89.0
click at [412, 254] on div "At the start of your hair regrowth journey, it’s best to find a shampoo and con…" at bounding box center [491, 255] width 458 height 51
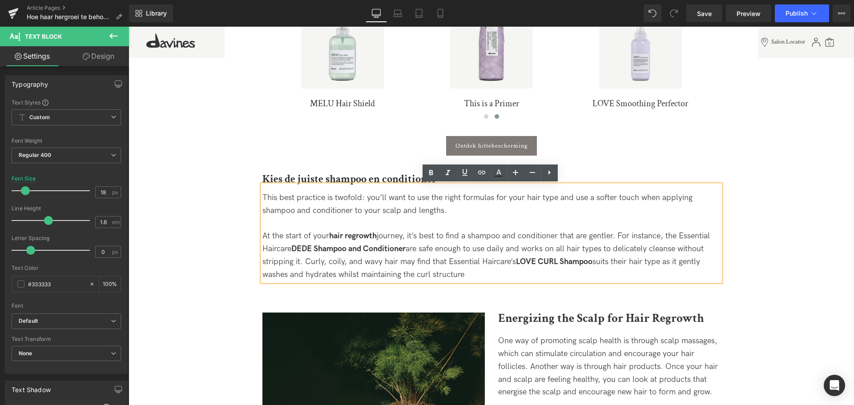
drag, startPoint x: 498, startPoint y: 270, endPoint x: 254, endPoint y: 187, distance: 258.0
copy div "This best practice is twofold: you’ll want to use the right formulas for your h…"
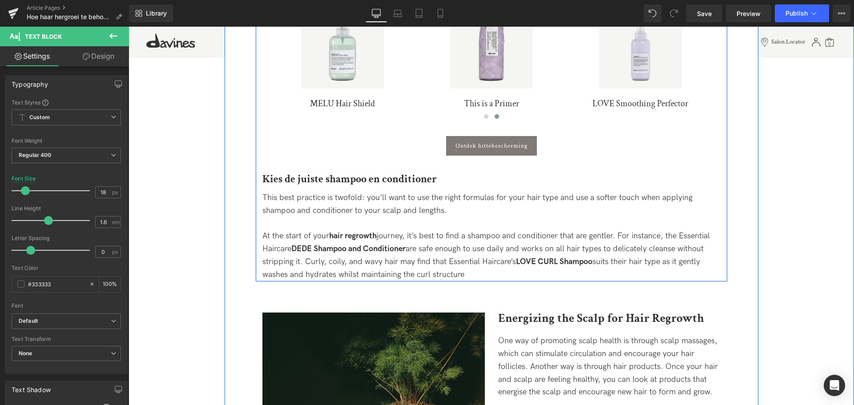
click at [476, 275] on div "At the start of your hair regrowth journey, it’s best to find a shampoo and con…" at bounding box center [491, 255] width 458 height 51
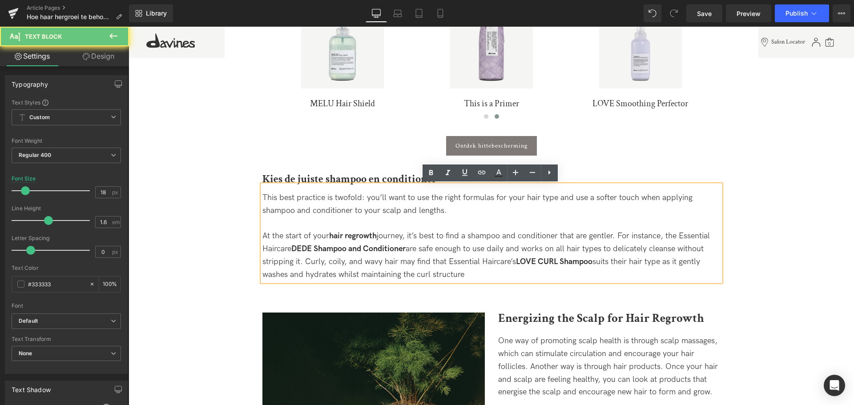
drag, startPoint x: 478, startPoint y: 275, endPoint x: 174, endPoint y: 196, distance: 313.8
paste div
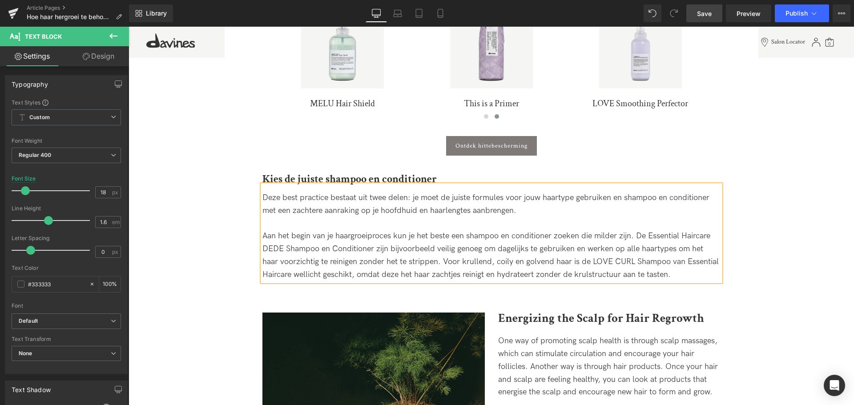
drag, startPoint x: 704, startPoint y: 14, endPoint x: 544, endPoint y: 166, distance: 220.5
click at [704, 14] on span "Save" at bounding box center [704, 13] width 15 height 9
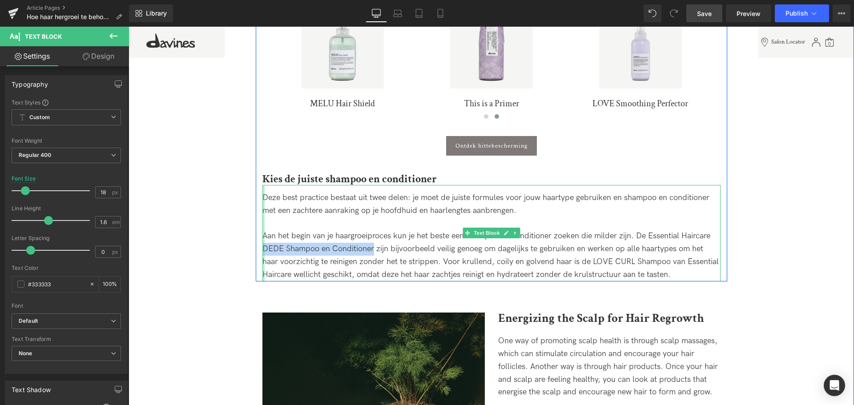
drag, startPoint x: 371, startPoint y: 249, endPoint x: 261, endPoint y: 249, distance: 110.3
click at [262, 249] on div "Deze best practice bestaat uit twee delen: je moet de juiste formules voor jouw…" at bounding box center [491, 233] width 458 height 97
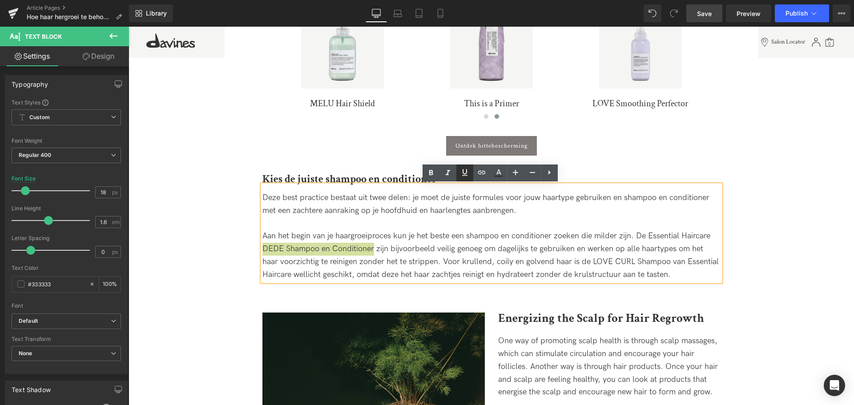
click at [465, 171] on icon at bounding box center [464, 172] width 11 height 11
click at [481, 173] on icon at bounding box center [481, 172] width 11 height 11
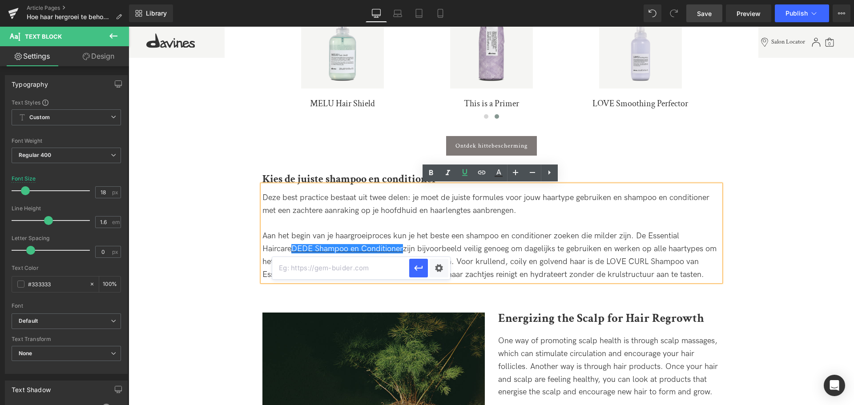
click at [395, 265] on input "text" at bounding box center [340, 268] width 137 height 22
paste input "[URL][DOMAIN_NAME]"
click at [415, 266] on icon "button" at bounding box center [418, 268] width 11 height 11
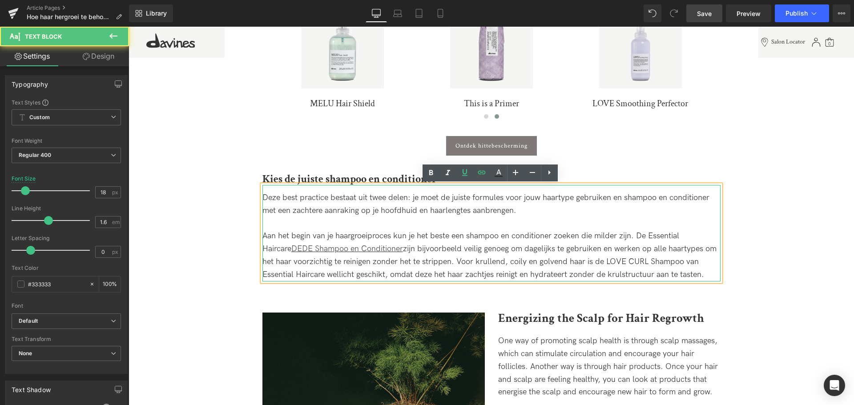
click at [272, 262] on div "Aan het begin van je haargroeiproces kun je het beste een shampoo en conditione…" at bounding box center [491, 255] width 458 height 51
drag, startPoint x: 367, startPoint y: 261, endPoint x: 377, endPoint y: 260, distance: 10.7
click at [367, 261] on div "Aan het begin van je haargroeiproces kun je het beste een shampoo en conditione…" at bounding box center [491, 255] width 458 height 51
click at [463, 258] on div "Aan het begin van je haargroeiproces kun je het beste een shampoo en conditione…" at bounding box center [491, 255] width 458 height 51
click at [501, 260] on div "Aan het begin van je haargroeiproces kun je het beste een shampoo en conditione…" at bounding box center [491, 255] width 458 height 51
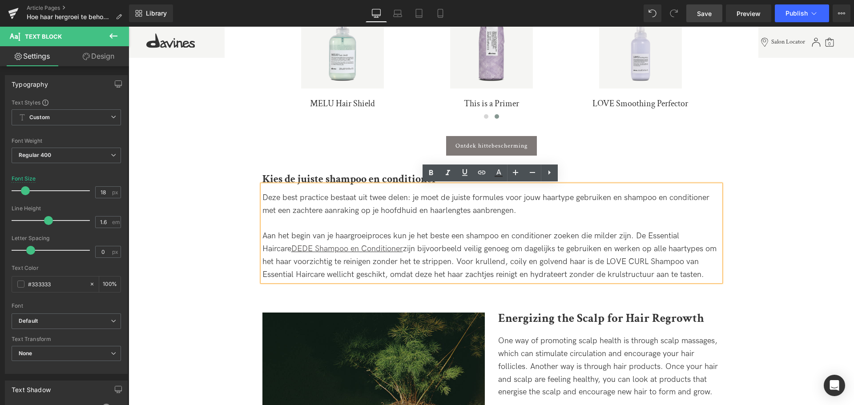
click at [604, 257] on div "Aan het begin van je haargroeiproces kun je het beste een shampoo en conditione…" at bounding box center [491, 255] width 458 height 51
drag, startPoint x: 591, startPoint y: 260, endPoint x: 668, endPoint y: 262, distance: 77.0
click at [668, 262] on div "Aan het begin van je haargroeiproces kun je het beste een shampoo en conditione…" at bounding box center [491, 255] width 458 height 51
drag, startPoint x: 467, startPoint y: 172, endPoint x: 474, endPoint y: 173, distance: 7.2
click at [0, 0] on icon at bounding box center [0, 0] width 0 height 0
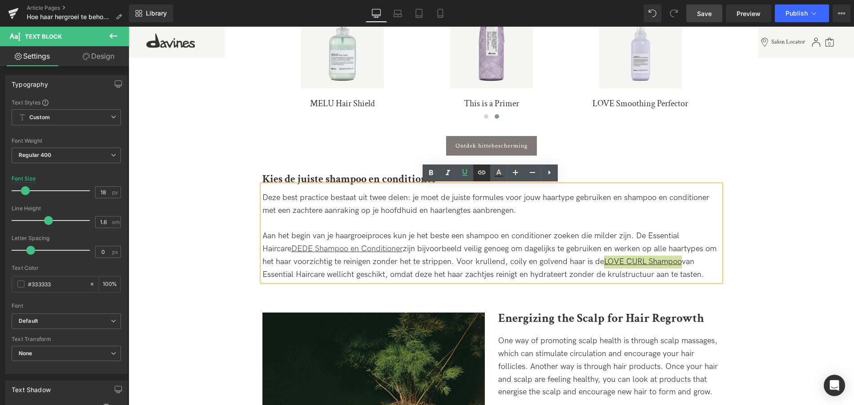
click at [480, 173] on icon at bounding box center [481, 172] width 11 height 11
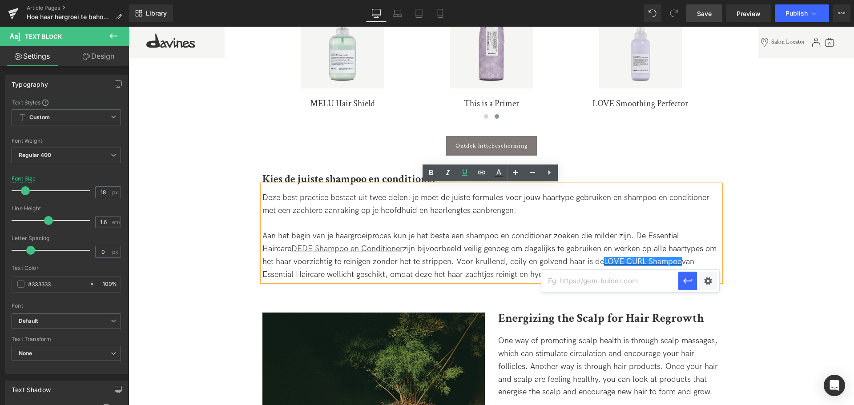
click at [582, 278] on input "text" at bounding box center [609, 281] width 137 height 22
paste input "[URL][DOMAIN_NAME]"
type input "[URL][DOMAIN_NAME]"
click at [690, 279] on icon "button" at bounding box center [687, 281] width 11 height 11
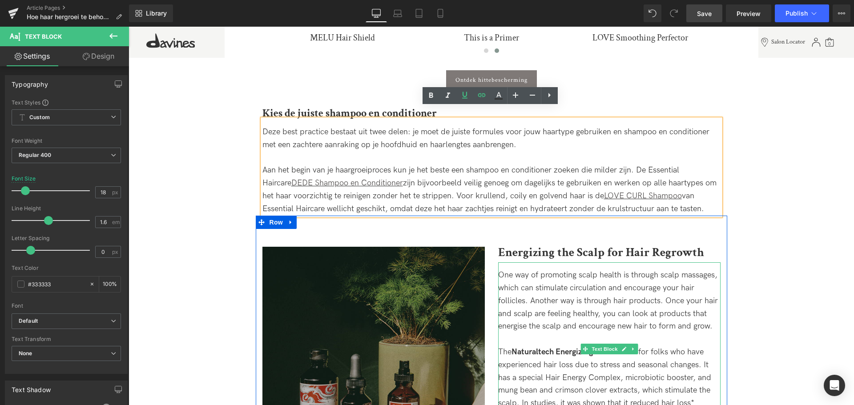
scroll to position [1067, 0]
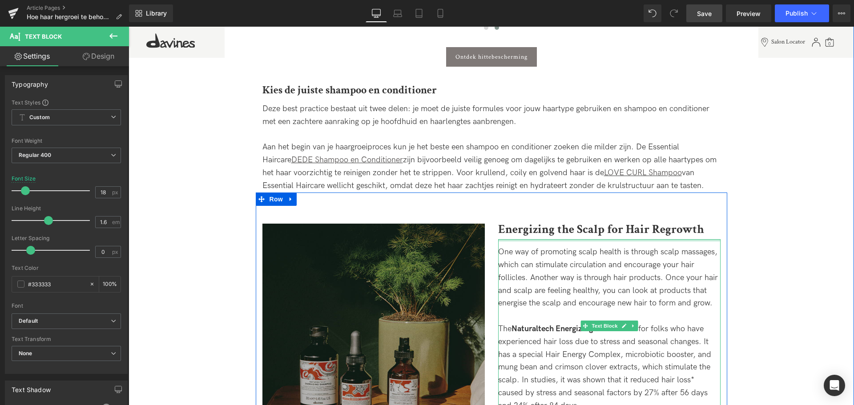
click at [576, 227] on b "Energizing the Scalp for Hair Regrowth" at bounding box center [601, 230] width 206 height 16
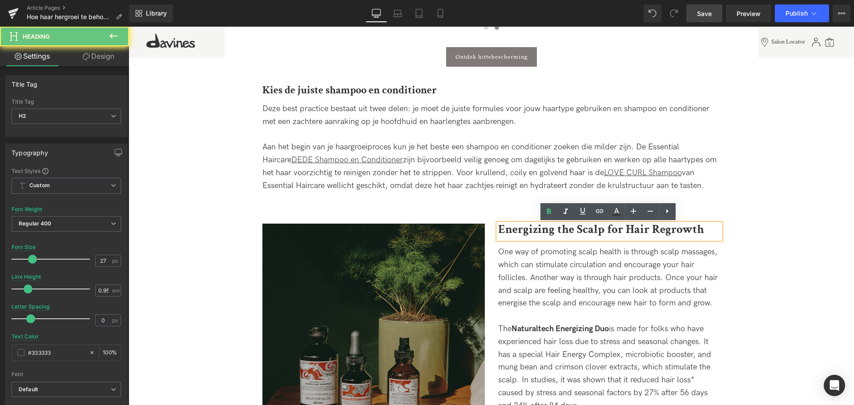
click at [712, 228] on h2 "Energizing the Scalp for Hair Regrowth" at bounding box center [609, 230] width 222 height 12
paste div
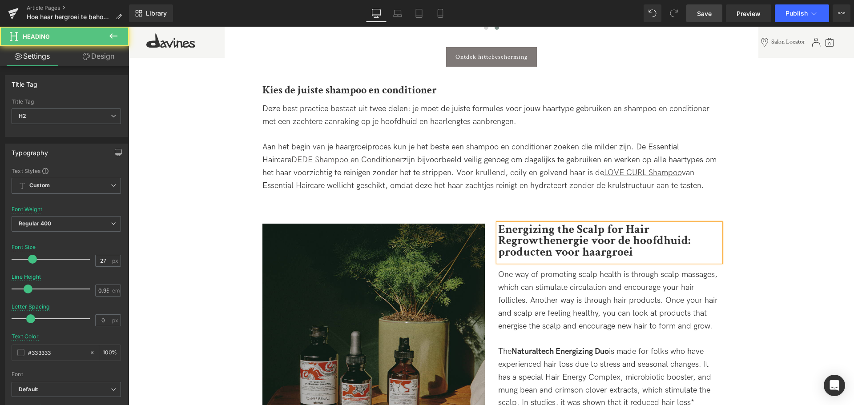
click at [604, 255] on b "Energizing the Scalp for Hair Regrowthenergie voor de hoofdhuid: producten voor…" at bounding box center [594, 241] width 192 height 38
click at [553, 242] on b "Energizing the Scalp for Hair Regrowthenergie voor de hoofdhuid: producten voor…" at bounding box center [594, 241] width 192 height 38
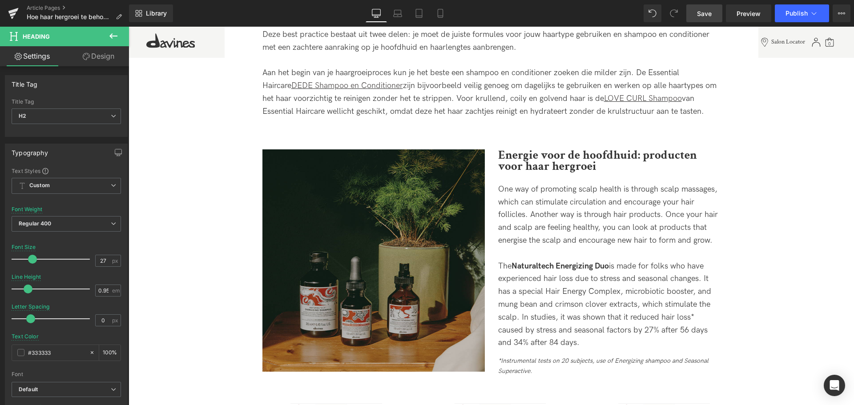
scroll to position [1156, 0]
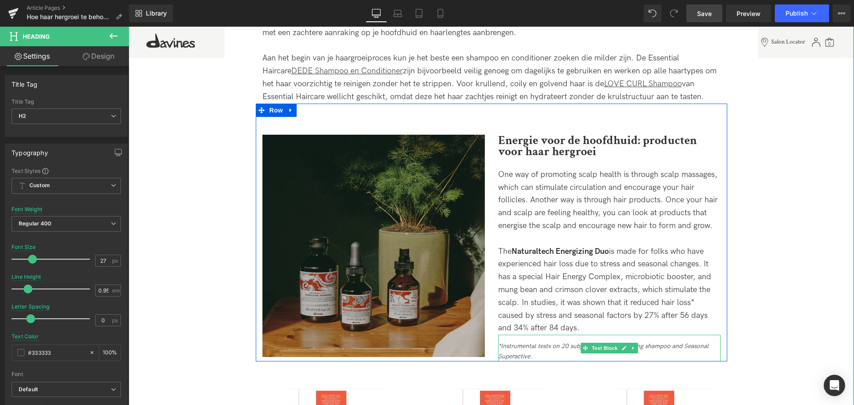
click at [570, 330] on div "The Naturaltech Energizing Duo is made for folks who have experienced hair loss…" at bounding box center [609, 291] width 222 height 90
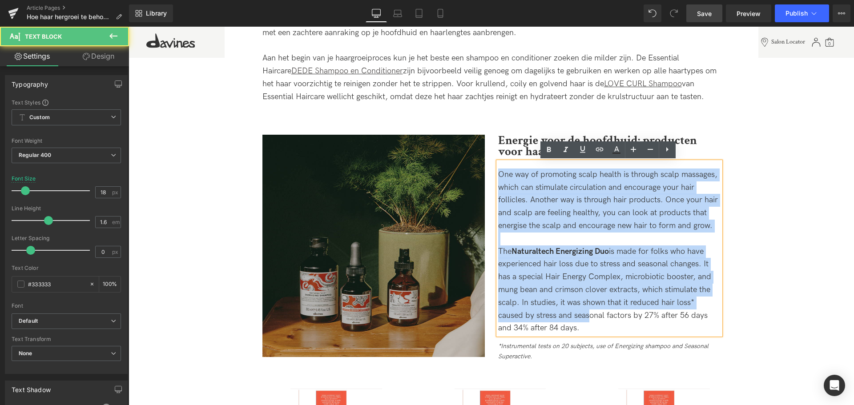
drag, startPoint x: 557, startPoint y: 321, endPoint x: 487, endPoint y: 153, distance: 182.4
click at [487, 153] on div "Image Energie voor de hoofdhuid: producten voor haar hergroei Heading One way o…" at bounding box center [491, 233] width 471 height 258
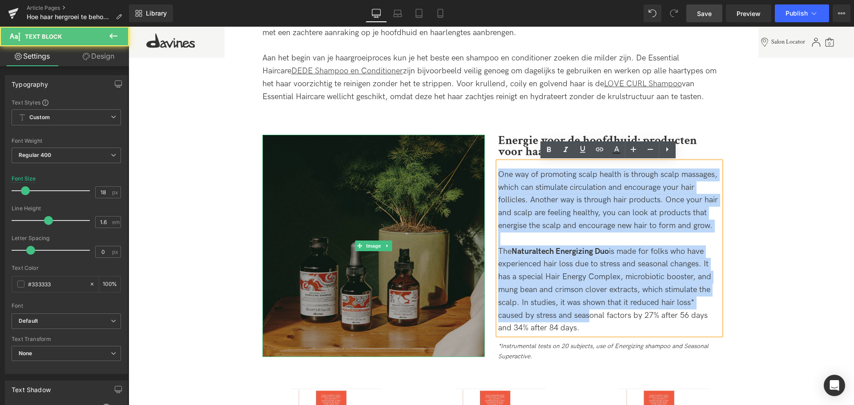
drag, startPoint x: 565, startPoint y: 327, endPoint x: 467, endPoint y: 154, distance: 198.4
click at [467, 154] on div "Image Energie voor de hoofdhuid: producten voor haar hergroei Heading One way o…" at bounding box center [491, 233] width 471 height 258
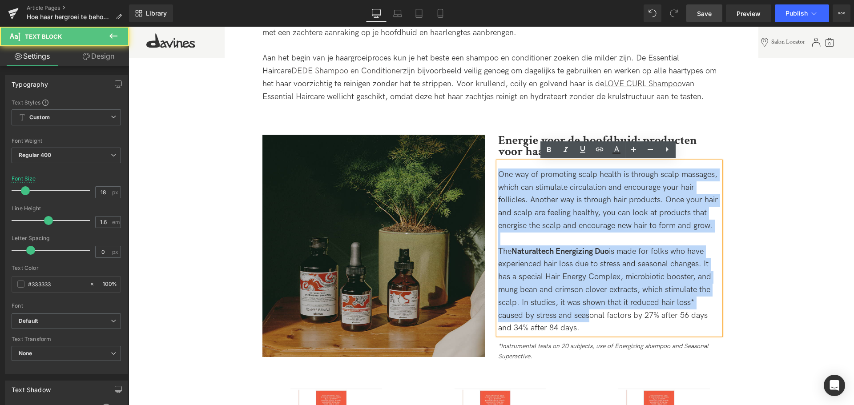
copy div "One way of promoting scalp health is through scalp massages, which can stimulat…"
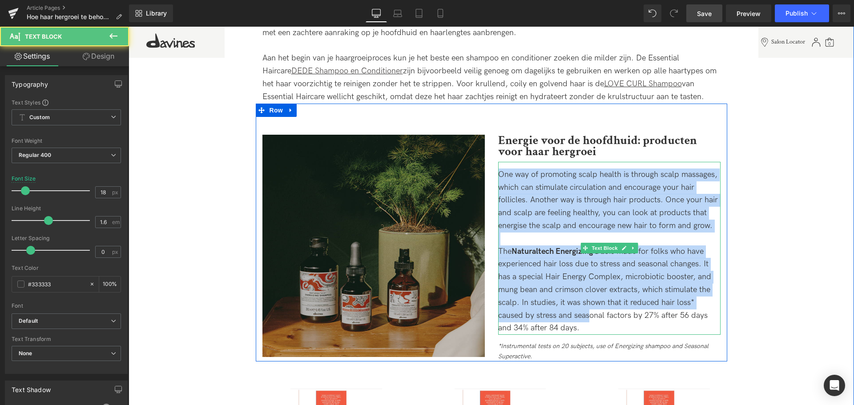
click at [608, 221] on span "One way of promoting scalp health is through scalp massages, which can stimulat…" at bounding box center [608, 200] width 220 height 60
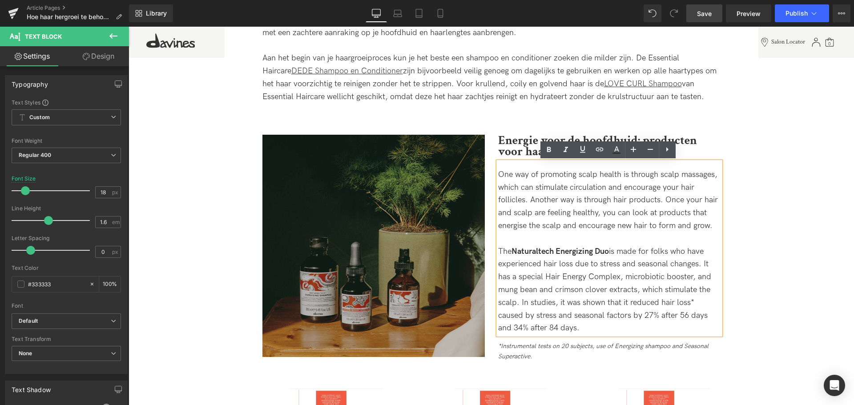
click at [654, 222] on span "One way of promoting scalp health is through scalp massages, which can stimulat…" at bounding box center [608, 200] width 220 height 60
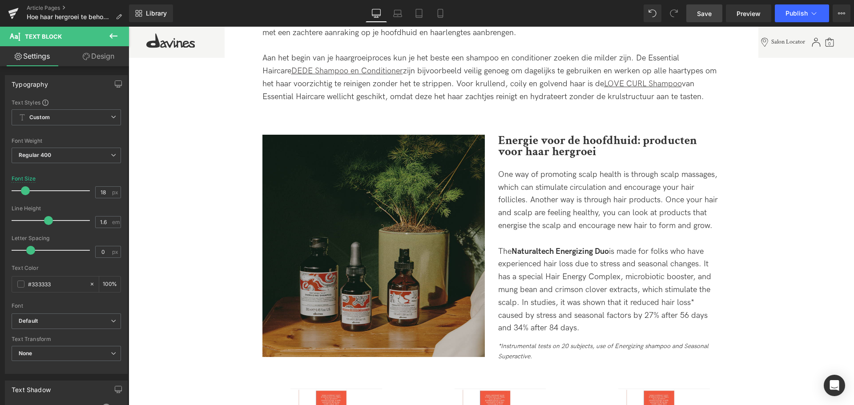
click at [702, 18] on link "Save" at bounding box center [704, 13] width 36 height 18
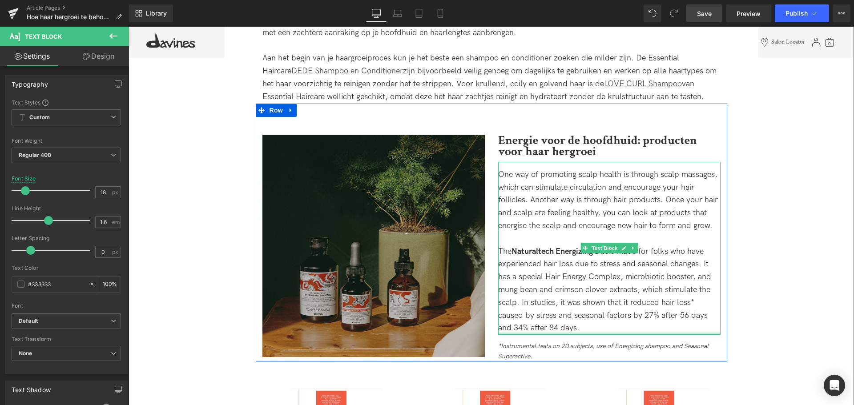
click at [550, 329] on div "The Naturaltech Energizing Duo is made for folks who have experienced hair loss…" at bounding box center [609, 291] width 222 height 90
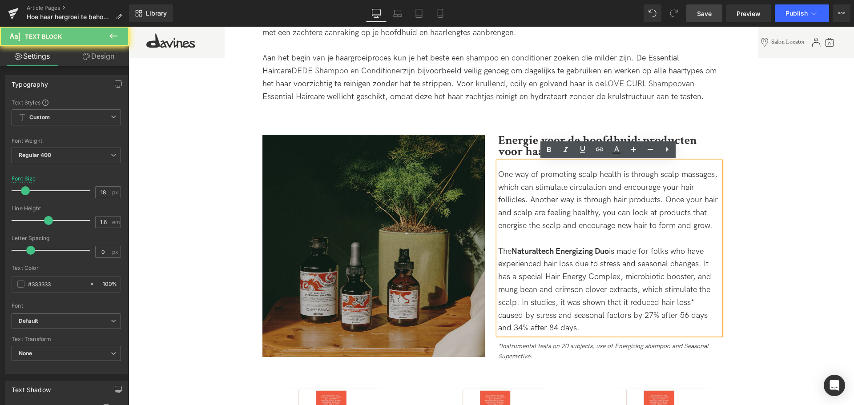
drag, startPoint x: 552, startPoint y: 326, endPoint x: 463, endPoint y: 121, distance: 223.1
click at [463, 121] on div "Image Energie voor de hoofdhuid: producten voor haar hergroei Heading One way o…" at bounding box center [491, 233] width 471 height 258
paste div
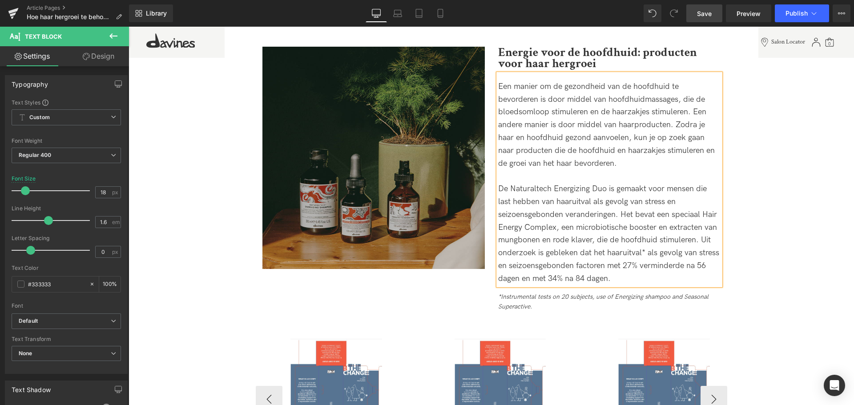
scroll to position [1245, 0]
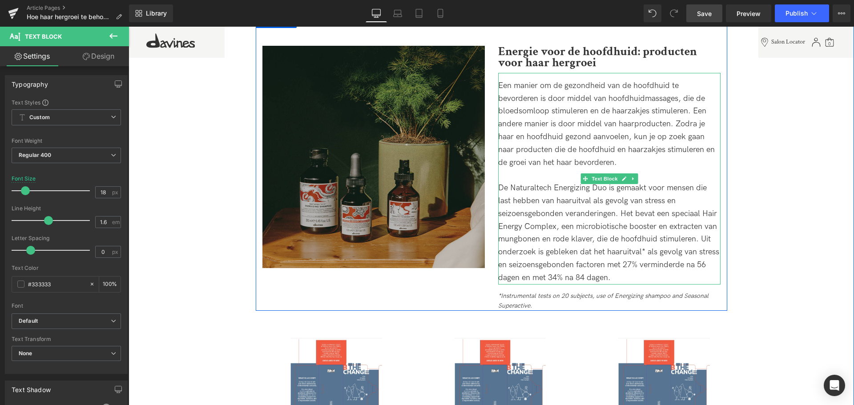
click at [531, 190] on div "De Naturaltech Energizing Duo is gemaakt voor mensen die last hebben van haarui…" at bounding box center [609, 233] width 222 height 102
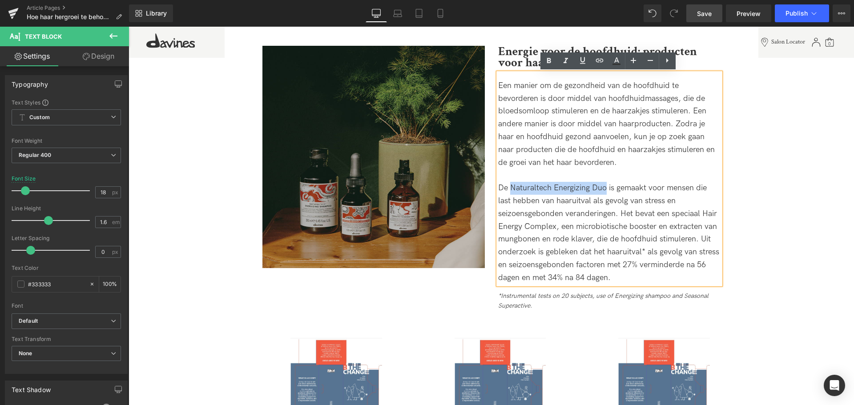
drag, startPoint x: 509, startPoint y: 186, endPoint x: 606, endPoint y: 189, distance: 97.0
click at [606, 189] on div "De Naturaltech Energizing Duo is gemaakt voor mensen die last hebben van haarui…" at bounding box center [609, 233] width 222 height 102
click at [589, 60] on link at bounding box center [582, 60] width 17 height 17
click at [594, 59] on icon at bounding box center [599, 60] width 11 height 11
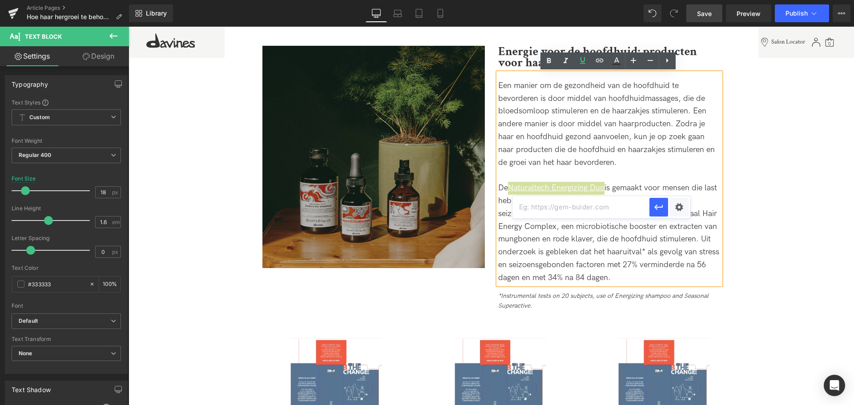
click at [595, 207] on input "text" at bounding box center [580, 207] width 137 height 22
paste input "[URL][DOMAIN_NAME]"
type input "[URL][DOMAIN_NAME]"
click at [657, 204] on icon "button" at bounding box center [658, 207] width 11 height 11
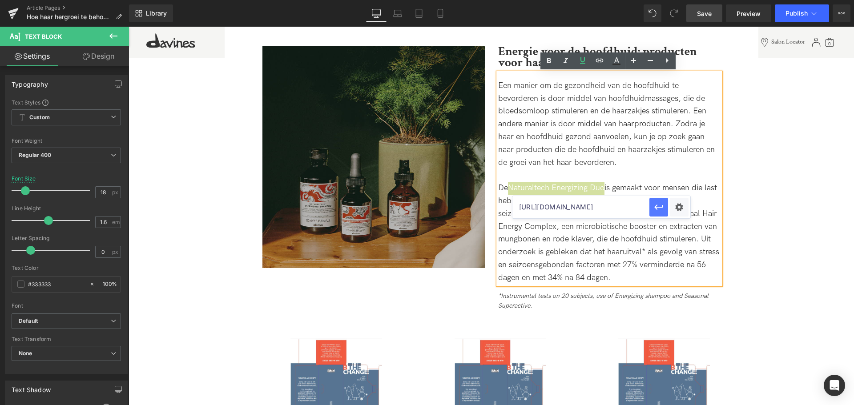
scroll to position [0, 0]
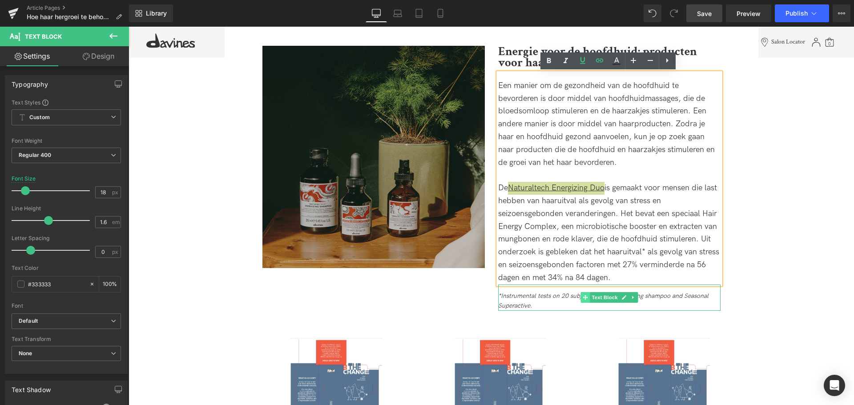
click at [583, 300] on icon at bounding box center [585, 297] width 5 height 5
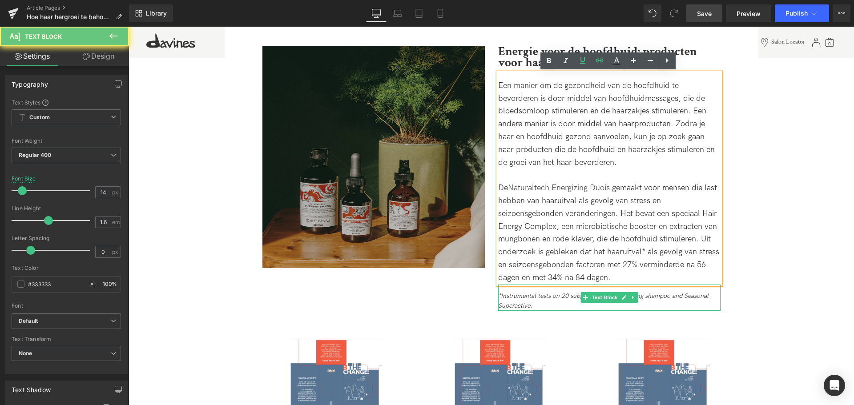
click at [551, 306] on div "*Instrumental tests on 20 subjects, use of Energizing shampoo and Seasonal Supe…" at bounding box center [609, 301] width 222 height 20
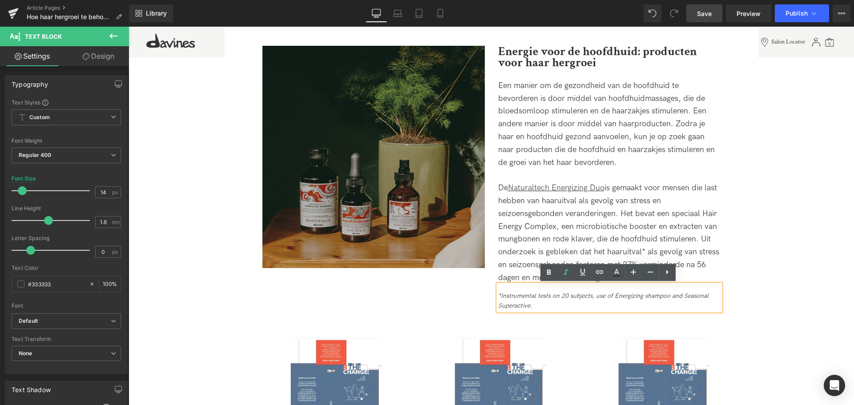
click at [542, 304] on div "*Instrumental tests on 20 subjects, use of Energizing shampoo and Seasonal Supe…" at bounding box center [609, 301] width 222 height 20
drag, startPoint x: 529, startPoint y: 302, endPoint x: 471, endPoint y: 289, distance: 59.2
click at [471, 289] on div "Image Energie voor de hoofdhuid: producten voor haar hergroei Heading Een manie…" at bounding box center [491, 163] width 471 height 297
copy icon "*Instrumental tests on 20 subjects, use of Energizing shampoo and Seasonal Supe…"
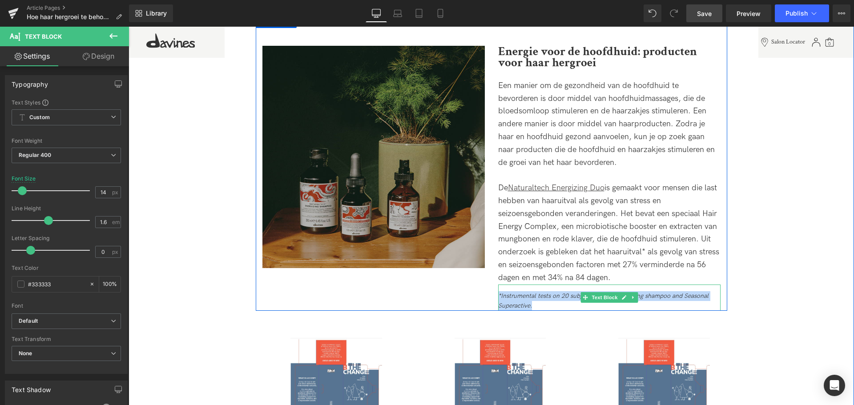
click at [542, 307] on div "*Instrumental tests on 20 subjects, use of Energizing shampoo and Seasonal Supe…" at bounding box center [609, 301] width 222 height 20
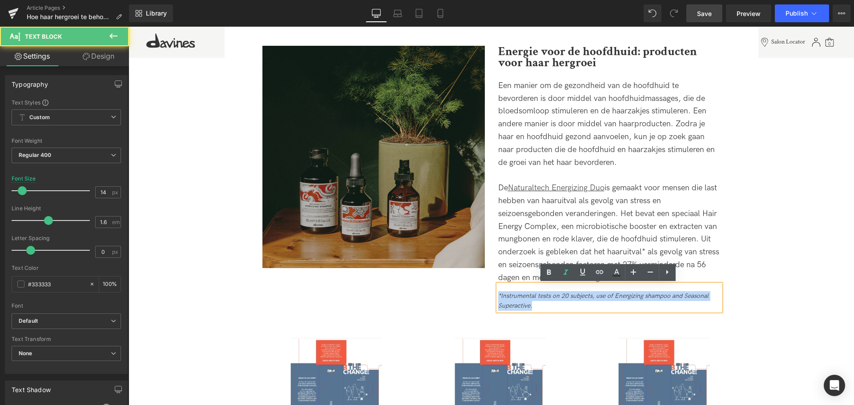
paste div
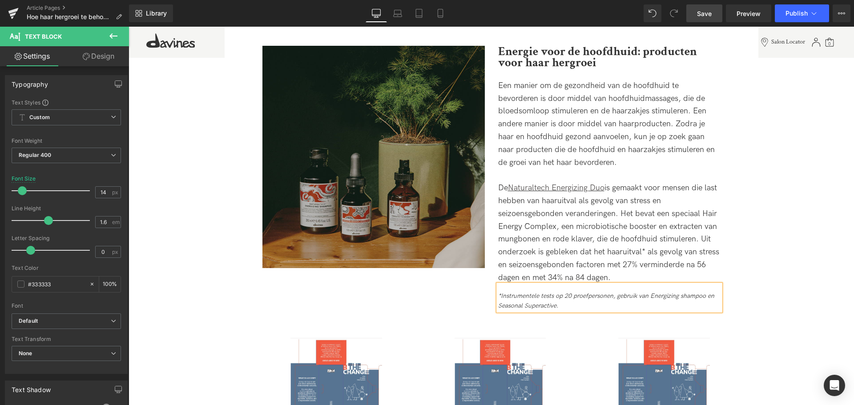
click at [702, 16] on span "Save" at bounding box center [704, 13] width 15 height 9
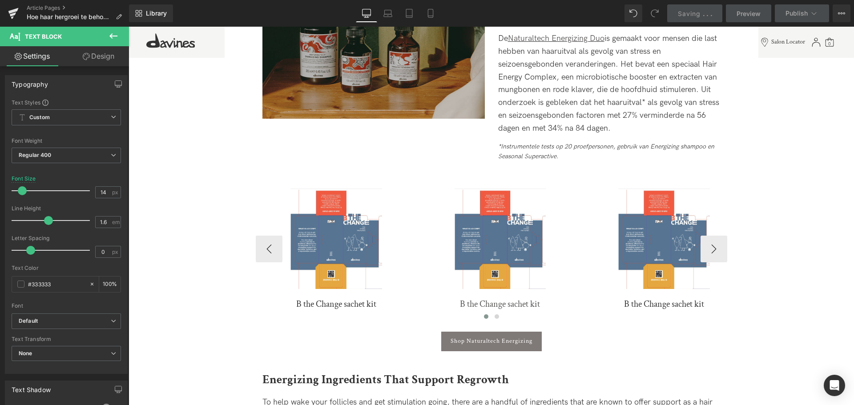
scroll to position [1423, 0]
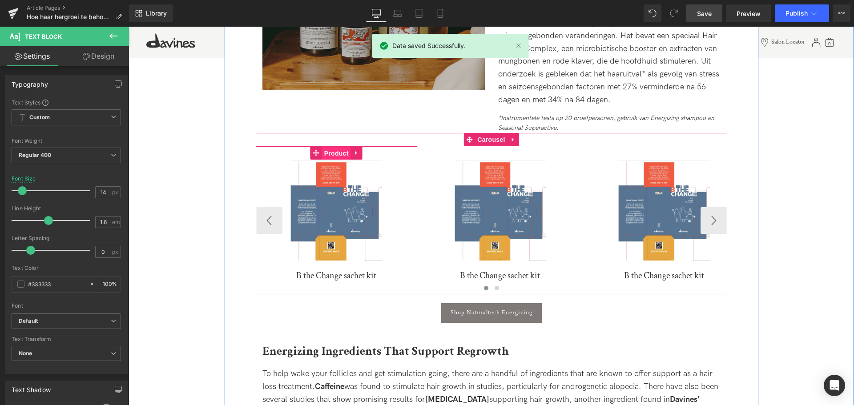
click at [332, 154] on span "Product" at bounding box center [336, 153] width 29 height 13
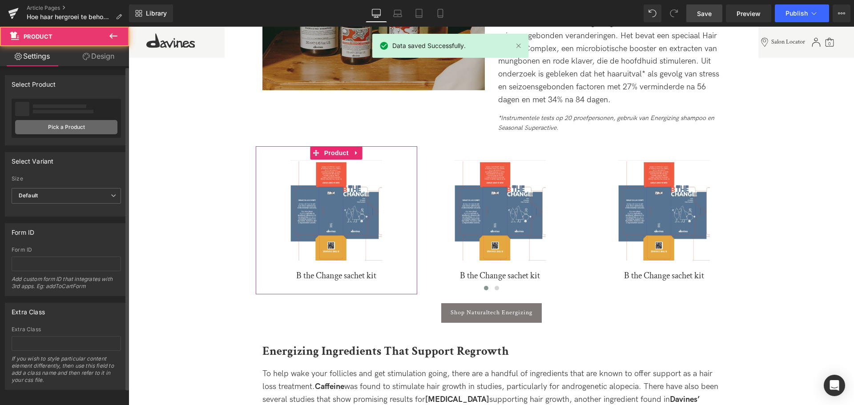
click at [59, 128] on link "Pick a Product" at bounding box center [66, 127] width 102 height 14
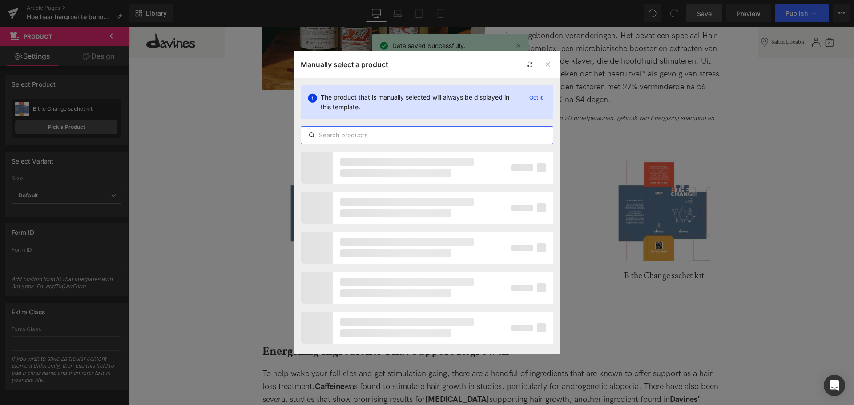
click at [399, 134] on input "text" at bounding box center [427, 135] width 252 height 11
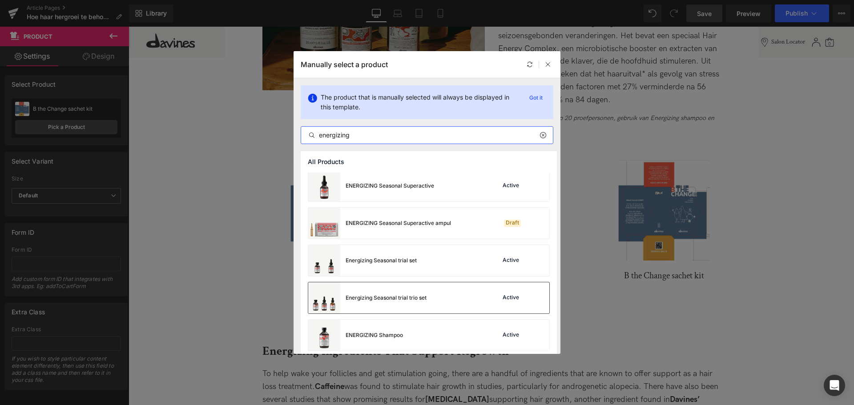
scroll to position [89, 0]
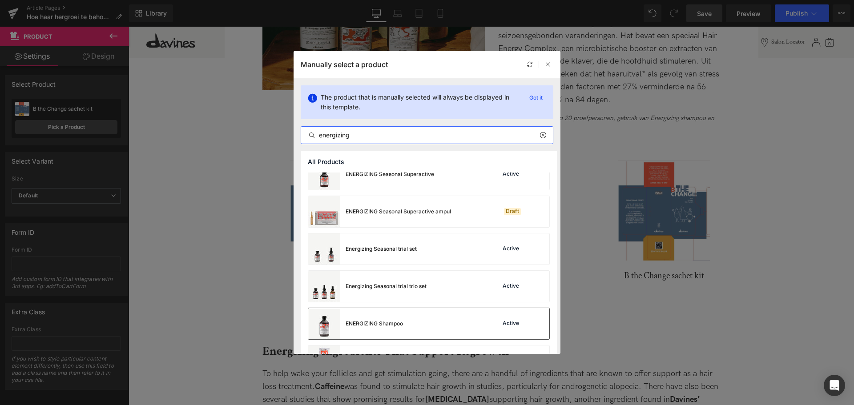
type input "energizing"
click at [378, 327] on div "ENERGIZING Shampoo" at bounding box center [374, 324] width 57 height 8
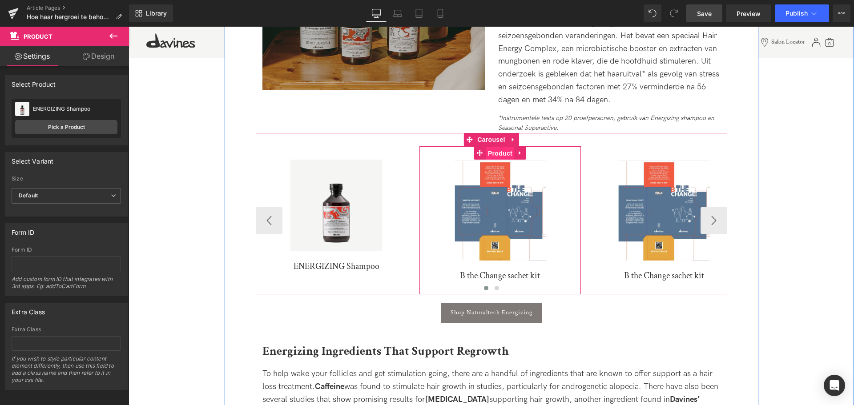
click at [499, 153] on span "Product" at bounding box center [500, 153] width 29 height 13
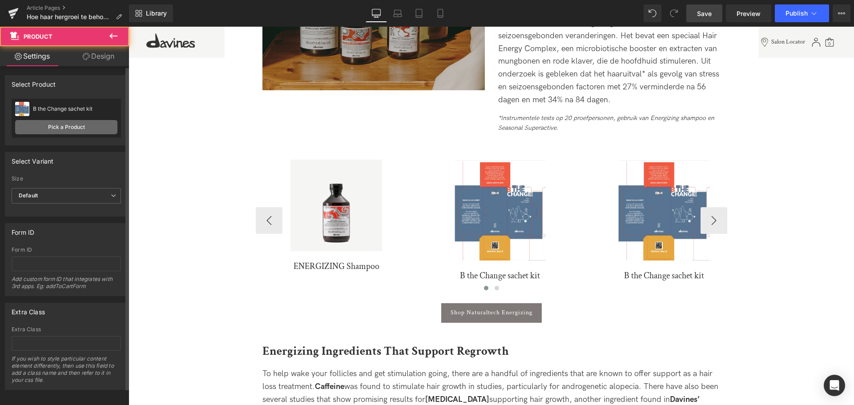
click at [75, 126] on link "Pick a Product" at bounding box center [66, 127] width 102 height 14
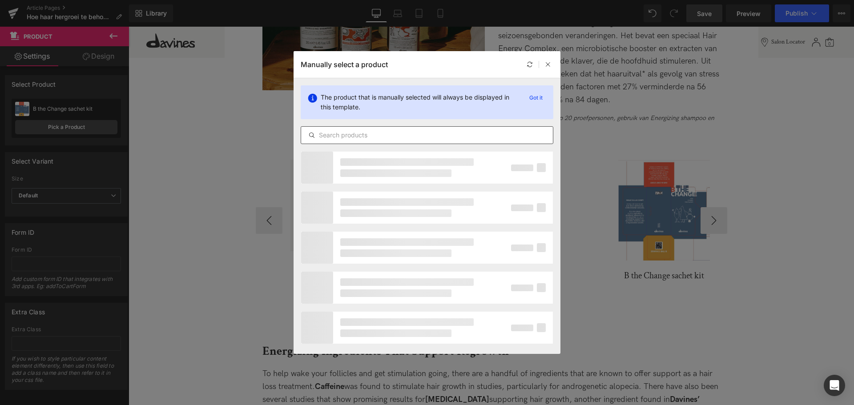
click at [387, 141] on div at bounding box center [427, 135] width 253 height 18
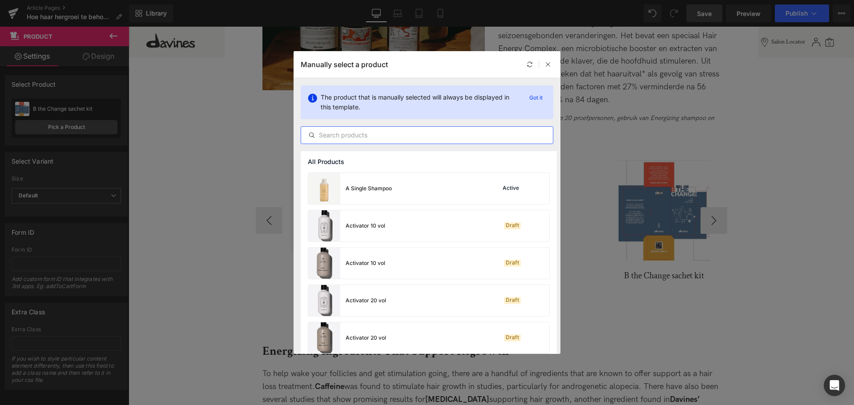
drag, startPoint x: 384, startPoint y: 134, endPoint x: 386, endPoint y: 143, distance: 8.6
click at [386, 143] on div at bounding box center [427, 135] width 253 height 18
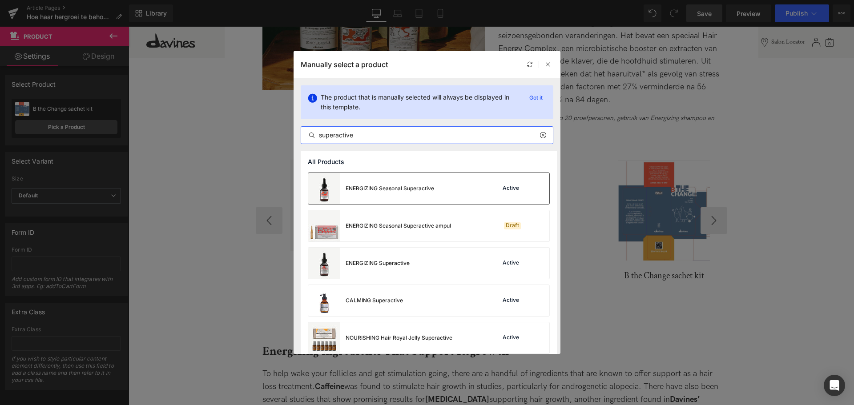
type input "superactive"
click at [383, 189] on div "ENERGIZING Seasonal Superactive" at bounding box center [390, 189] width 89 height 8
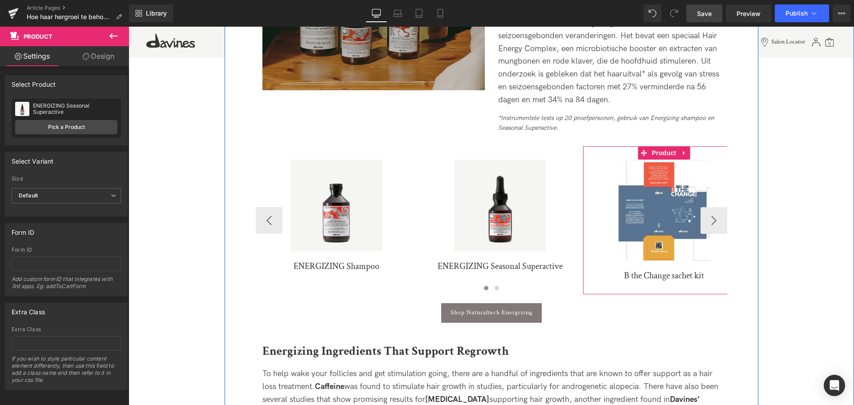
click at [667, 152] on span "Product" at bounding box center [663, 152] width 29 height 13
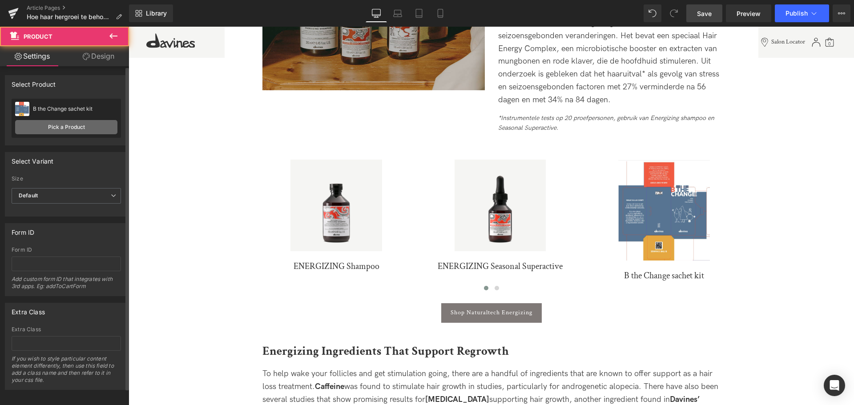
click at [81, 124] on link "Pick a Product" at bounding box center [66, 127] width 102 height 14
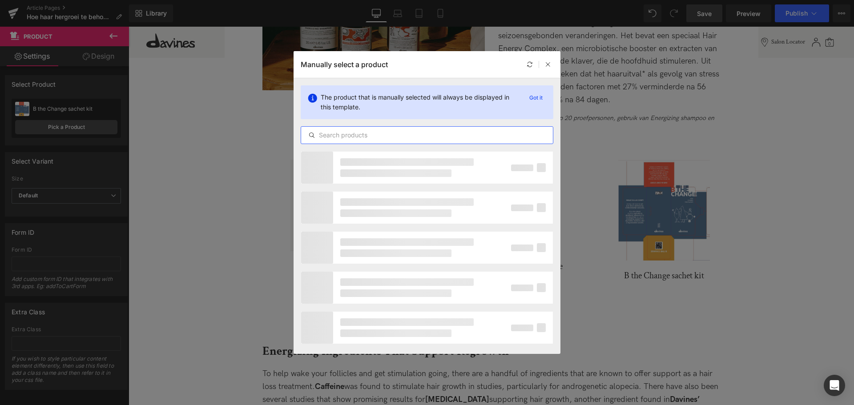
click at [350, 139] on input "text" at bounding box center [427, 135] width 252 height 11
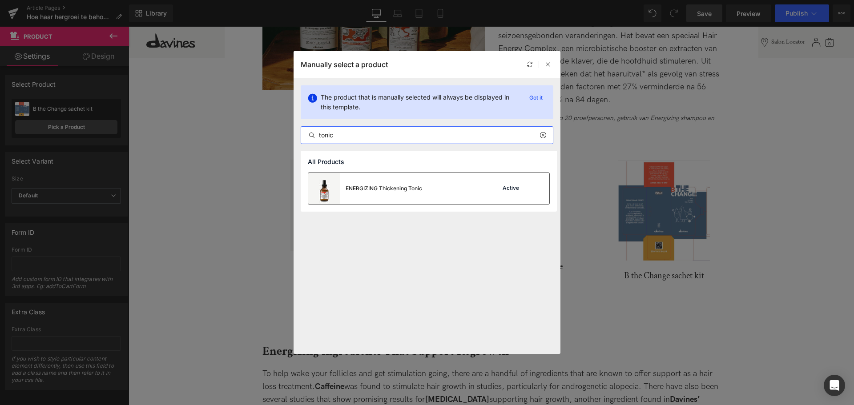
type input "tonic"
click at [400, 190] on div "ENERGIZING Thickening Tonic" at bounding box center [384, 189] width 77 height 8
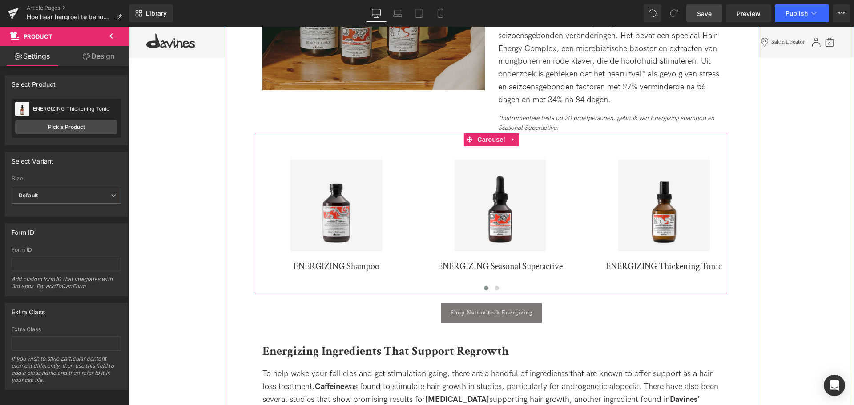
click at [727, 219] on button "›" at bounding box center [740, 220] width 27 height 27
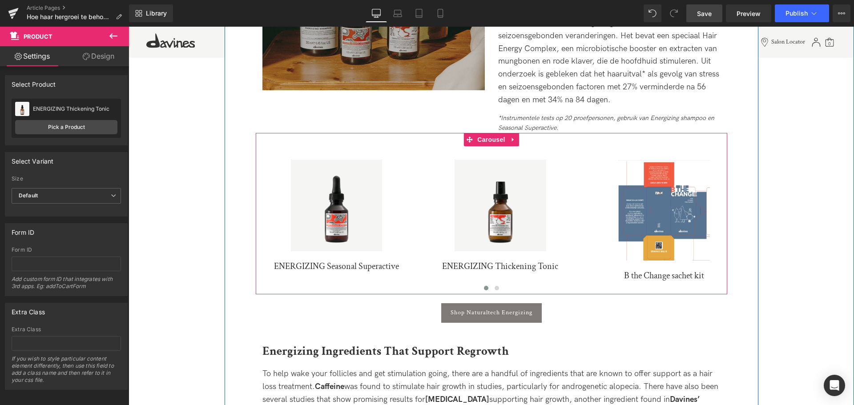
click at [727, 218] on button "›" at bounding box center [740, 220] width 27 height 27
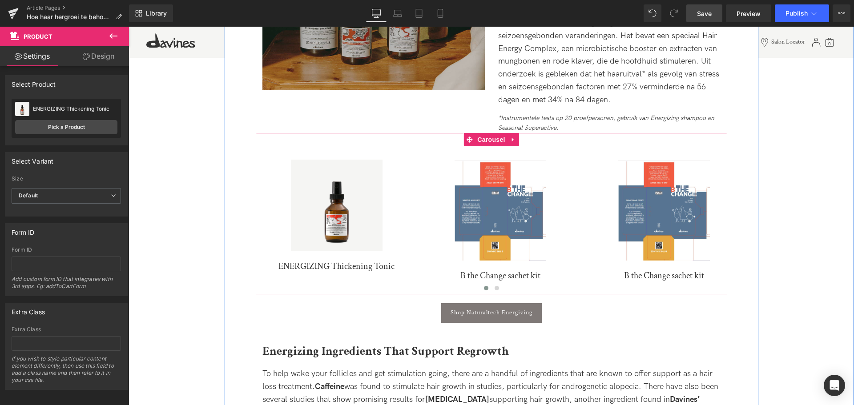
click at [727, 218] on button "›" at bounding box center [740, 220] width 27 height 27
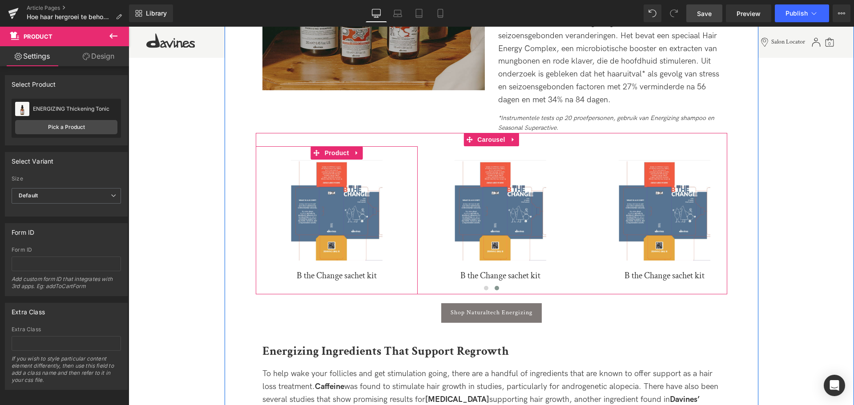
click at [327, 152] on span "Product" at bounding box center [336, 152] width 29 height 13
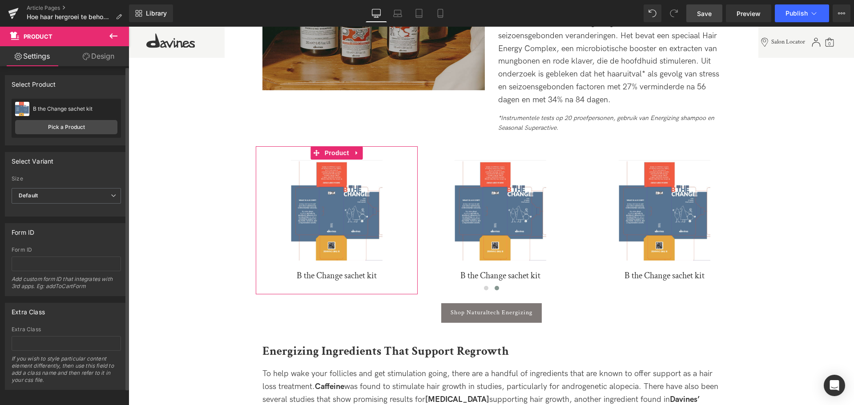
click at [68, 117] on div "B the Change sachet kit B the Change sachet kit Pick a Product" at bounding box center [66, 118] width 109 height 39
click at [68, 124] on link "Pick a Product" at bounding box center [66, 127] width 102 height 14
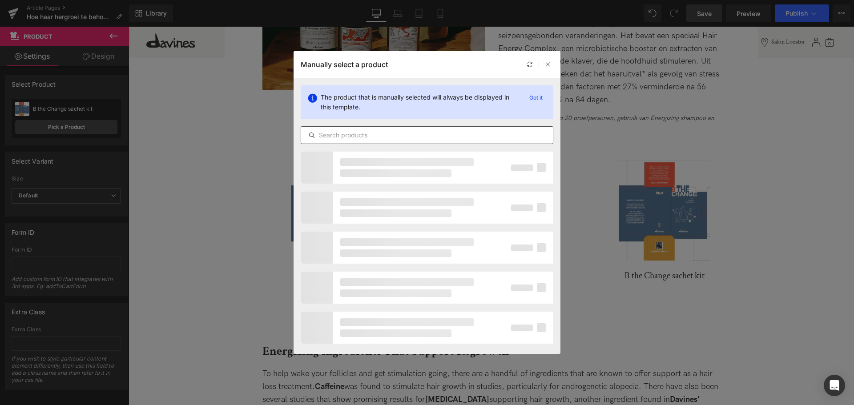
click at [378, 132] on input "text" at bounding box center [427, 135] width 252 height 11
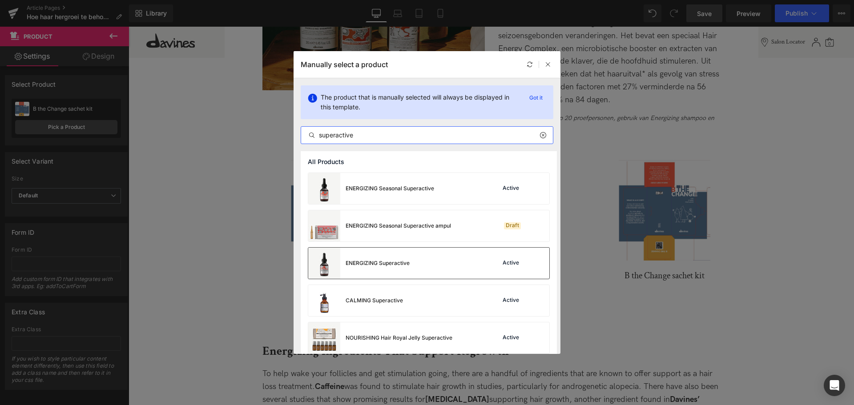
type input "superactive"
click at [423, 260] on div "ENERGIZING Superactive Active" at bounding box center [428, 263] width 241 height 31
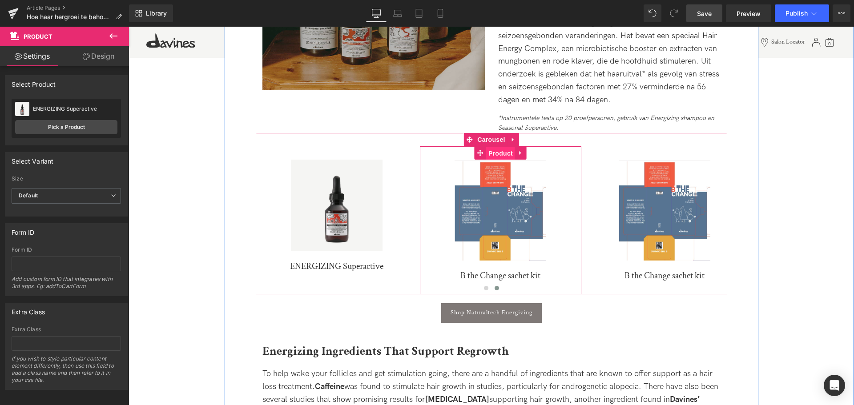
click at [501, 154] on span "Product" at bounding box center [500, 153] width 29 height 13
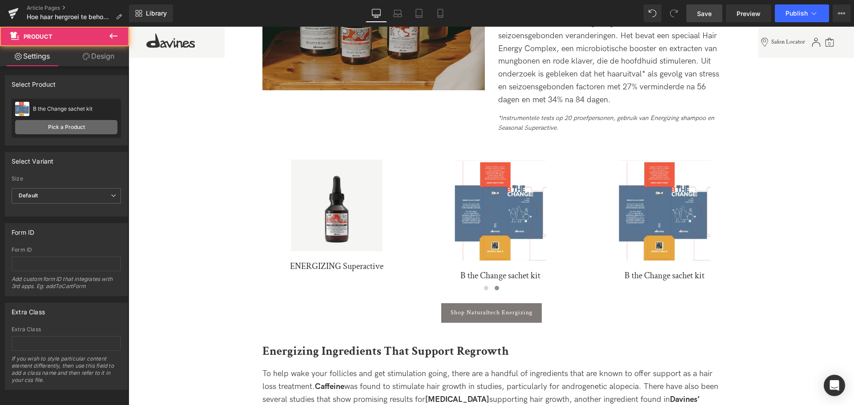
click at [81, 120] on link "Pick a Product" at bounding box center [66, 127] width 102 height 14
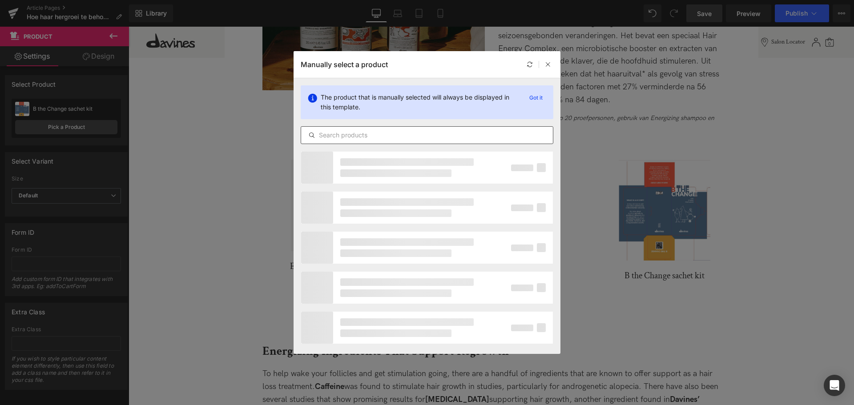
click at [379, 141] on div at bounding box center [427, 135] width 253 height 18
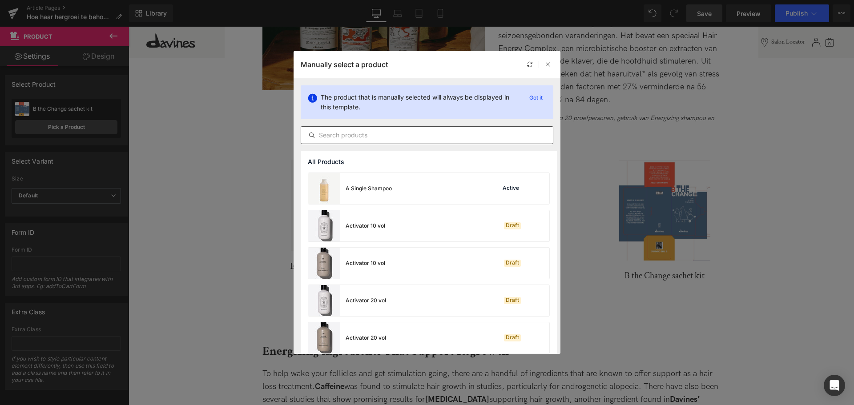
click at [380, 141] on div at bounding box center [427, 135] width 253 height 18
click at [381, 137] on input "text" at bounding box center [427, 135] width 252 height 11
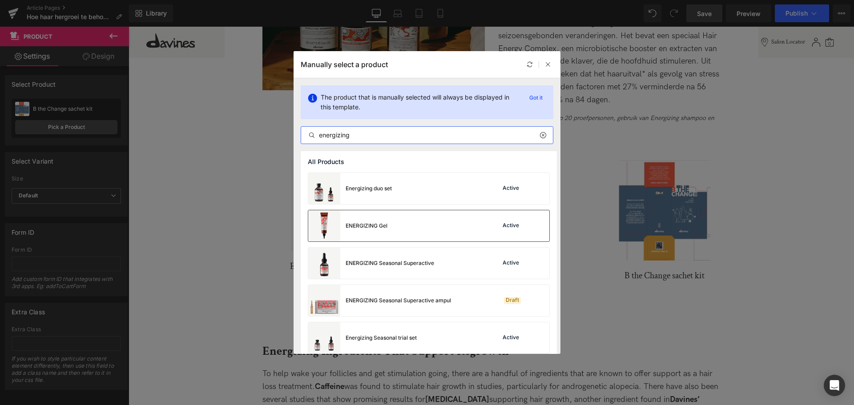
type input "energizing"
click at [395, 221] on div "ENERGIZING Gel Active" at bounding box center [428, 225] width 241 height 31
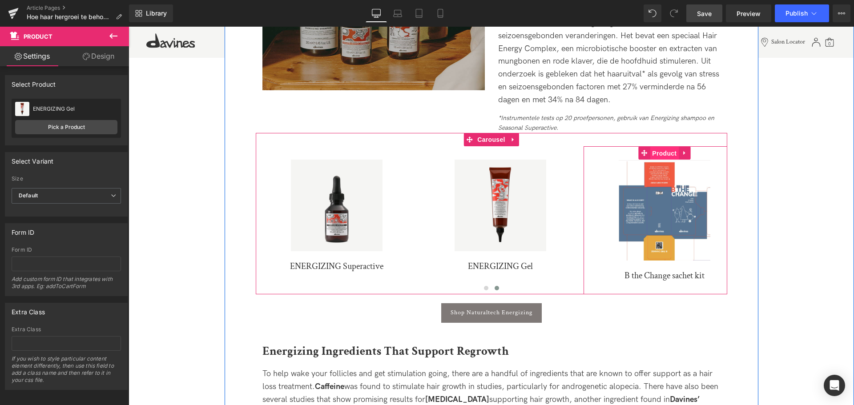
click at [661, 152] on span "Product" at bounding box center [664, 153] width 29 height 13
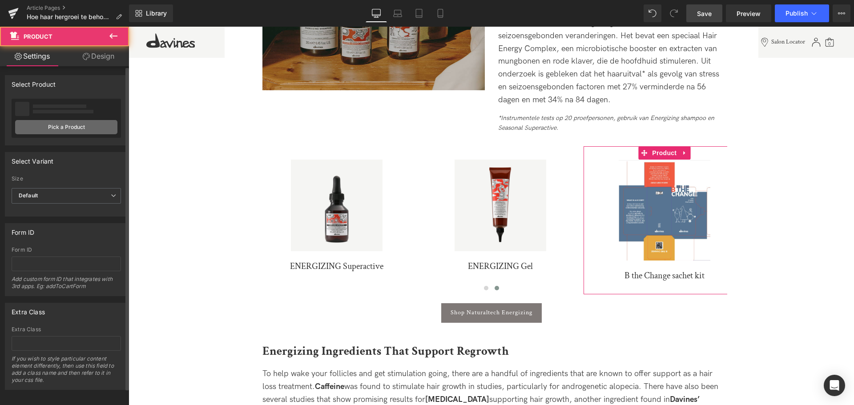
click at [62, 123] on link "Pick a Product" at bounding box center [66, 127] width 102 height 14
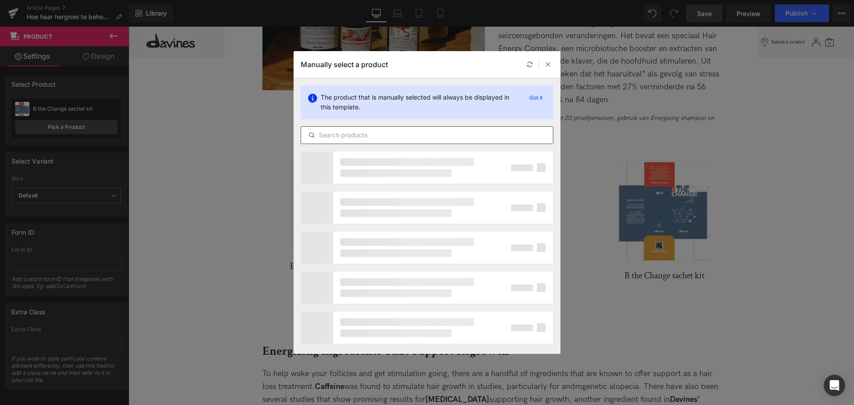
click at [362, 138] on input "text" at bounding box center [427, 135] width 252 height 11
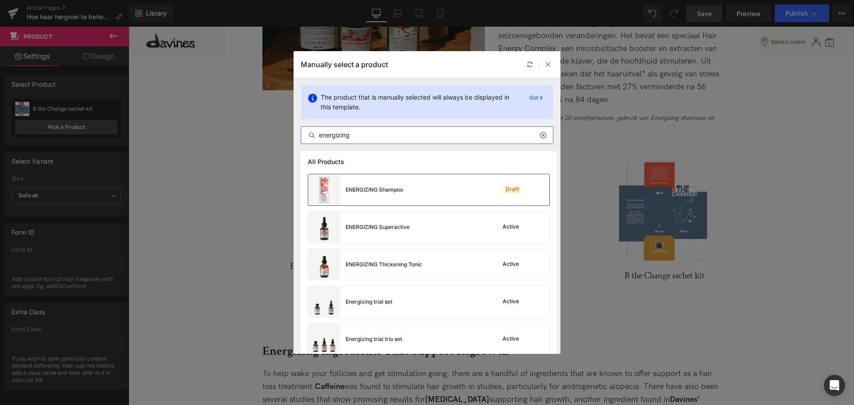
scroll to position [269, 0]
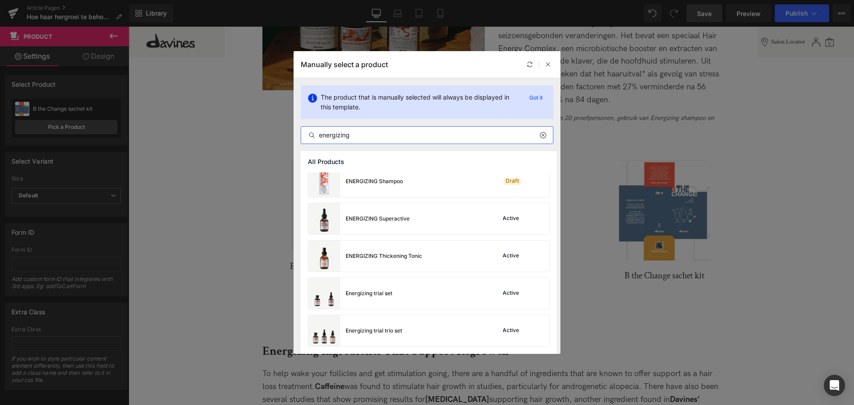
type input "energizing"
click at [553, 63] on div "Manually select a product" at bounding box center [427, 64] width 267 height 27
click at [545, 69] on div "Manually select a product" at bounding box center [427, 64] width 267 height 27
click at [548, 64] on icon at bounding box center [548, 64] width 6 height 6
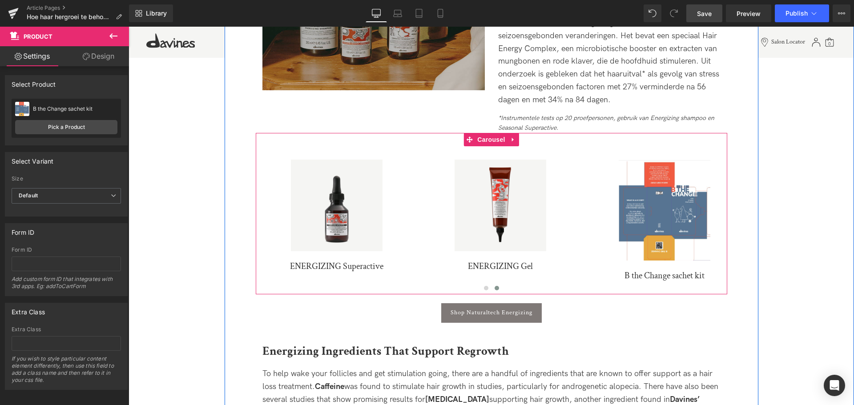
click at [501, 139] on span "Carousel" at bounding box center [491, 139] width 32 height 13
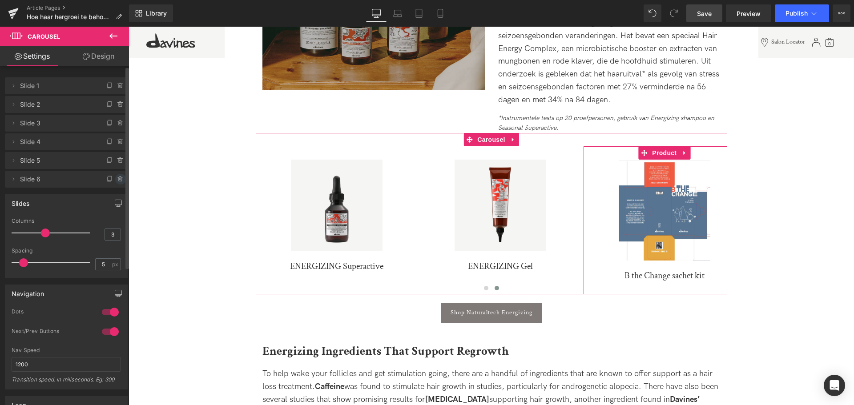
click at [117, 180] on icon at bounding box center [120, 179] width 7 height 7
drag, startPoint x: 117, startPoint y: 175, endPoint x: 78, endPoint y: 215, distance: 55.7
click at [117, 175] on button "Delete" at bounding box center [111, 180] width 28 height 12
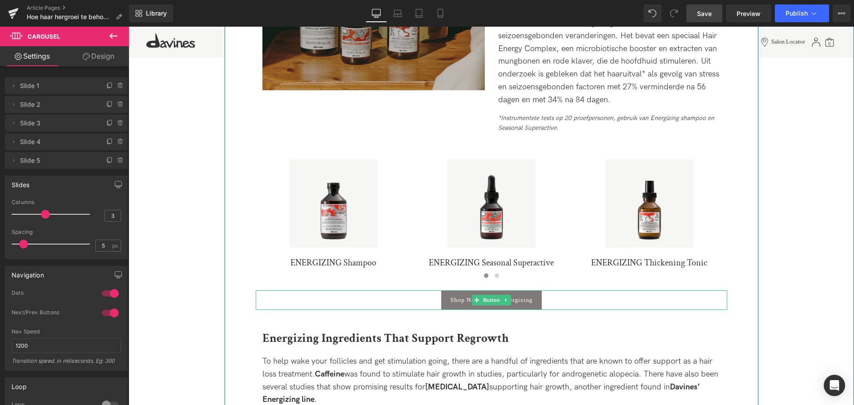
drag, startPoint x: 735, startPoint y: 27, endPoint x: 598, endPoint y: 60, distance: 141.0
click at [486, 301] on span "Button" at bounding box center [491, 300] width 20 height 11
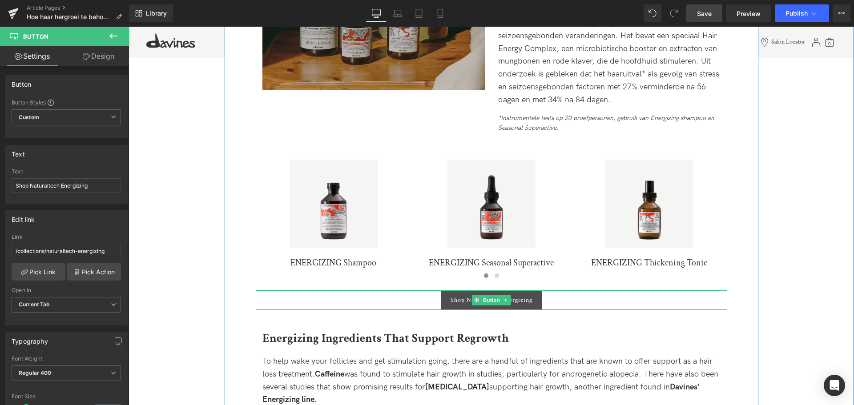
click at [490, 306] on link "Shop Naturaltech Energizing" at bounding box center [491, 300] width 101 height 20
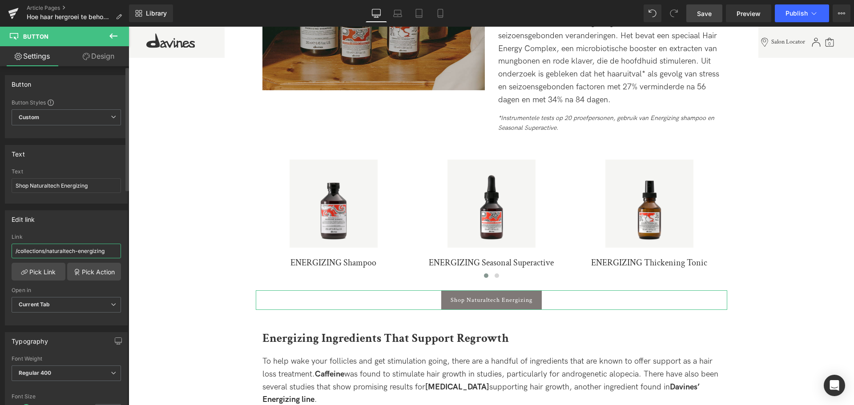
click at [81, 249] on input "/collections/naturaltech-energizing" at bounding box center [66, 251] width 109 height 15
type input "[URL][DOMAIN_NAME]"
click at [97, 183] on input "Shop Naturaltech Energizing" at bounding box center [66, 185] width 109 height 15
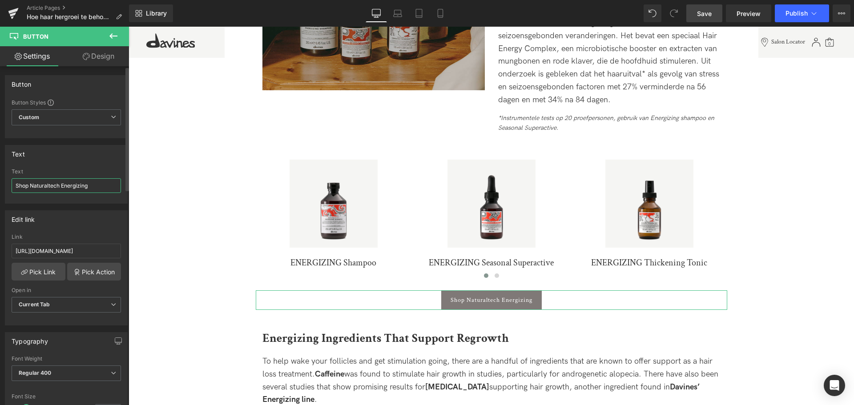
click at [97, 185] on input "Shop Naturaltech Energizing" at bounding box center [66, 185] width 109 height 15
click at [698, 13] on span "Save" at bounding box center [704, 13] width 15 height 9
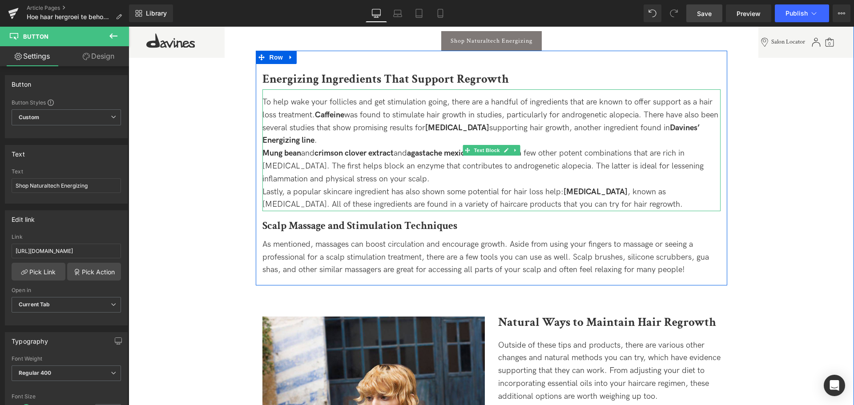
scroll to position [1690, 0]
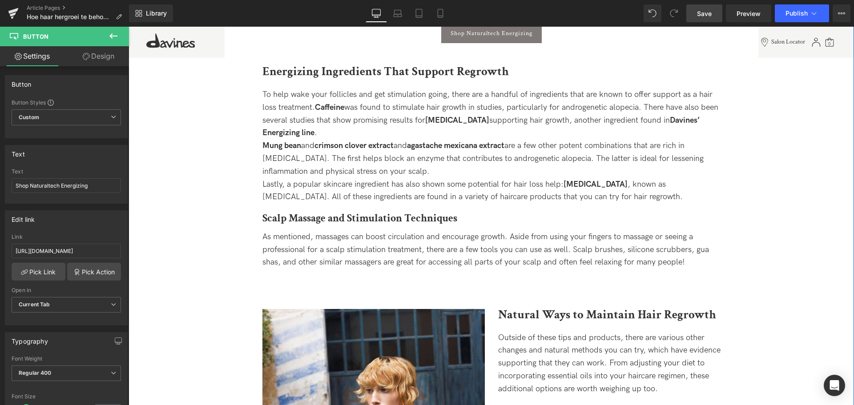
click at [344, 157] on div "[PERSON_NAME] and crimson clover extract and agastache mexicana extract are a f…" at bounding box center [491, 159] width 458 height 38
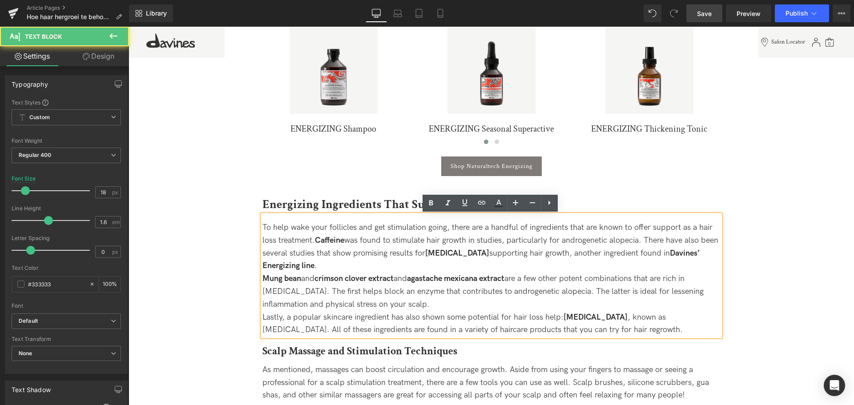
scroll to position [1557, 0]
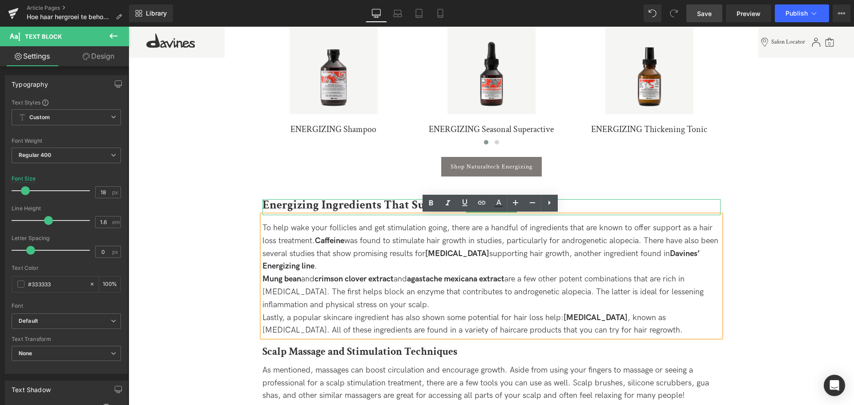
click at [353, 197] on b "Energizing Ingredients That Support Regrowth" at bounding box center [385, 205] width 246 height 16
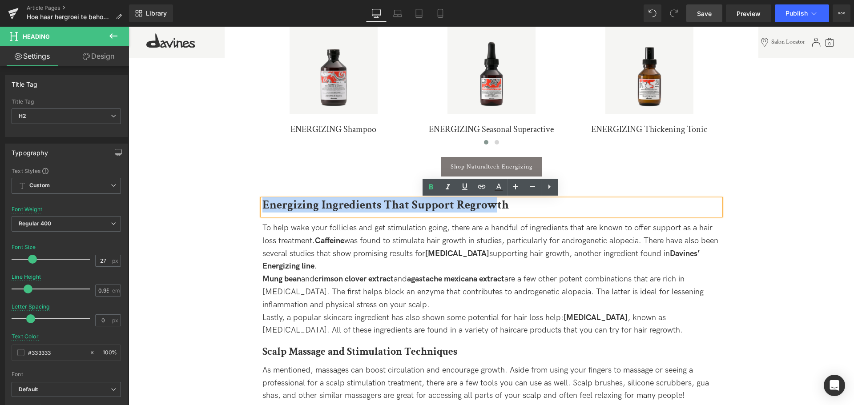
drag, startPoint x: 270, startPoint y: 206, endPoint x: 492, endPoint y: 209, distance: 222.0
click at [492, 209] on b "Energizing Ingredients That Support Regrowth" at bounding box center [385, 205] width 246 height 16
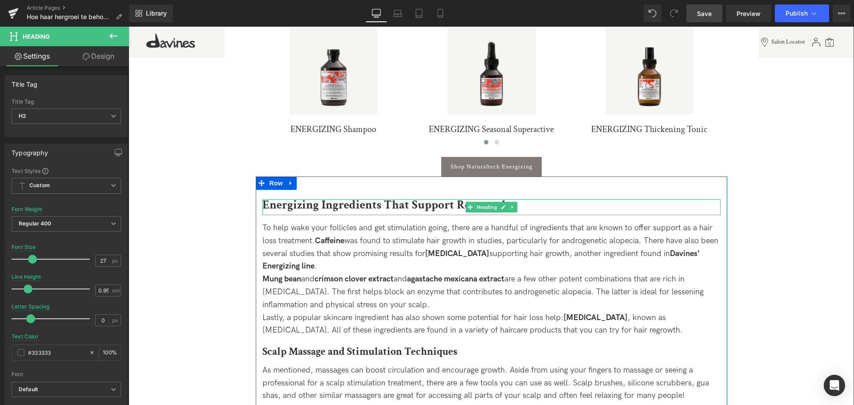
drag, startPoint x: 522, startPoint y: 202, endPoint x: 518, endPoint y: 199, distance: 5.2
click at [521, 201] on div "Energizing Ingredients That Support Regrowth Heading" at bounding box center [491, 207] width 458 height 16
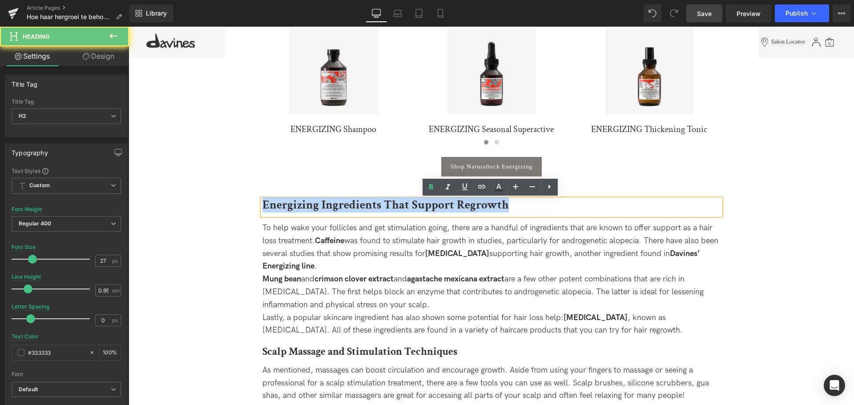
drag, startPoint x: 516, startPoint y: 205, endPoint x: 154, endPoint y: 195, distance: 362.2
copy b "Energizing Ingredients That Support Regrowth"
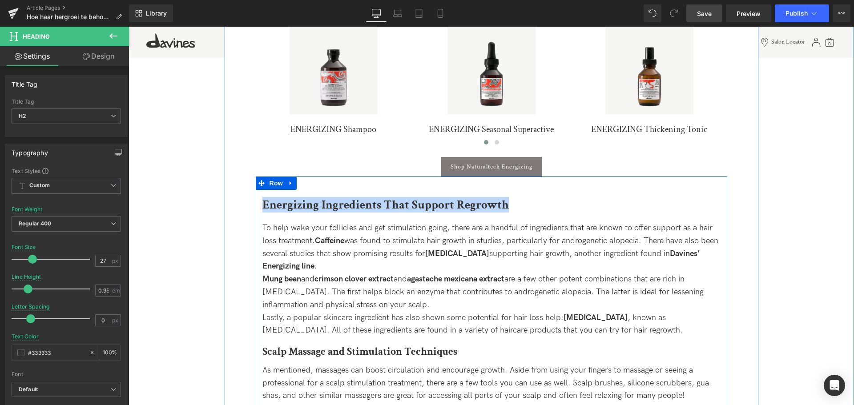
click at [341, 201] on div "Energizing Ingredients That Support Regrowth Heading" at bounding box center [491, 207] width 458 height 16
paste div
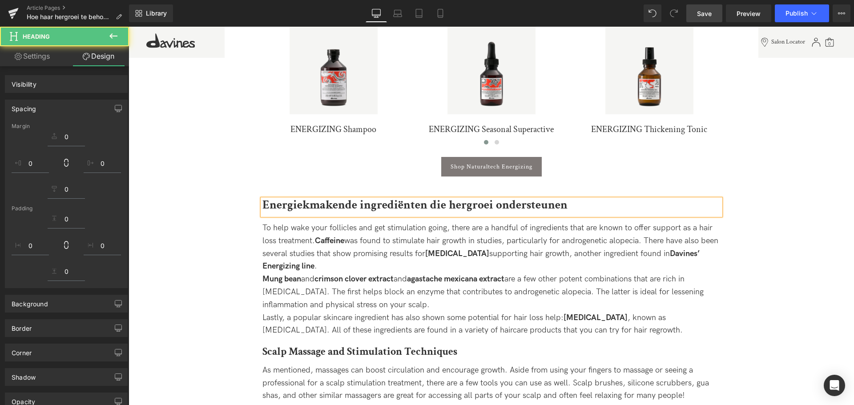
click at [307, 230] on div "To help wake your follicles and get stimulation going, there are a handful of i…" at bounding box center [491, 247] width 458 height 51
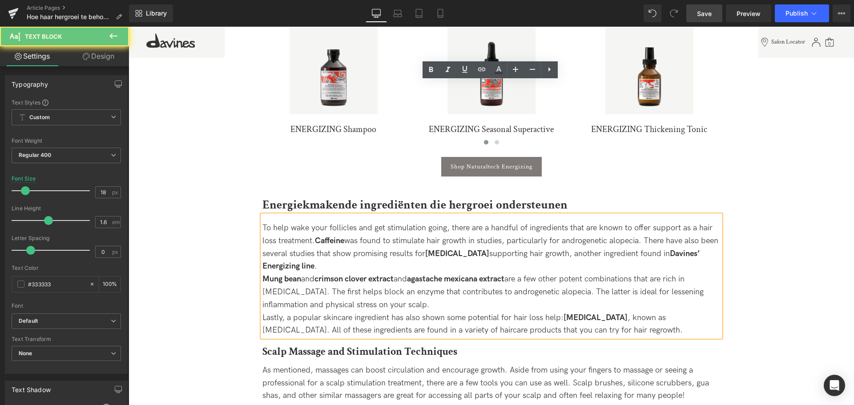
scroll to position [1690, 0]
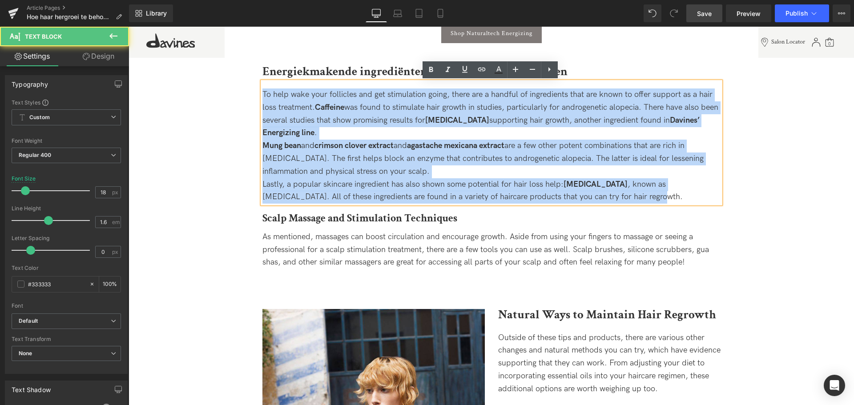
drag, startPoint x: 620, startPoint y: 195, endPoint x: 133, endPoint y: 52, distance: 507.1
copy div "To help wake your follicles and get stimulation going, there are a handful of i…"
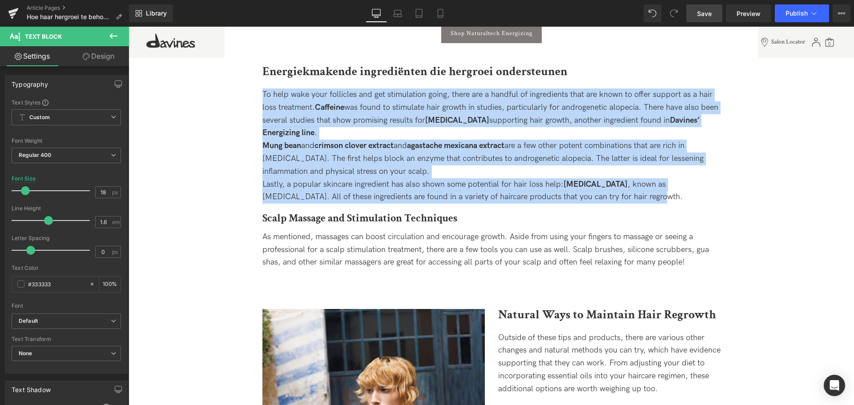
click at [443, 172] on div "[PERSON_NAME] and crimson clover extract and agastache mexicana extract are a f…" at bounding box center [491, 159] width 458 height 38
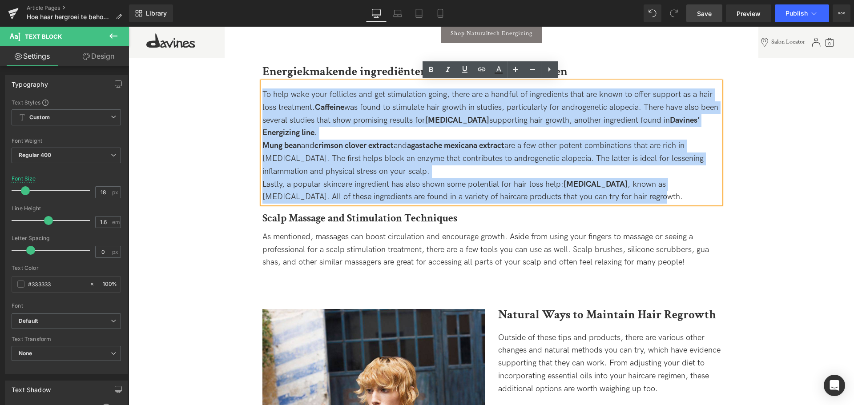
drag, startPoint x: 617, startPoint y: 198, endPoint x: 234, endPoint y: 87, distance: 398.2
paste div
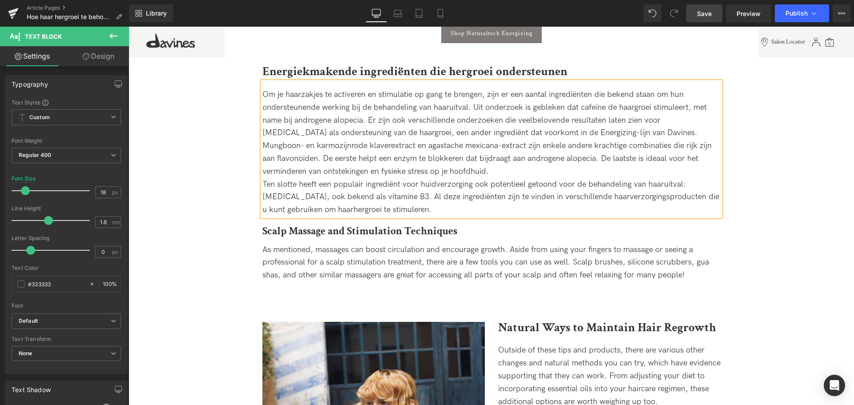
click at [530, 167] on div "Mungboon- en karmozijnrode klaverextract en agastache mexicana-extract zijn enk…" at bounding box center [491, 159] width 458 height 38
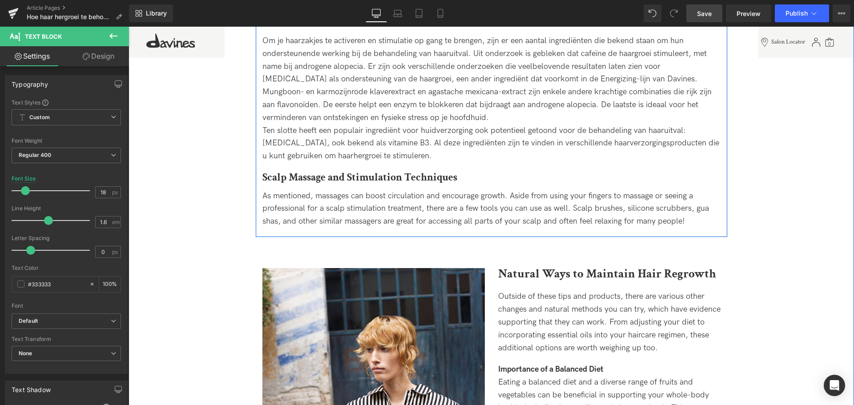
scroll to position [1735, 0]
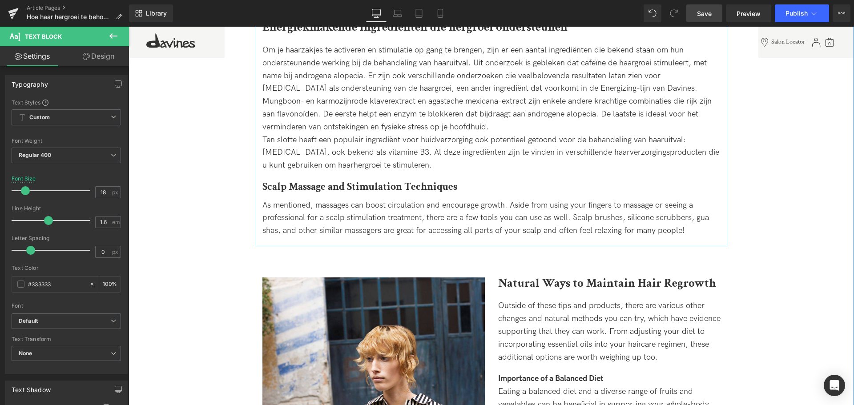
click at [393, 192] on div "Scalp Massage and Stimulation Techniques Heading" at bounding box center [491, 182] width 458 height 20
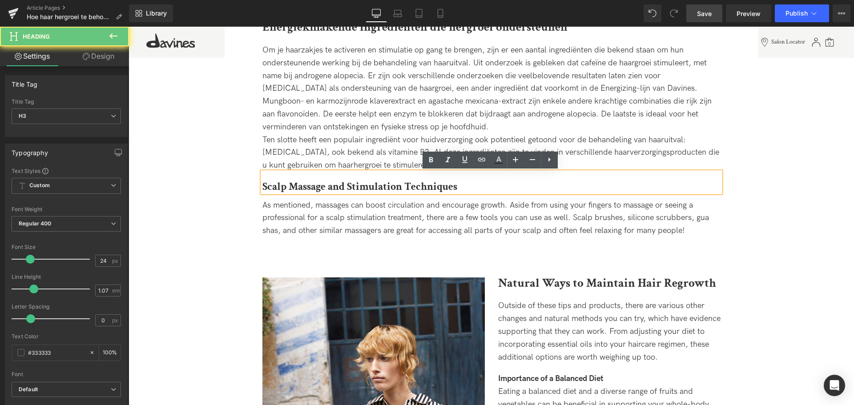
click at [480, 185] on h3 "Scalp Massage and Stimulation Techniques" at bounding box center [491, 187] width 458 height 12
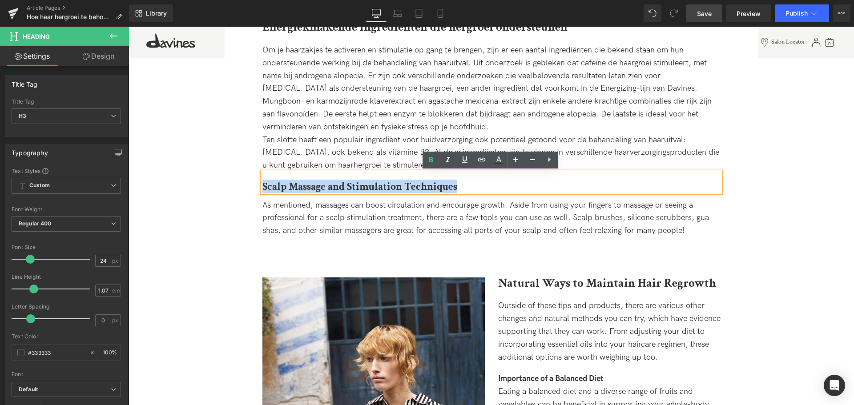
drag, startPoint x: 482, startPoint y: 185, endPoint x: 247, endPoint y: 189, distance: 234.4
copy b "Scalp Massage and Stimulation Techniques"
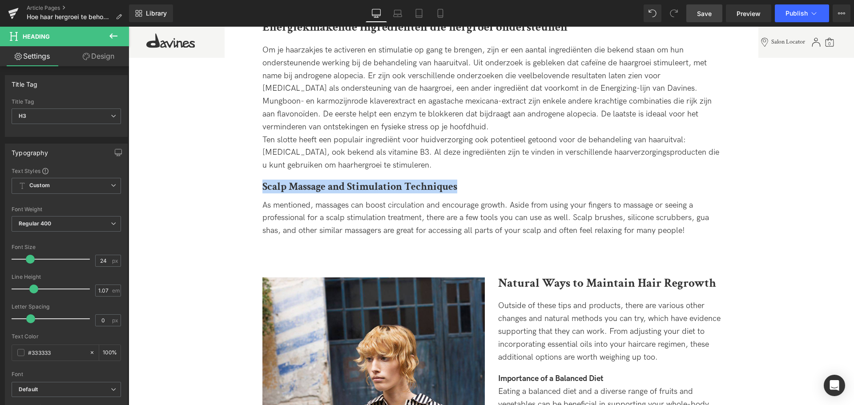
click at [495, 199] on div "As mentioned, massages can boost circulation and encourage growth. Aside from u…" at bounding box center [491, 218] width 458 height 38
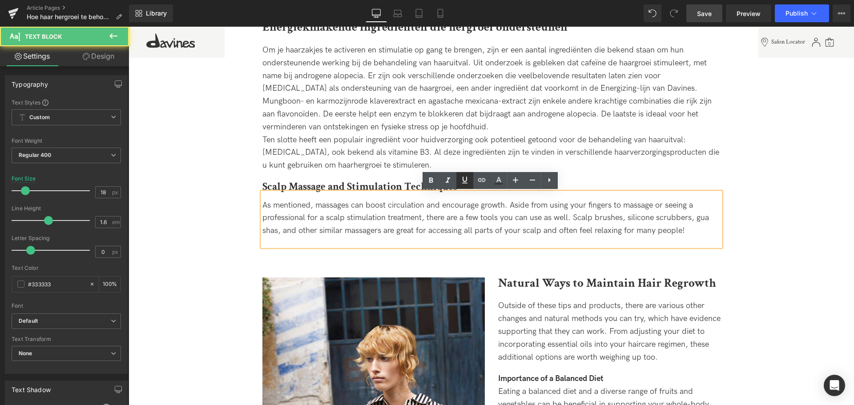
click at [467, 173] on link at bounding box center [464, 180] width 17 height 17
click at [402, 180] on b "Scalp Massage and Stimulation Techniques" at bounding box center [359, 187] width 195 height 14
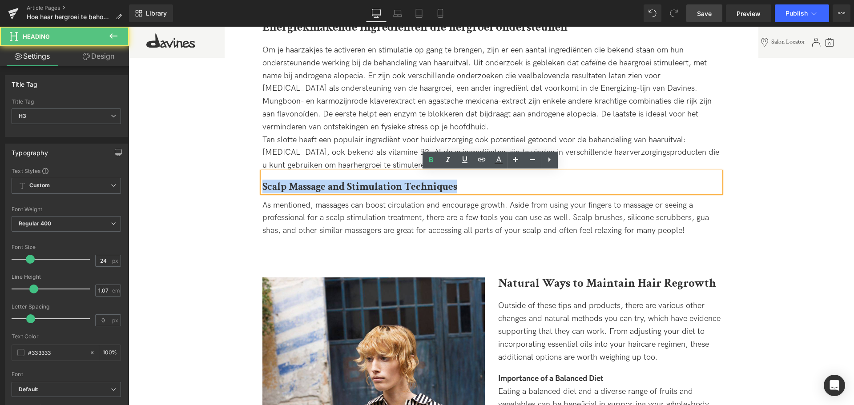
drag, startPoint x: 262, startPoint y: 182, endPoint x: 465, endPoint y: 188, distance: 203.4
click at [464, 189] on h3 "Scalp Massage and Stimulation Techniques" at bounding box center [491, 187] width 458 height 12
paste div
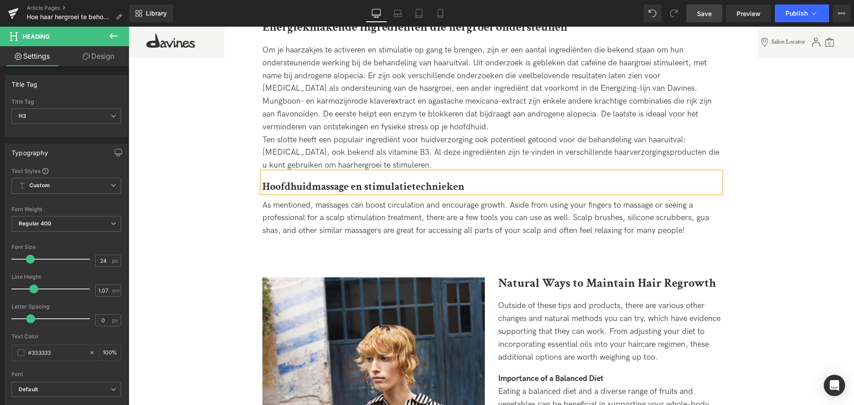
click at [696, 13] on link "Save" at bounding box center [704, 13] width 36 height 18
